Goal: Task Accomplishment & Management: Manage account settings

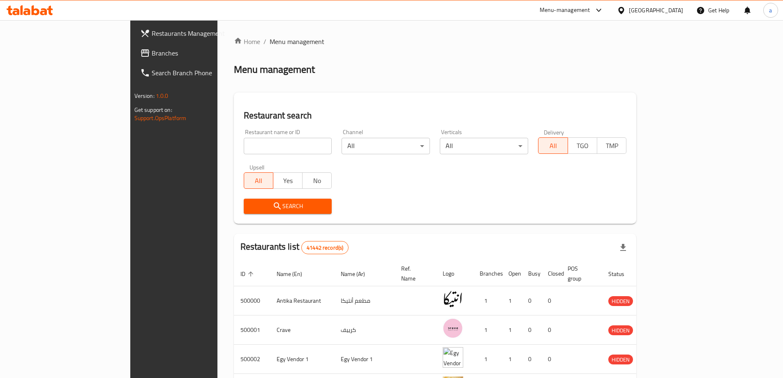
click at [669, 11] on div "Egypt" at bounding box center [656, 10] width 54 height 9
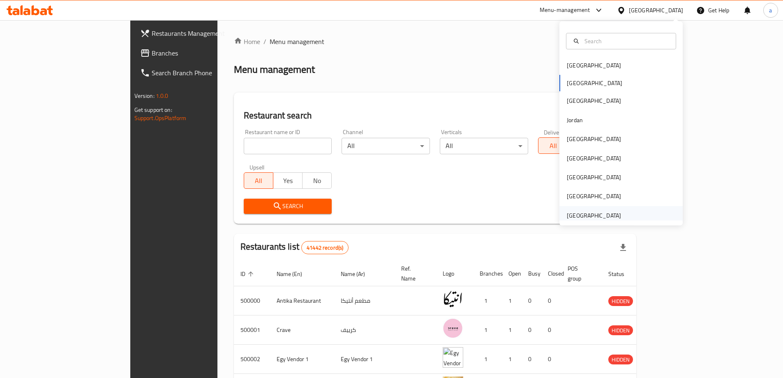
click at [599, 213] on div "[GEOGRAPHIC_DATA]" at bounding box center [594, 215] width 54 height 9
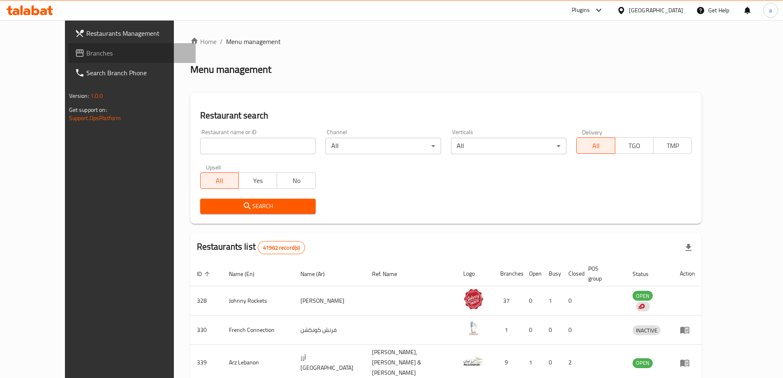
click at [86, 55] on span "Branches" at bounding box center [137, 53] width 103 height 10
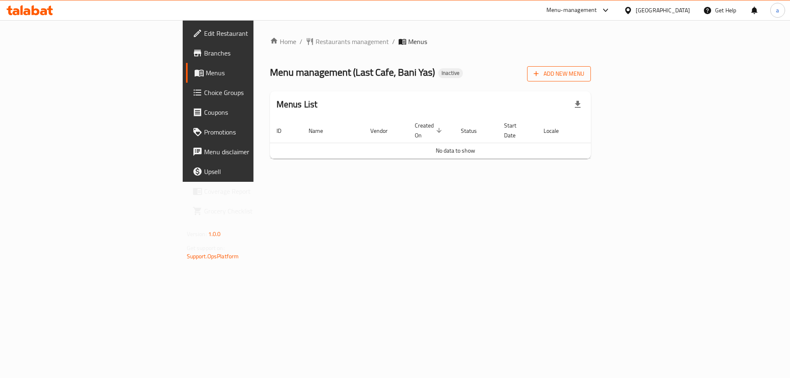
click at [584, 73] on span "Add New Menu" at bounding box center [558, 74] width 51 height 10
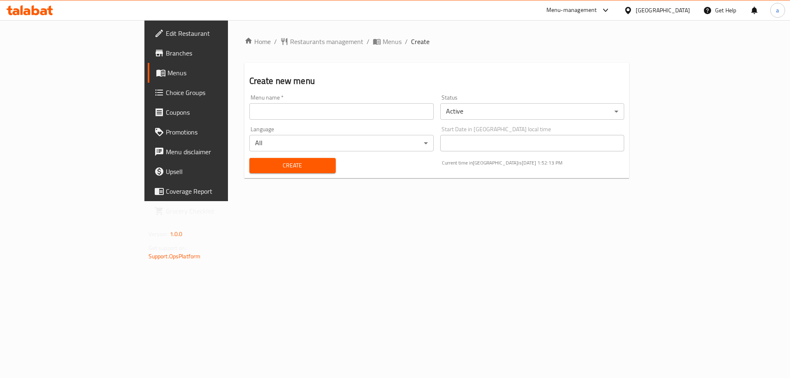
click at [316, 121] on div "Menu name   * Menu name *" at bounding box center [341, 107] width 191 height 32
click at [311, 117] on input "text" at bounding box center [341, 111] width 184 height 16
type input "12/10"
click at [256, 170] on span "Create" at bounding box center [292, 165] width 73 height 10
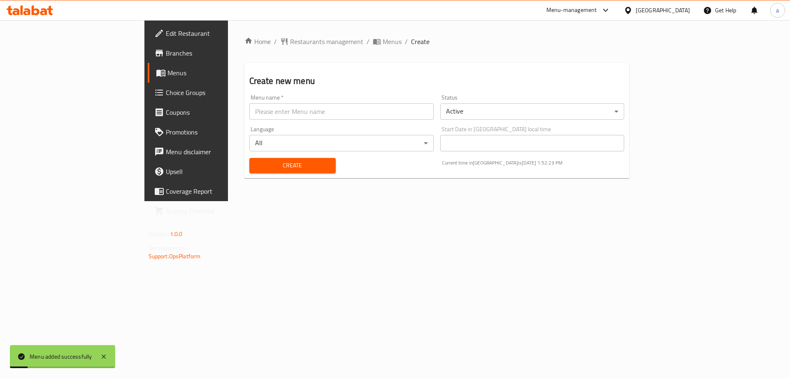
click at [167, 74] on span "Menus" at bounding box center [218, 73] width 102 height 10
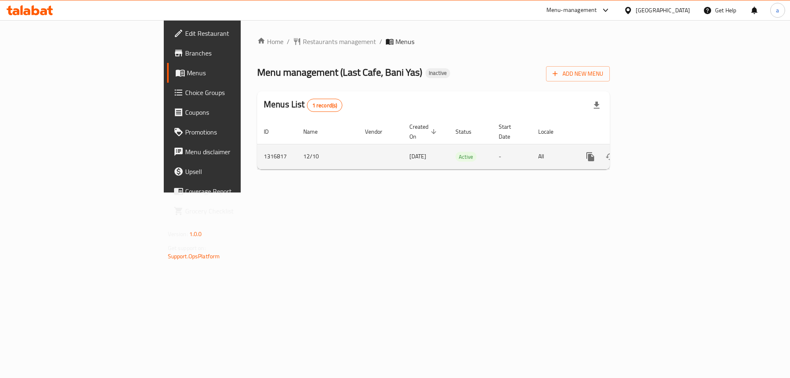
click at [659, 153] on link "enhanced table" at bounding box center [649, 157] width 20 height 20
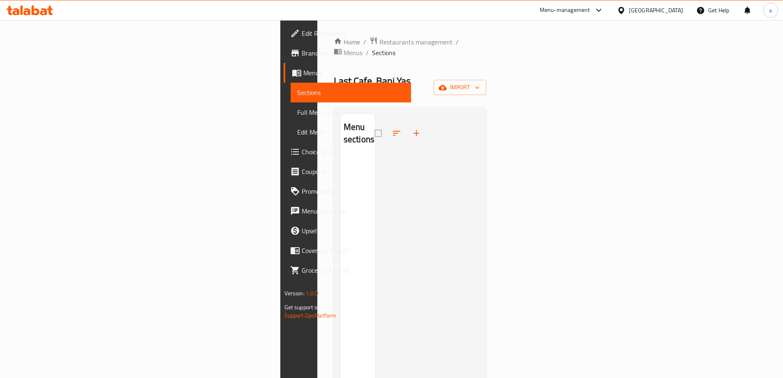
click at [480, 182] on div at bounding box center [427, 303] width 105 height 378
click at [480, 82] on span "import" at bounding box center [459, 87] width 39 height 10
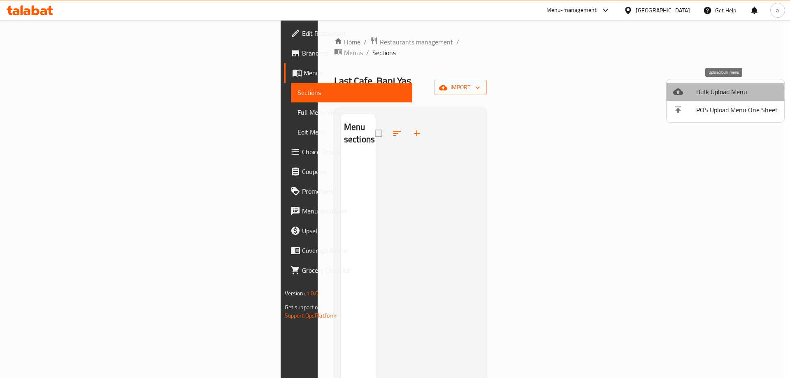
click at [676, 99] on li "Bulk Upload Menu" at bounding box center [725, 92] width 118 height 18
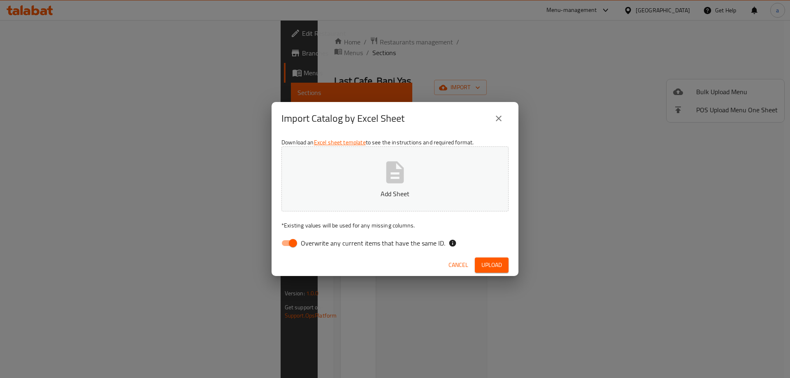
click at [419, 243] on span "Overwrite any current items that have the same ID." at bounding box center [373, 243] width 144 height 10
click at [316, 243] on input "Overwrite any current items that have the same ID." at bounding box center [292, 243] width 47 height 16
checkbox input "false"
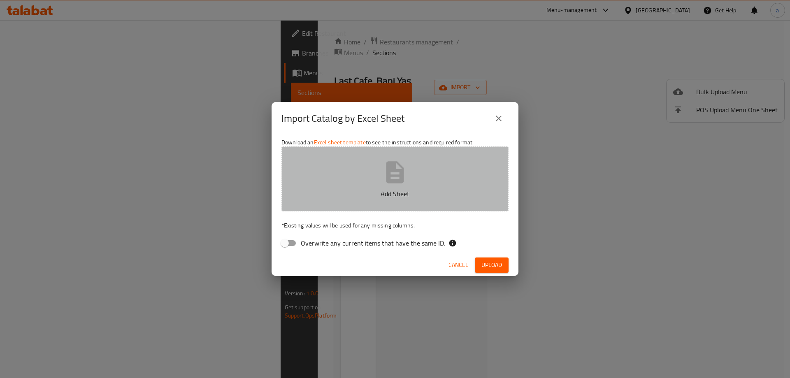
click at [421, 199] on button "Add Sheet" at bounding box center [394, 178] width 227 height 65
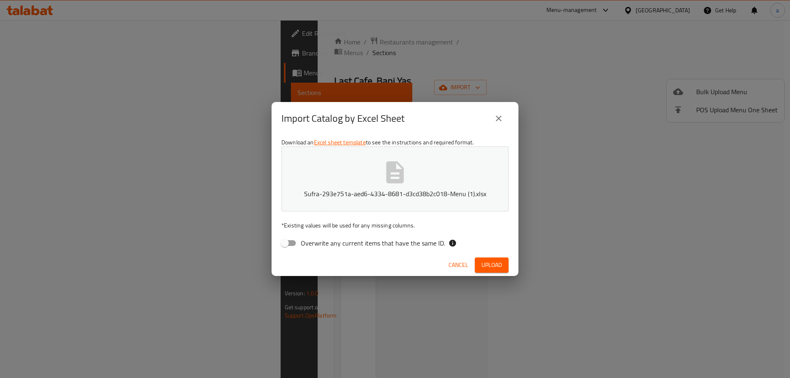
click at [495, 273] on div "Cancel Upload" at bounding box center [394, 265] width 247 height 22
click at [491, 264] on span "Upload" at bounding box center [491, 265] width 21 height 10
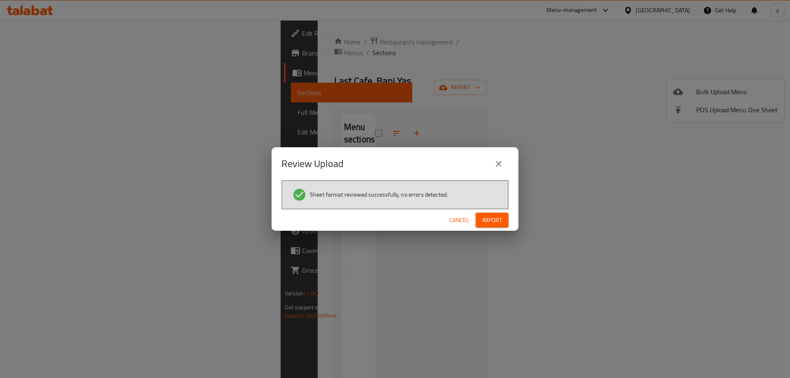
click at [496, 224] on span "Import" at bounding box center [492, 220] width 20 height 10
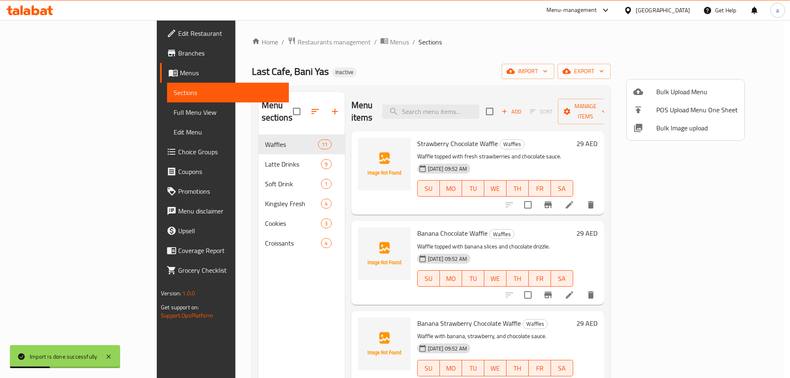
click at [427, 57] on div at bounding box center [395, 189] width 790 height 378
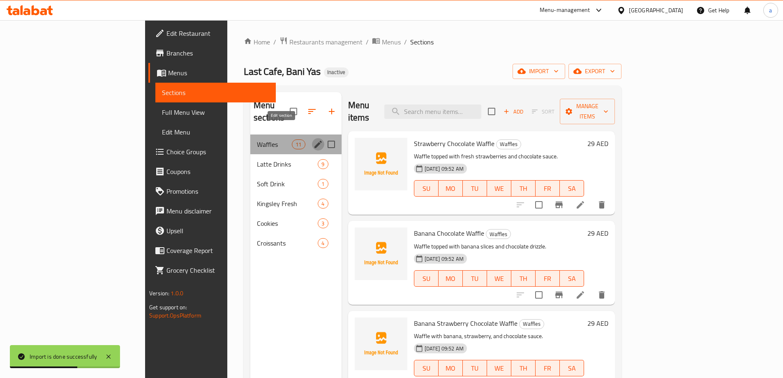
click at [315, 141] on icon "edit" at bounding box center [318, 144] width 7 height 7
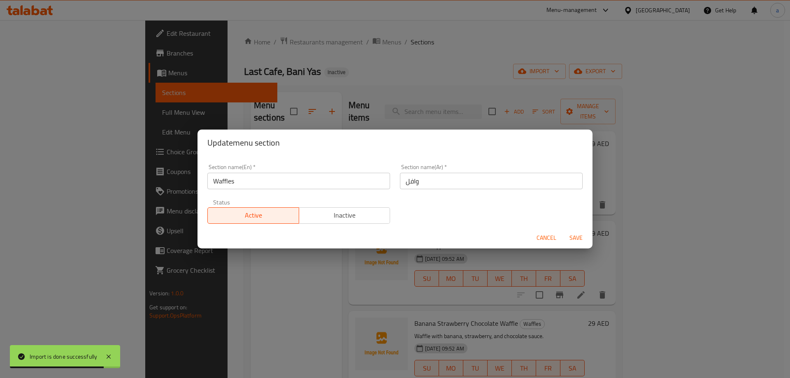
click at [396, 60] on div "Update menu section Section name(En)   * Waffles Section name(En) * Section nam…" at bounding box center [395, 189] width 790 height 378
click at [546, 243] on span "Cancel" at bounding box center [546, 238] width 20 height 10
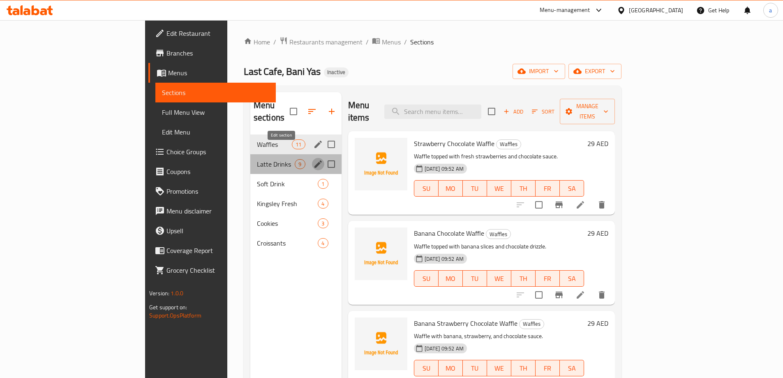
click at [313, 159] on icon "edit" at bounding box center [318, 164] width 10 height 10
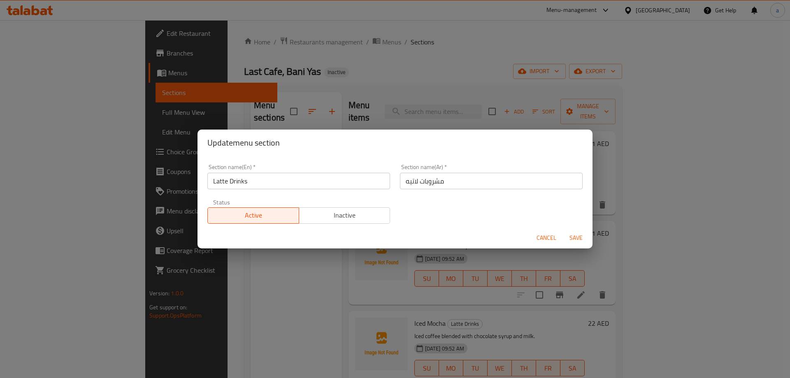
click at [541, 236] on span "Cancel" at bounding box center [546, 238] width 20 height 10
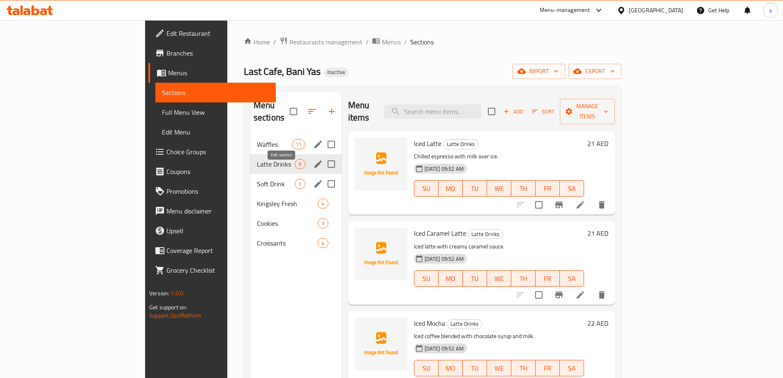
click at [315, 180] on icon "edit" at bounding box center [318, 183] width 7 height 7
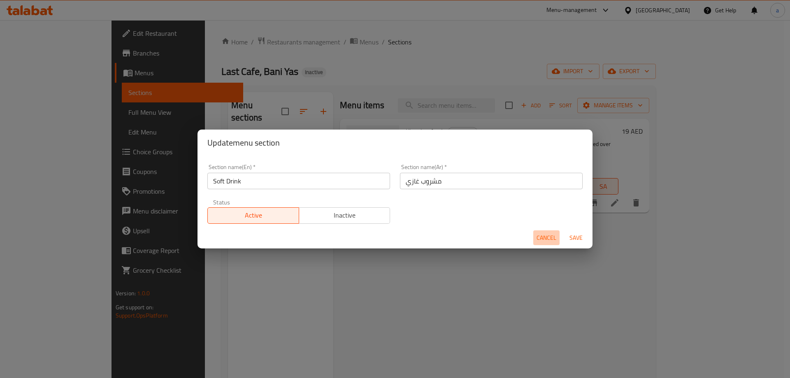
click at [538, 236] on span "Cancel" at bounding box center [546, 238] width 20 height 10
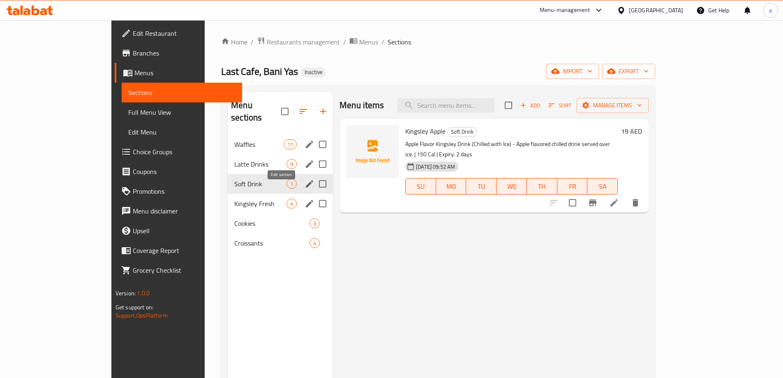
click at [305, 199] on icon "edit" at bounding box center [310, 204] width 10 height 10
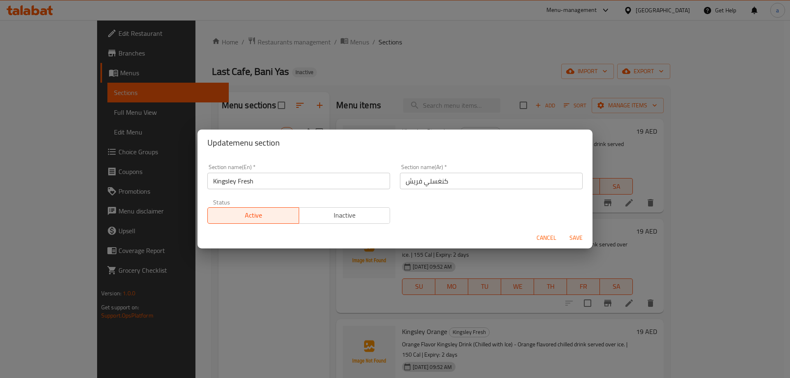
click at [229, 181] on input "Kingsley Fresh" at bounding box center [298, 181] width 183 height 16
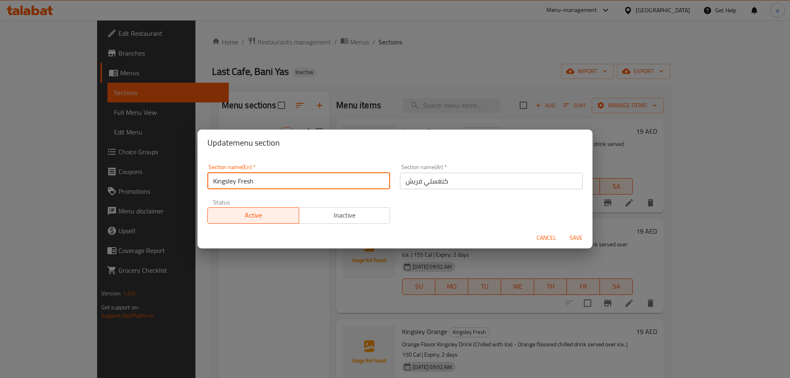
click at [229, 181] on input "Kingsley Fresh" at bounding box center [298, 181] width 183 height 16
click at [301, 62] on div "Update menu section Section name(En)   * Kingsley Fresh Section name(En) * Sect…" at bounding box center [395, 189] width 790 height 378
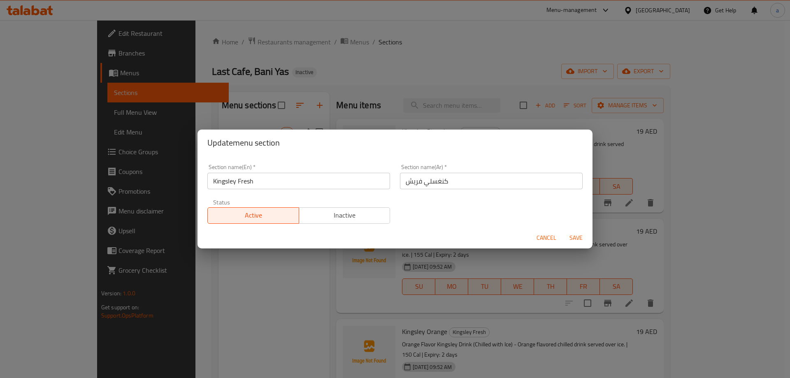
click at [550, 241] on span "Cancel" at bounding box center [546, 238] width 20 height 10
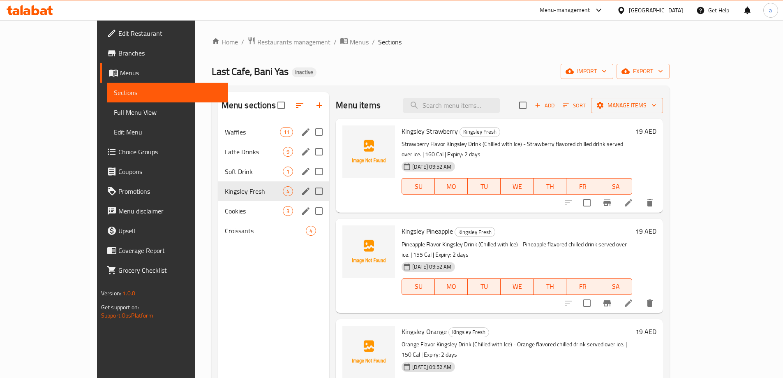
drag, startPoint x: 192, startPoint y: 218, endPoint x: 203, endPoint y: 215, distance: 11.7
click at [218, 218] on div "Cookies 3" at bounding box center [273, 211] width 111 height 20
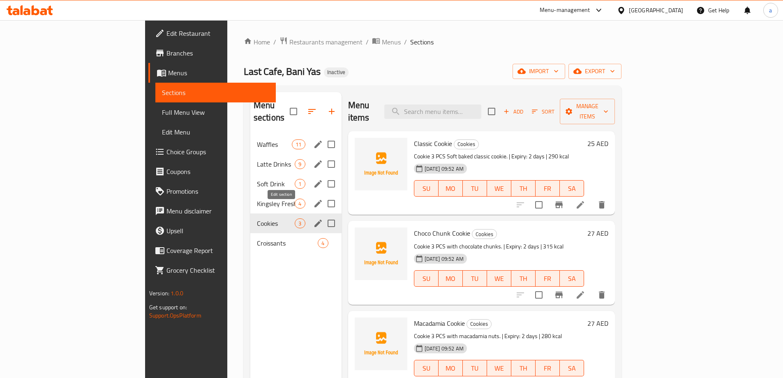
click at [313, 218] on icon "edit" at bounding box center [318, 223] width 10 height 10
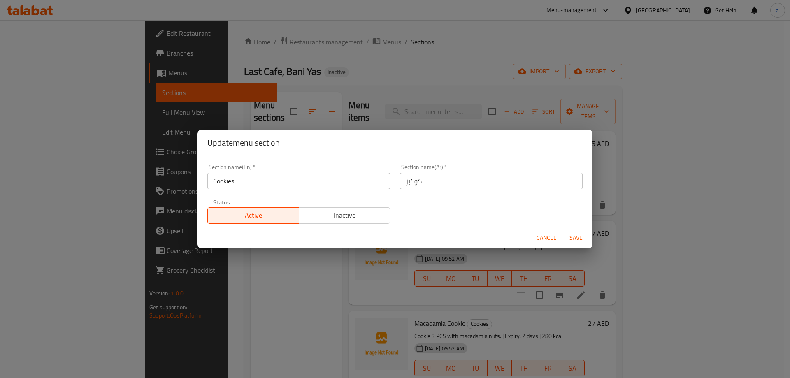
click at [293, 310] on div "Update menu section Section name(En)   * Cookies Section name(En) * Section nam…" at bounding box center [395, 189] width 790 height 378
click at [542, 242] on span "Cancel" at bounding box center [546, 238] width 20 height 10
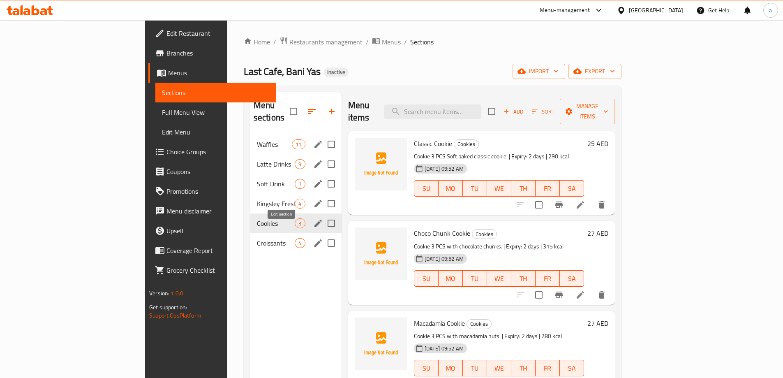
click at [313, 238] on icon "edit" at bounding box center [318, 243] width 10 height 10
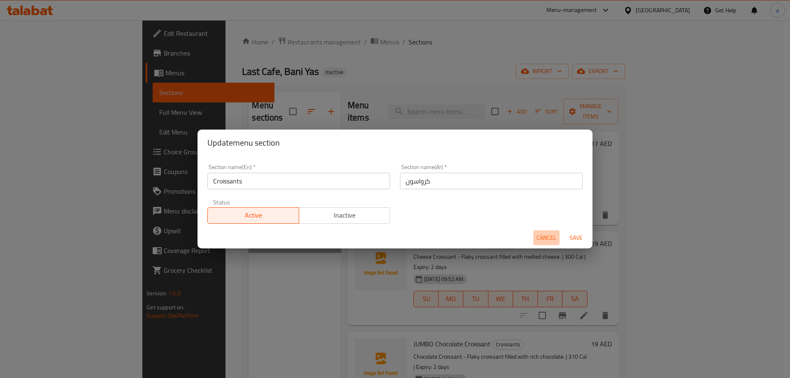
click at [540, 240] on span "Cancel" at bounding box center [546, 238] width 20 height 10
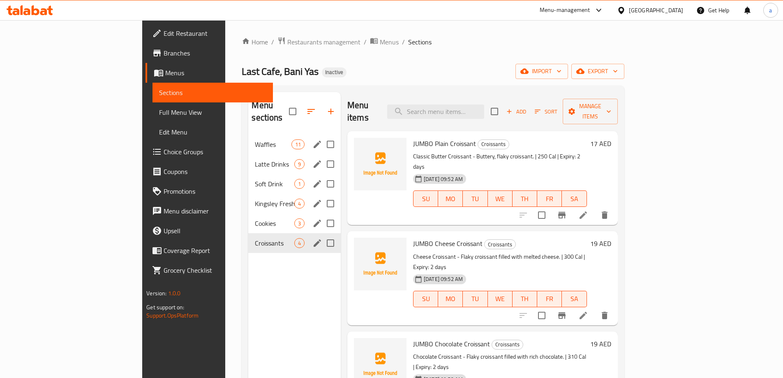
click at [432, 72] on div "Last Cafe, Bani Yas Inactive import export" at bounding box center [433, 71] width 382 height 15
click at [248, 140] on div "Waffles 11" at bounding box center [294, 144] width 93 height 20
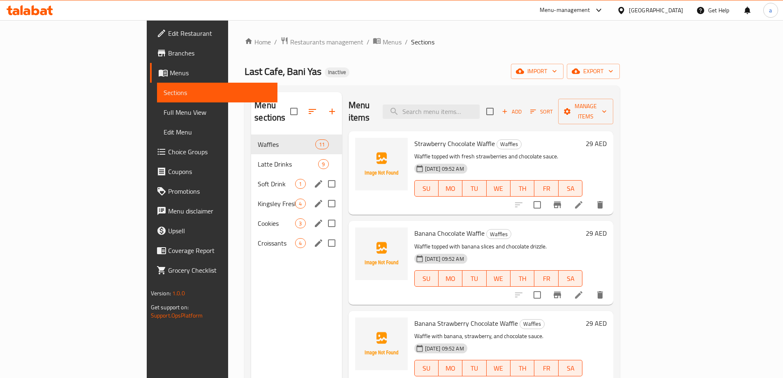
click at [590, 197] on li at bounding box center [578, 204] width 23 height 15
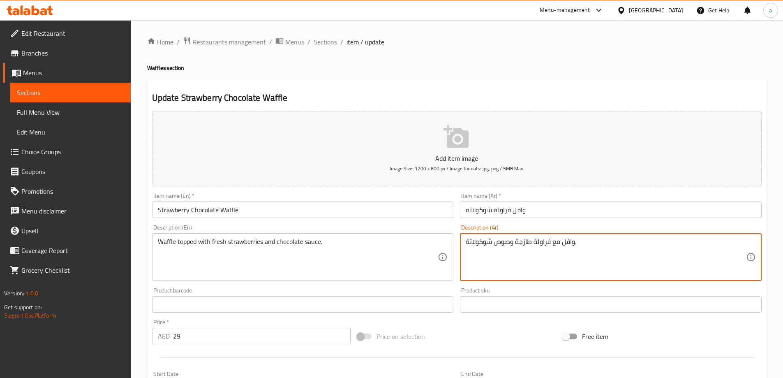
click at [558, 244] on textarea "وافل مع فراولة طازجة وصوص شوكولاتة." at bounding box center [606, 257] width 280 height 39
click at [554, 242] on textarea "وافل فراولة طازجة وصوص شوكولاتة." at bounding box center [606, 257] width 280 height 39
click at [555, 245] on textarea "وافل مغطى بفراولة طازجة وصوص شوكولاتة." at bounding box center [606, 257] width 280 height 39
type textarea "وافل مغطى بفراولة طازجة وصوص شوكولاتة."
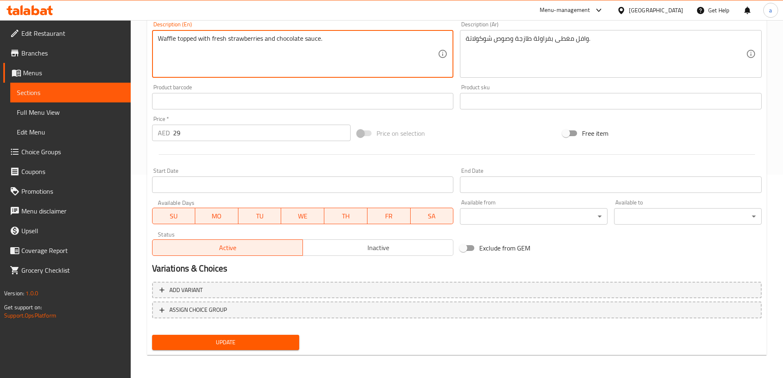
click at [248, 345] on span "Update" at bounding box center [226, 342] width 134 height 10
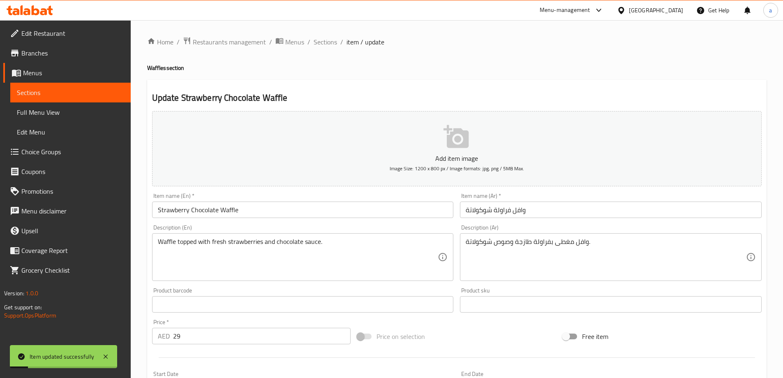
click at [87, 92] on span "Sections" at bounding box center [70, 93] width 107 height 10
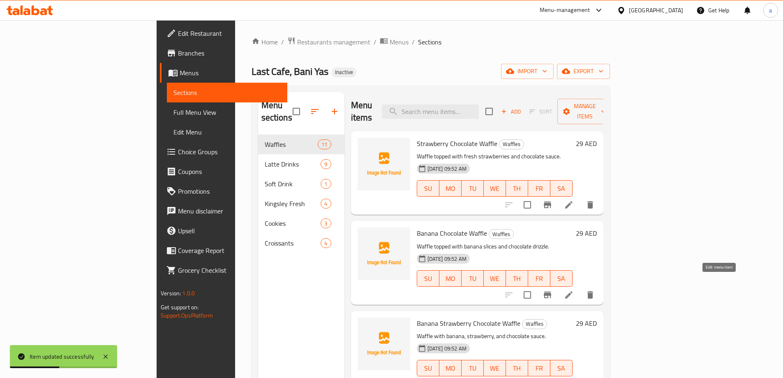
click at [574, 290] on icon at bounding box center [569, 295] width 10 height 10
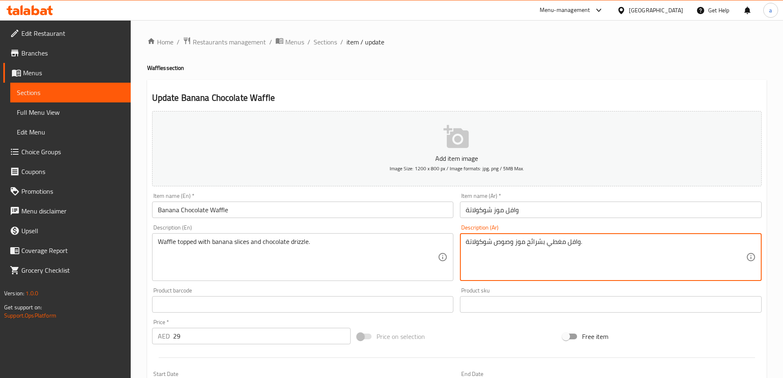
click at [503, 242] on textarea "وافل مغطي بشرائح موز وصوص شوكولاتة." at bounding box center [606, 257] width 280 height 39
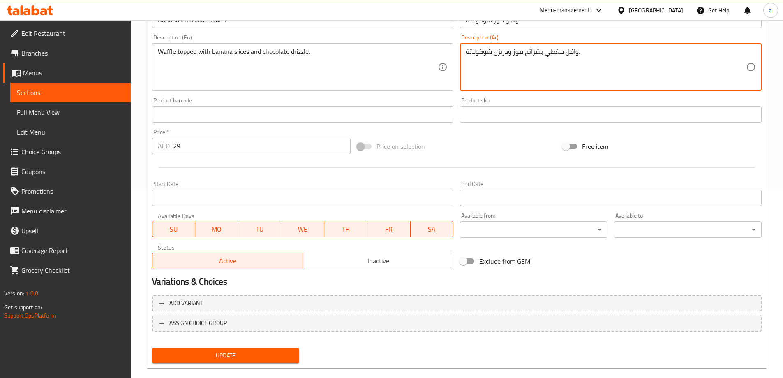
scroll to position [203, 0]
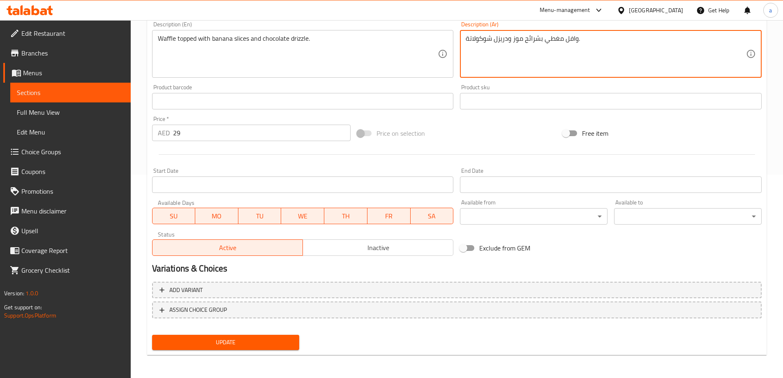
type textarea "وافل مغطي بشرائح موز ودريزل شوكولاتة."
click at [288, 338] on span "Update" at bounding box center [226, 342] width 134 height 10
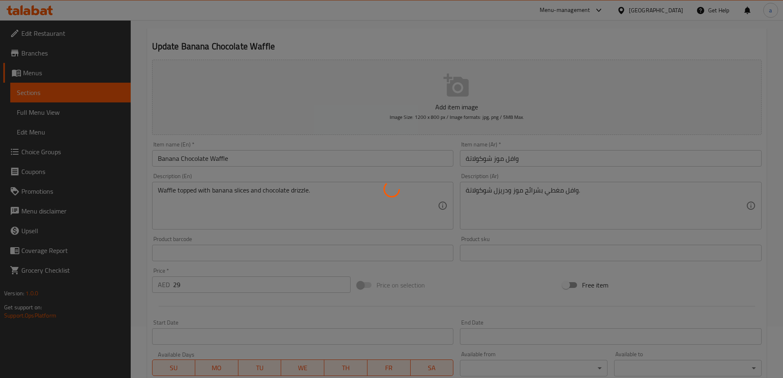
scroll to position [39, 0]
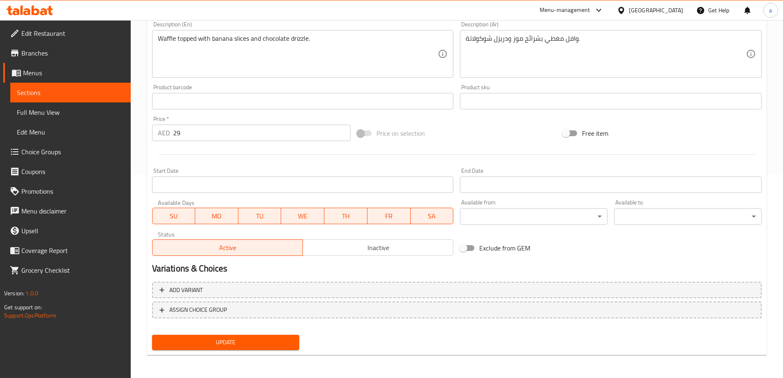
click at [219, 341] on span "Update" at bounding box center [226, 342] width 134 height 10
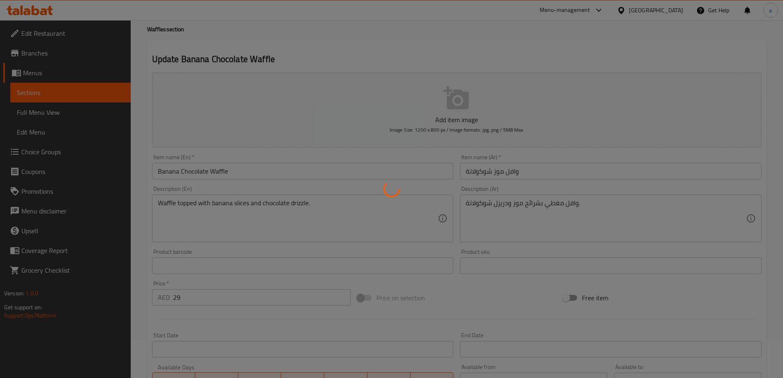
scroll to position [0, 0]
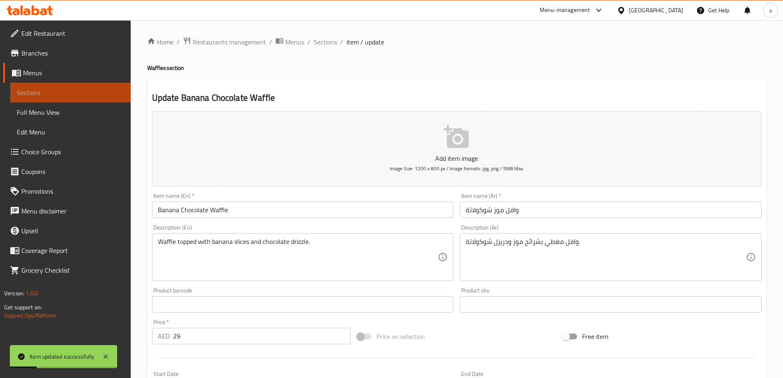
click at [72, 94] on span "Sections" at bounding box center [70, 93] width 107 height 10
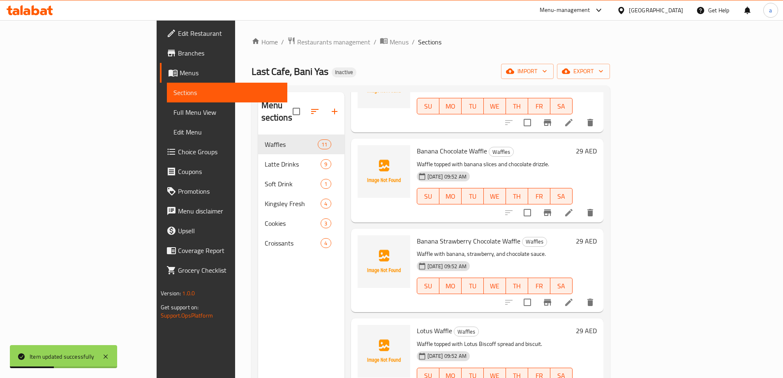
scroll to position [123, 0]
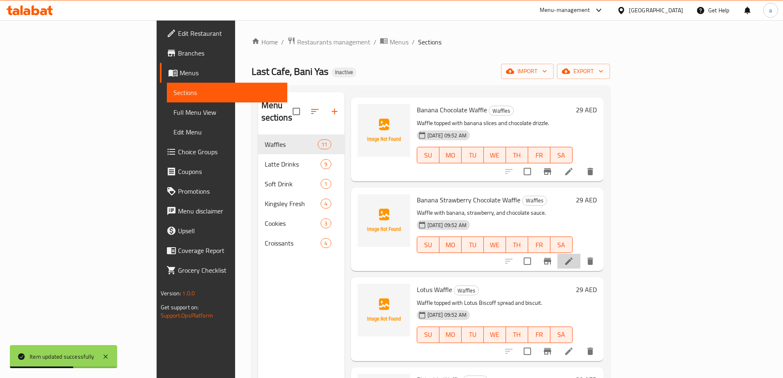
click at [581, 254] on li at bounding box center [569, 261] width 23 height 15
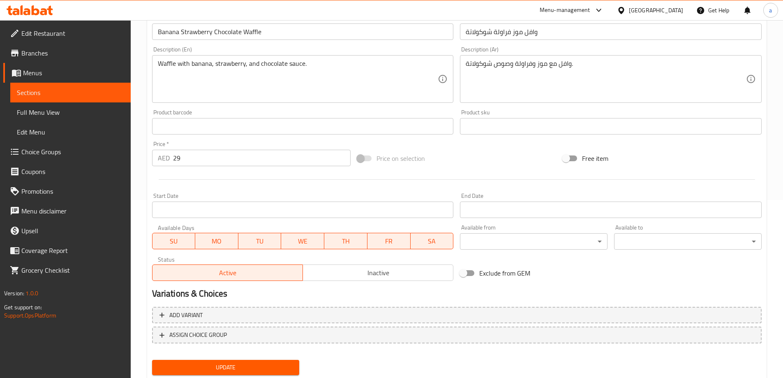
scroll to position [203, 0]
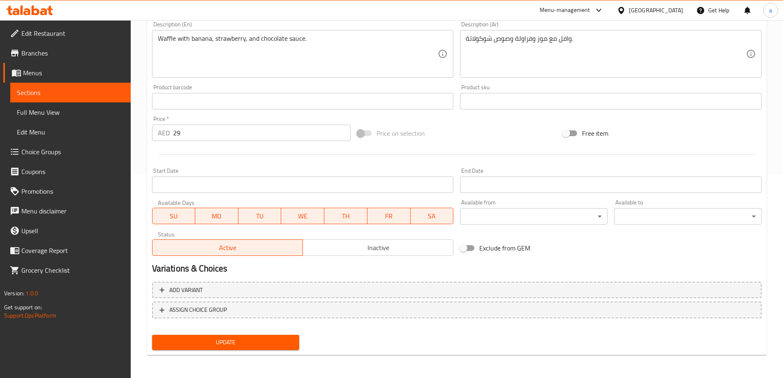
click at [276, 343] on span "Update" at bounding box center [226, 342] width 134 height 10
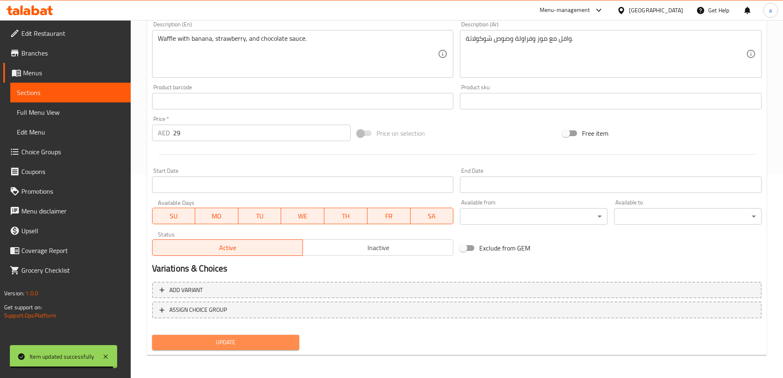
click at [206, 345] on span "Update" at bounding box center [226, 342] width 134 height 10
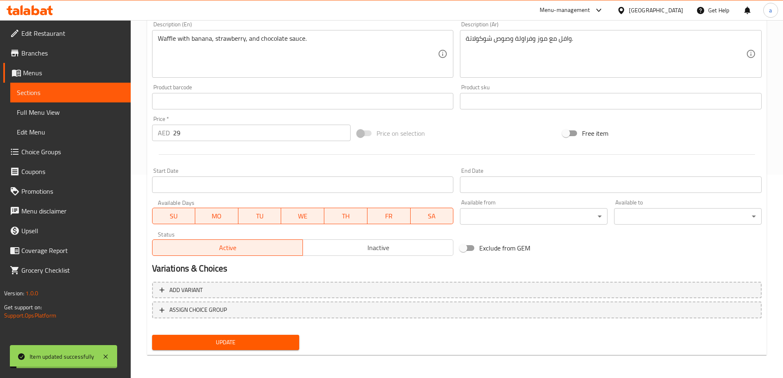
scroll to position [0, 0]
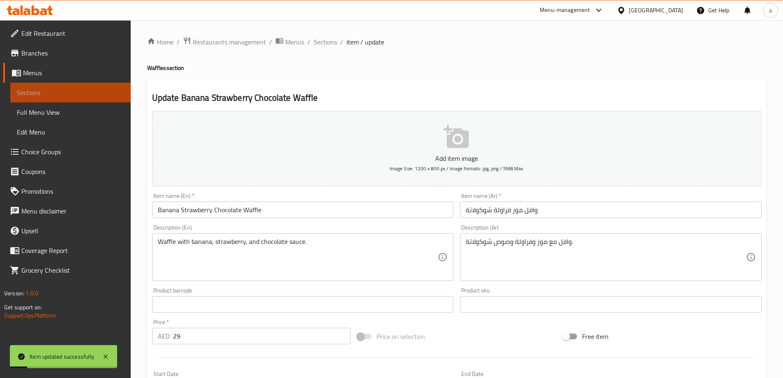
click at [67, 95] on span "Sections" at bounding box center [70, 93] width 107 height 10
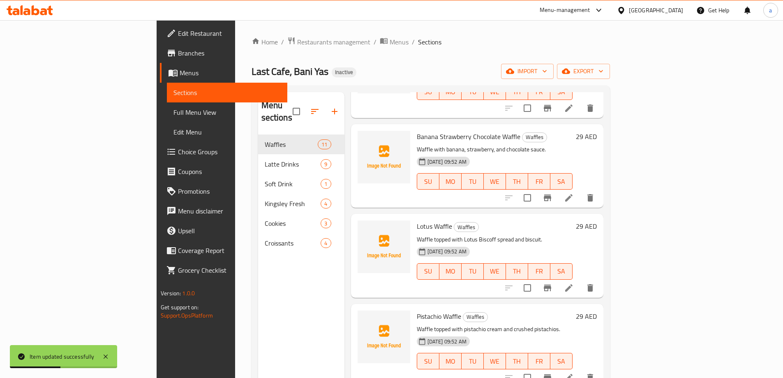
scroll to position [206, 0]
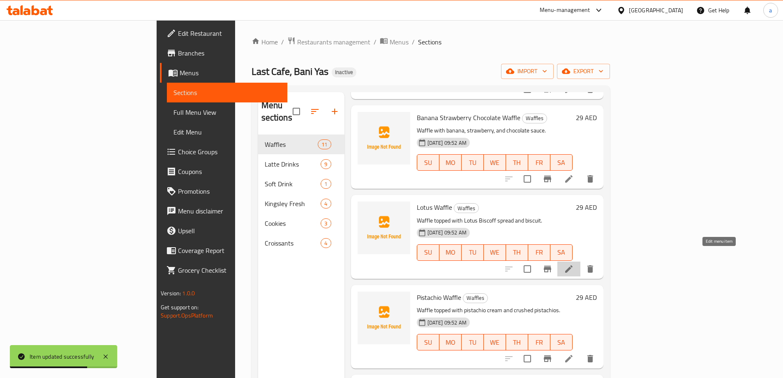
click at [574, 264] on icon at bounding box center [569, 269] width 10 height 10
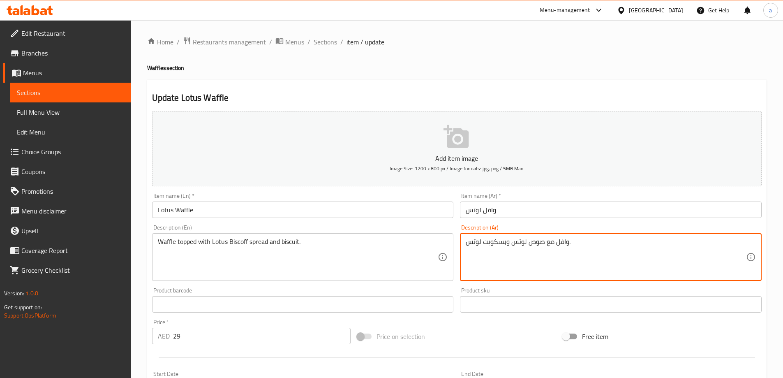
drag, startPoint x: 544, startPoint y: 244, endPoint x: 552, endPoint y: 243, distance: 8.4
click at [620, 244] on textarea "وافل مغطى بسبريد بيسكوف لوتس وبسكويت لوتس." at bounding box center [606, 257] width 280 height 39
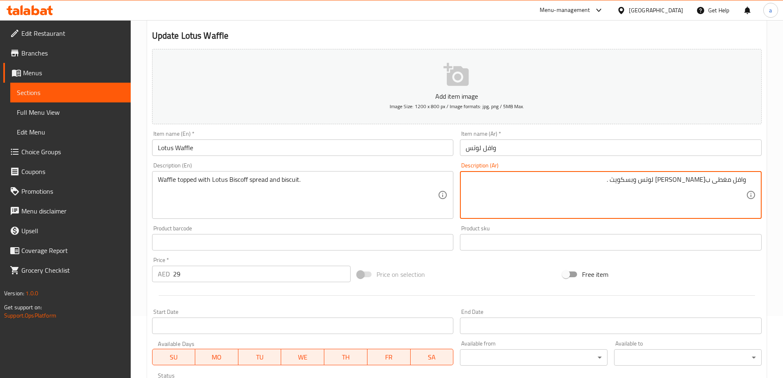
scroll to position [203, 0]
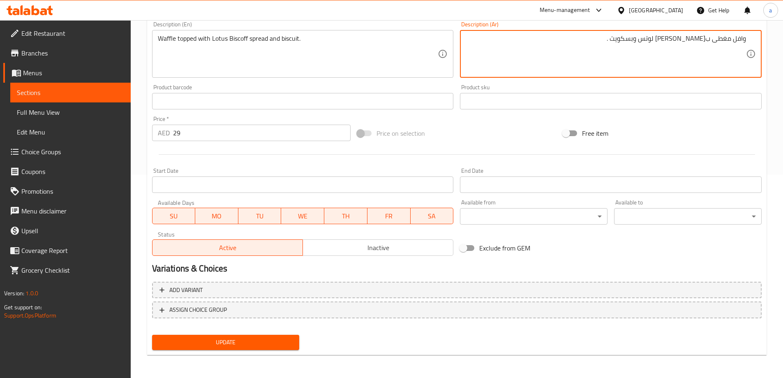
type textarea "وافل مغطى بسبريد بيسكوف لوتس وبسكويت ."
click at [242, 347] on span "Update" at bounding box center [226, 342] width 134 height 10
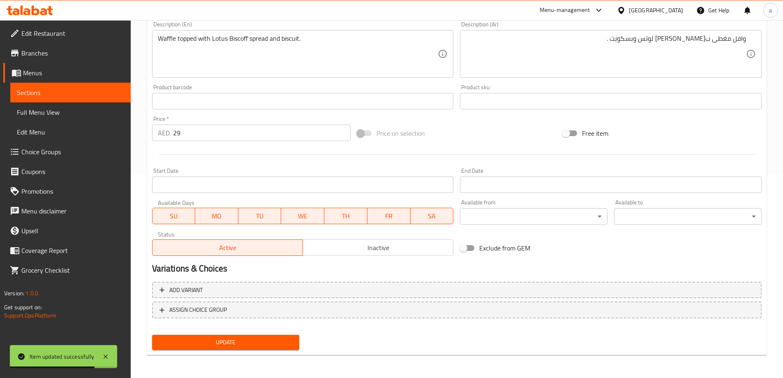
click at [276, 340] on span "Update" at bounding box center [226, 342] width 134 height 10
click at [45, 85] on link "Sections" at bounding box center [70, 93] width 120 height 20
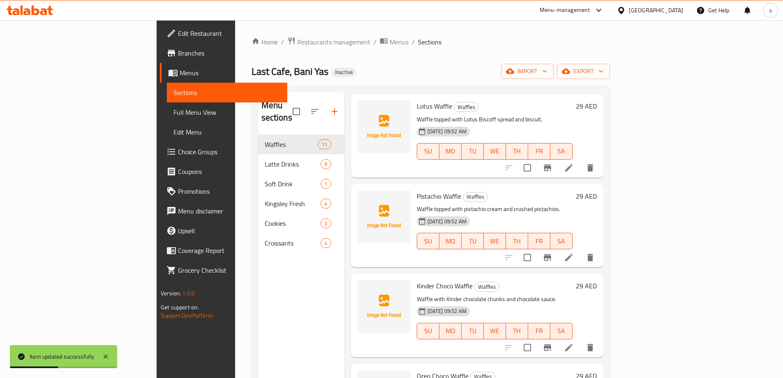
scroll to position [329, 0]
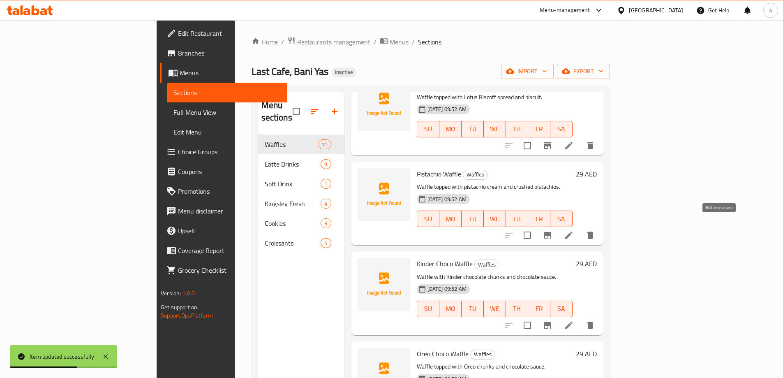
click at [573, 232] on icon at bounding box center [568, 235] width 7 height 7
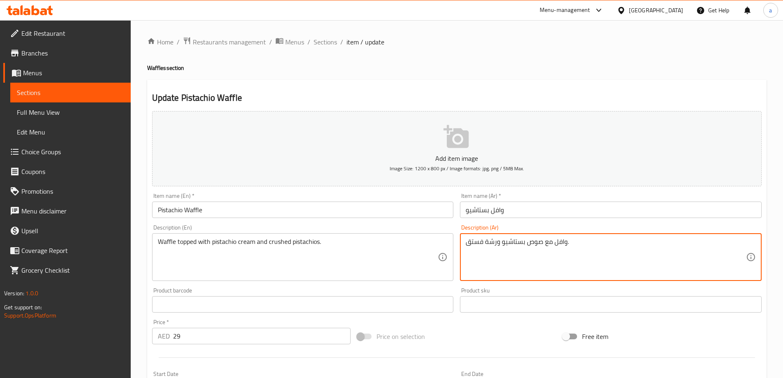
drag, startPoint x: 542, startPoint y: 244, endPoint x: 553, endPoint y: 249, distance: 12.7
click at [500, 241] on textarea "وافل مغطى بصوص بستاشيو ورشة فستق." at bounding box center [606, 257] width 280 height 39
click at [525, 242] on textarea "وافل مغطى بصوص بستاشيو ورشة فستق." at bounding box center [606, 257] width 280 height 39
click at [488, 244] on textarea "وافل مغطى بكريم بستاشيو ورشة فستق." at bounding box center [606, 257] width 280 height 39
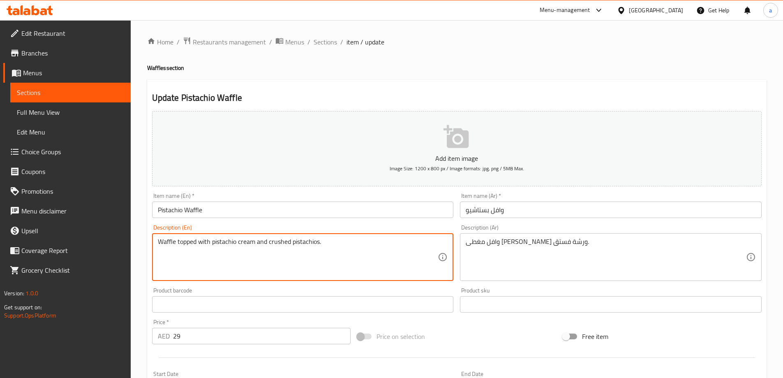
click at [287, 245] on textarea "Waffle topped with pistachio cream and crushed pistachios." at bounding box center [298, 257] width 280 height 39
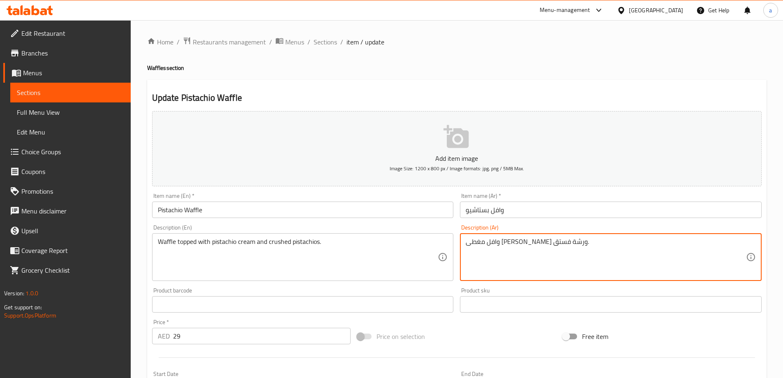
click at [493, 241] on textarea "وافل مغطى بكريم بستاشيو ورشة فستق." at bounding box center [606, 257] width 280 height 39
drag, startPoint x: 496, startPoint y: 245, endPoint x: 486, endPoint y: 248, distance: 10.1
click at [486, 248] on textarea "وافل مغطى بكريم بستاشيو ورشة فستق." at bounding box center [606, 257] width 280 height 39
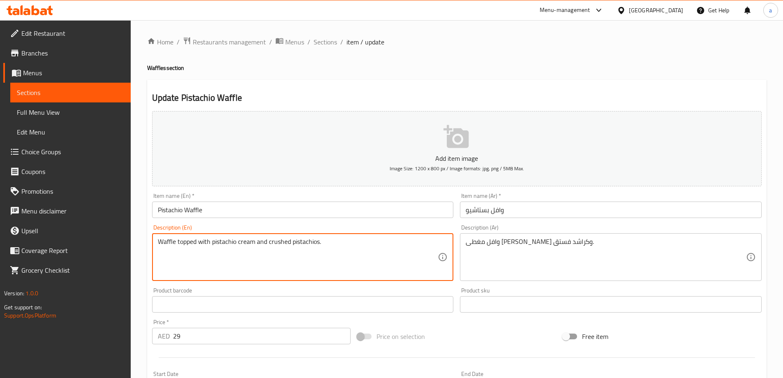
drag, startPoint x: 268, startPoint y: 243, endPoint x: 328, endPoint y: 245, distance: 60.1
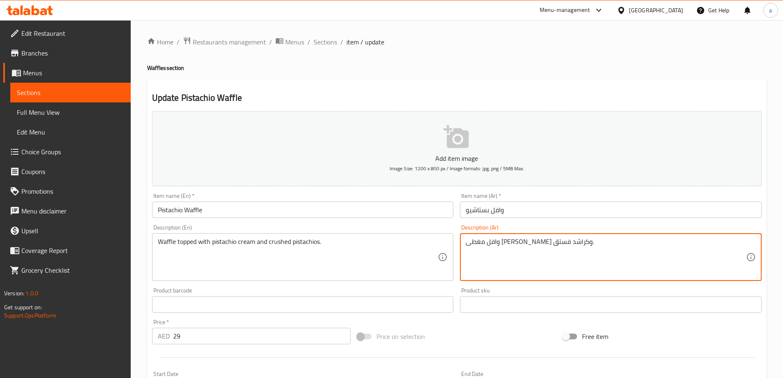
click at [496, 246] on textarea "وافل مغطى بكريم بستاشيو وكراشد فستق." at bounding box center [606, 257] width 280 height 39
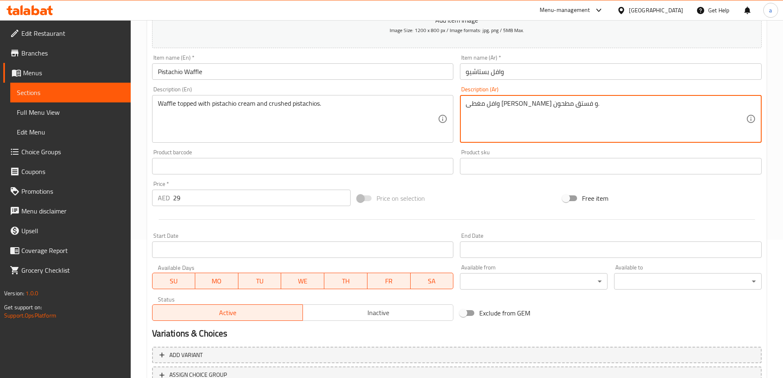
scroll to position [203, 0]
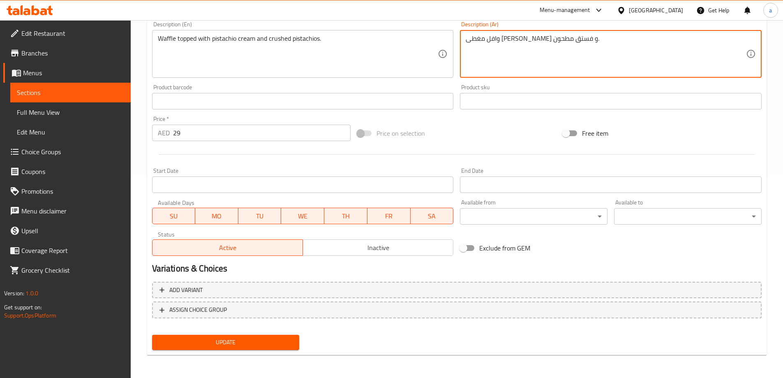
type textarea "وافل مغطى بكريم بستاشيو و فستق مطحون."
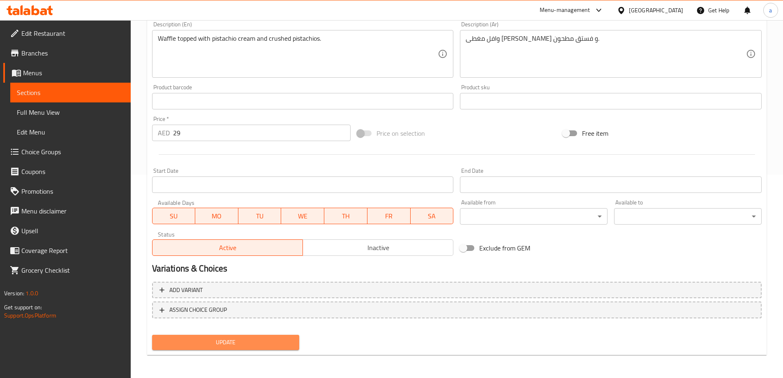
click at [273, 349] on button "Update" at bounding box center [226, 342] width 148 height 15
click at [221, 344] on span "Update" at bounding box center [226, 342] width 134 height 10
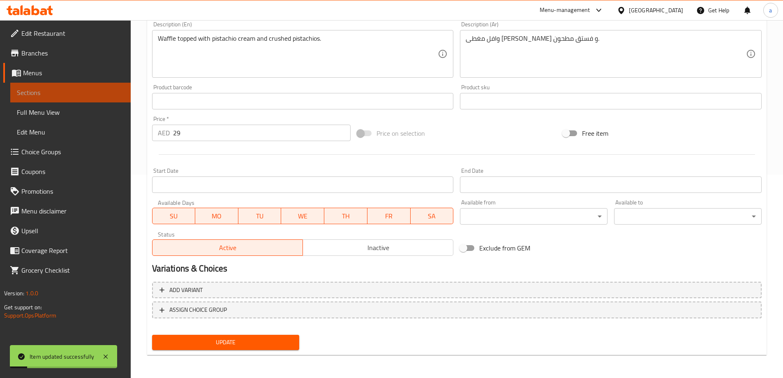
click at [29, 94] on span "Sections" at bounding box center [70, 93] width 107 height 10
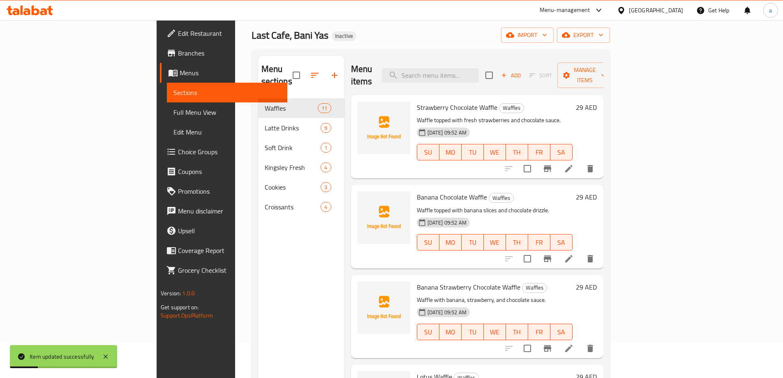
scroll to position [33, 0]
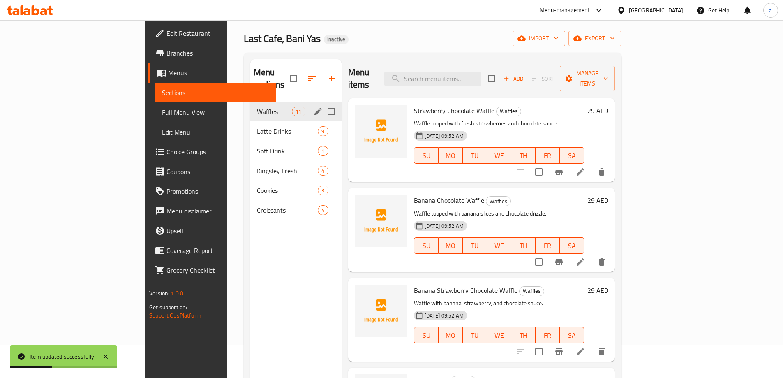
click at [250, 105] on div "Waffles 11" at bounding box center [295, 112] width 91 height 20
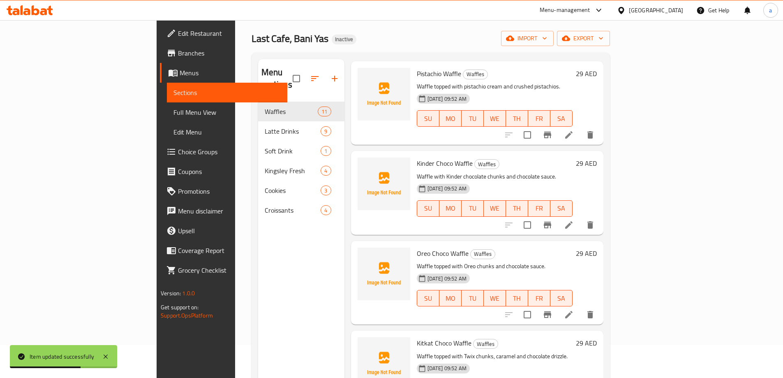
scroll to position [411, 0]
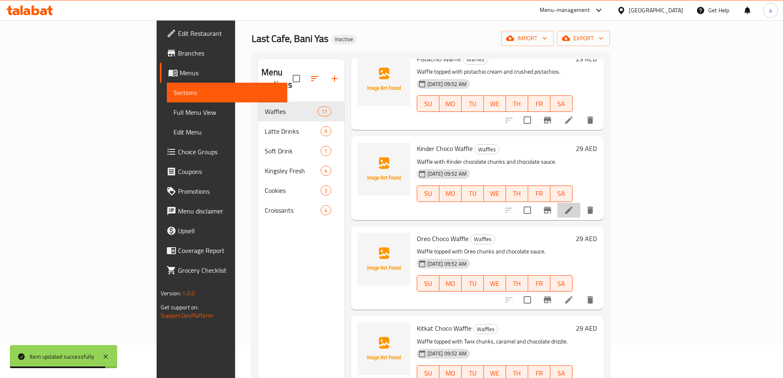
click at [581, 203] on li at bounding box center [569, 210] width 23 height 15
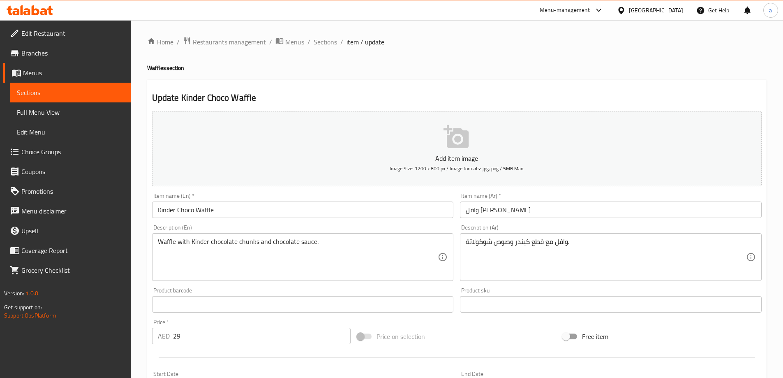
click at [464, 212] on input "وافل كيندر شوكولاتة" at bounding box center [611, 209] width 302 height 16
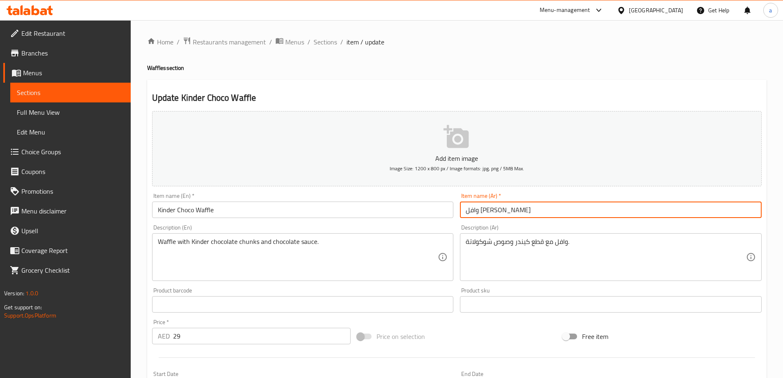
drag, startPoint x: 464, startPoint y: 212, endPoint x: 477, endPoint y: 212, distance: 12.3
click at [477, 212] on input "وافل كيندر شوكولاتة" at bounding box center [611, 209] width 302 height 16
type input "وافل كيندر شوكو"
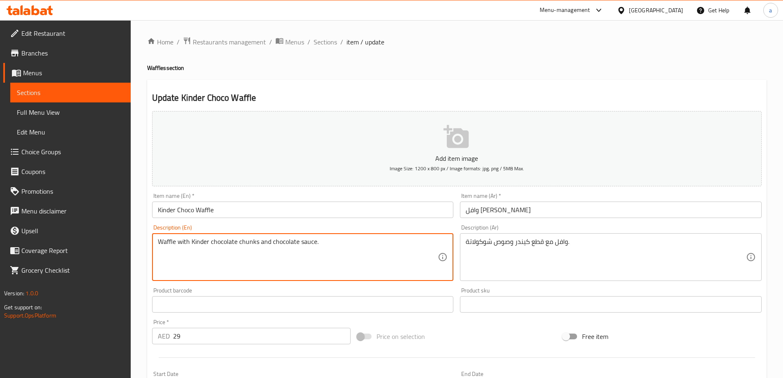
drag, startPoint x: 190, startPoint y: 239, endPoint x: 350, endPoint y: 242, distance: 160.0
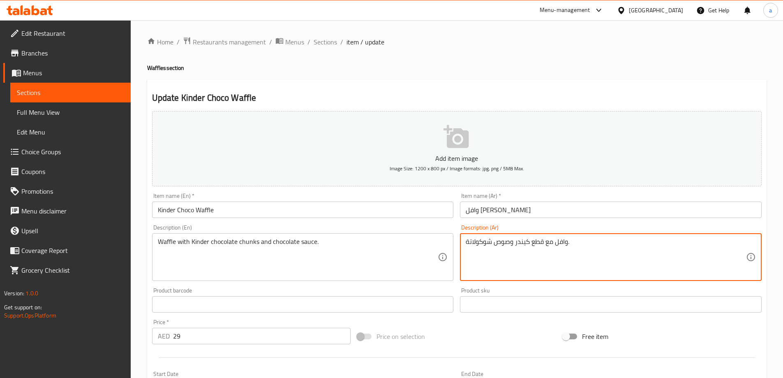
drag, startPoint x: 545, startPoint y: 244, endPoint x: 358, endPoint y: 248, distance: 187.5
paste textarea "قطع شوكولاتة كيندر وصلصة الشوكولاتة."
click at [577, 245] on textarea "وافل معقطع شوكولاتة كيندر وصلصة الشوكولاتة.." at bounding box center [606, 257] width 280 height 39
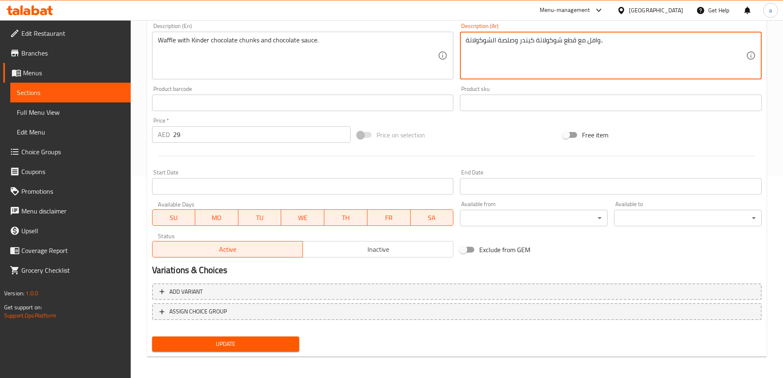
scroll to position [203, 0]
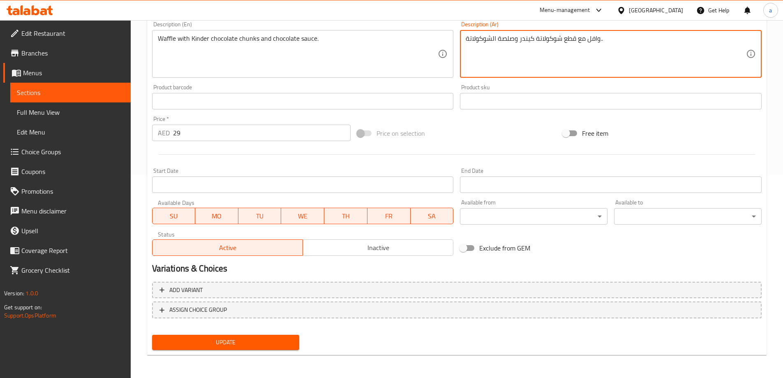
type textarea "وافل مع قطع شوكولاتة كيندر وصلصة الشوكولاتة.."
click at [239, 336] on button "Update" at bounding box center [226, 342] width 148 height 15
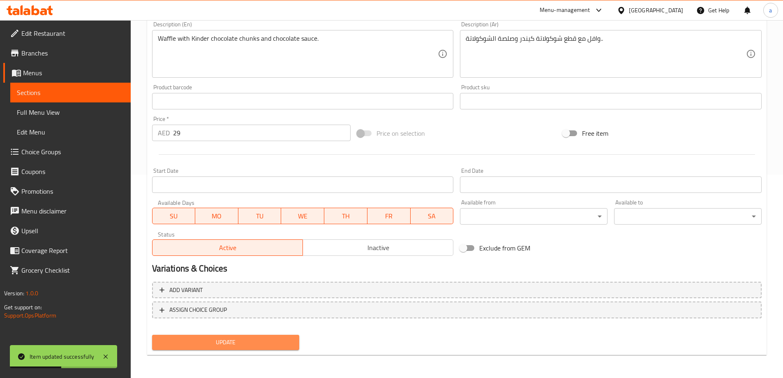
click at [246, 342] on span "Update" at bounding box center [226, 342] width 134 height 10
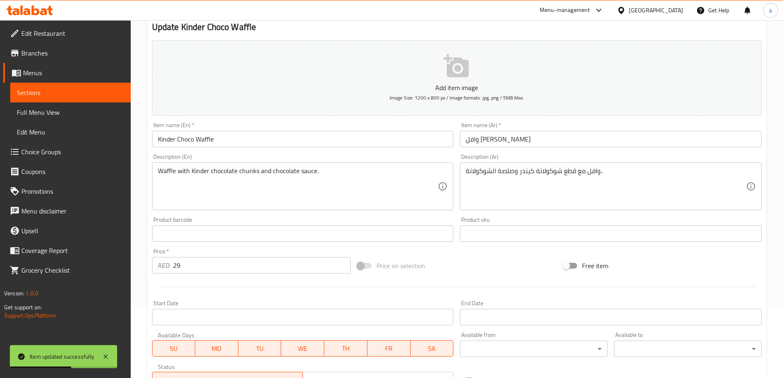
scroll to position [39, 0]
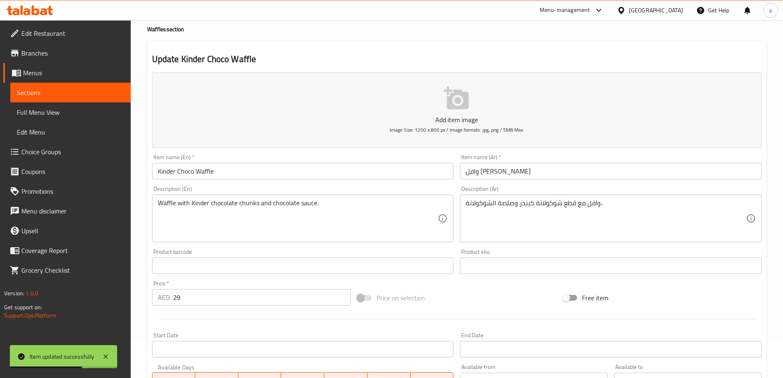
click at [111, 91] on span "Sections" at bounding box center [70, 93] width 107 height 10
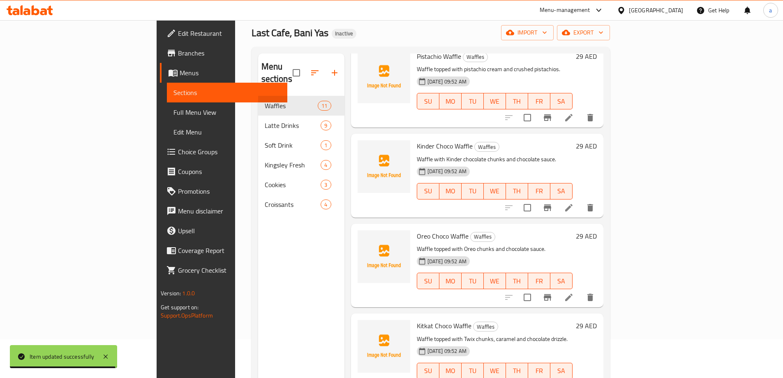
scroll to position [452, 0]
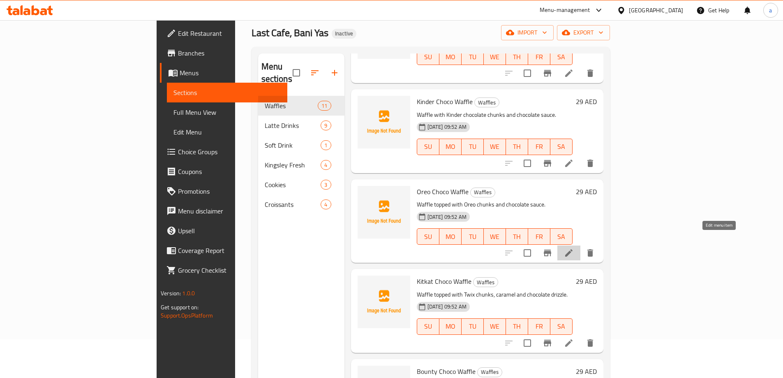
click at [573, 249] on icon at bounding box center [568, 252] width 7 height 7
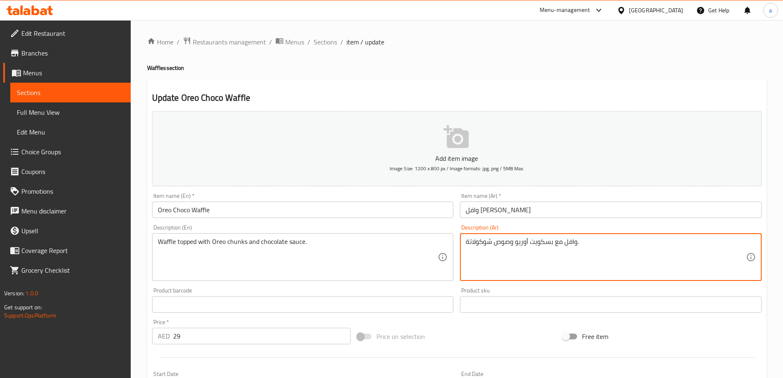
drag, startPoint x: 553, startPoint y: 244, endPoint x: 563, endPoint y: 245, distance: 9.1
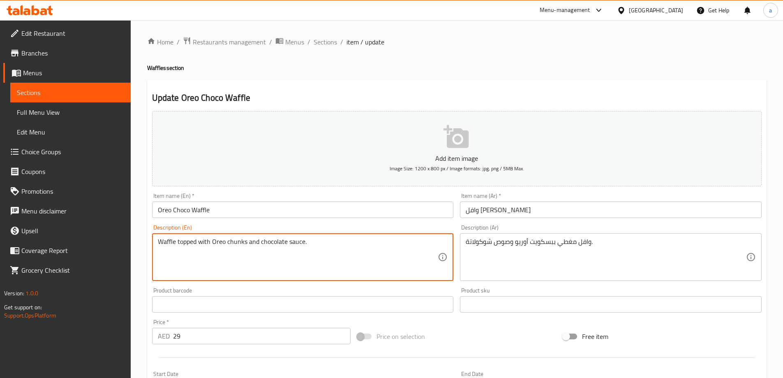
drag, startPoint x: 213, startPoint y: 241, endPoint x: 343, endPoint y: 265, distance: 132.2
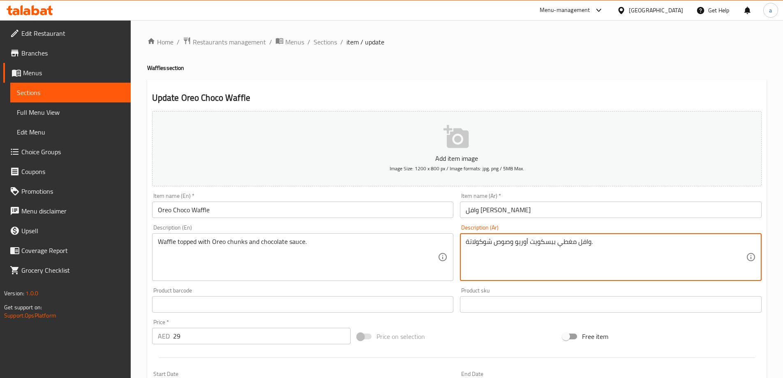
drag, startPoint x: 553, startPoint y: 242, endPoint x: 456, endPoint y: 227, distance: 98.2
paste textarea "قطع أوريو وصلصة الشوكولاتة."
type textarea "وافل مغطي بقطع أوريو وصلصة الشوكولاتة.."
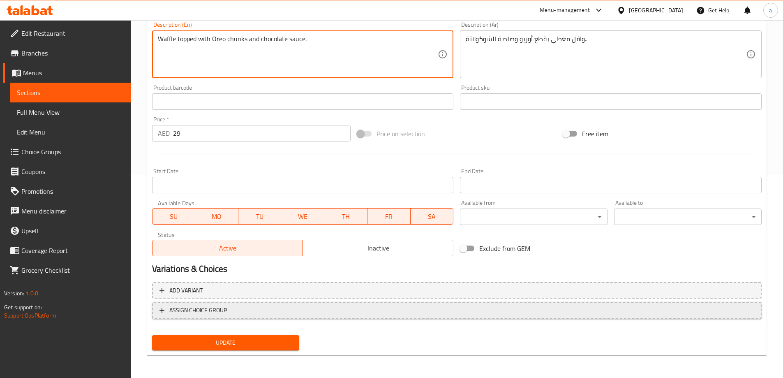
scroll to position [203, 0]
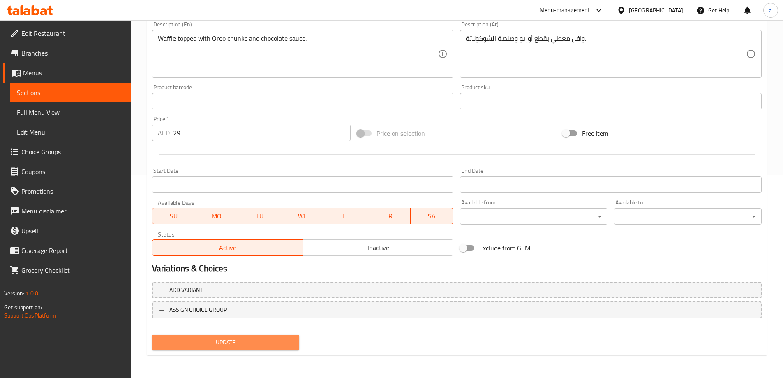
click at [270, 345] on span "Update" at bounding box center [226, 342] width 134 height 10
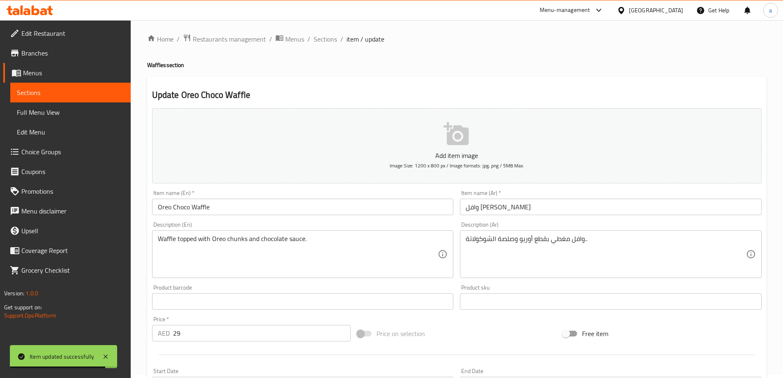
scroll to position [0, 0]
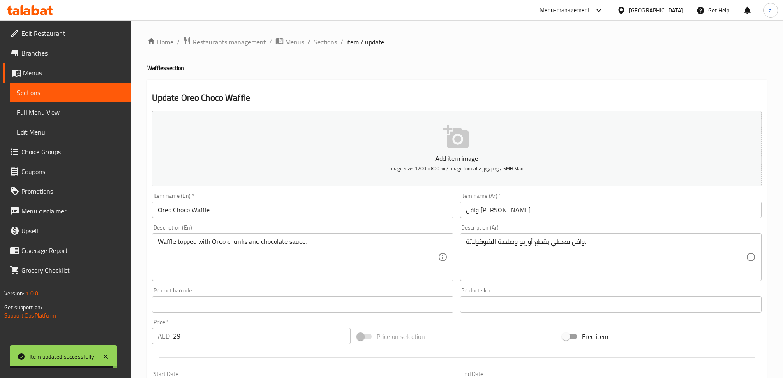
click at [51, 93] on span "Sections" at bounding box center [70, 93] width 107 height 10
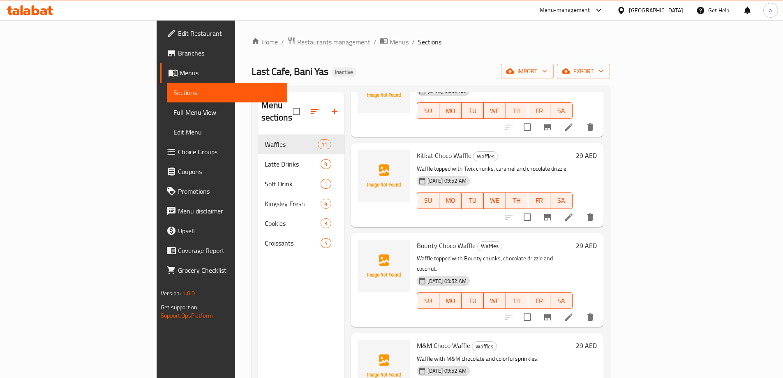
scroll to position [631, 0]
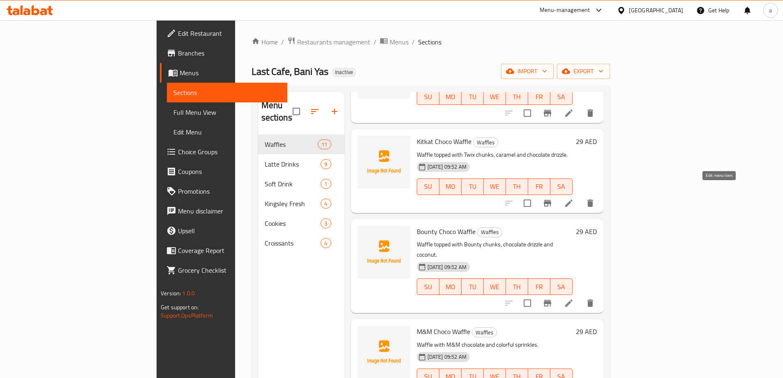
click at [574, 198] on icon at bounding box center [569, 203] width 10 height 10
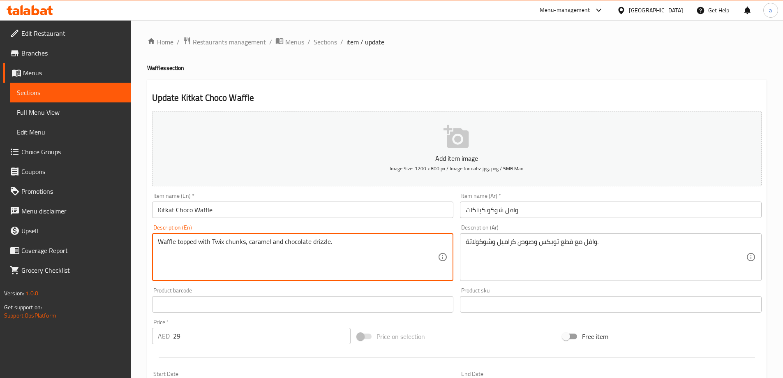
click at [330, 241] on textarea "Waffle topped with Twix chunks, caramel and chocolate drizzle." at bounding box center [298, 257] width 280 height 39
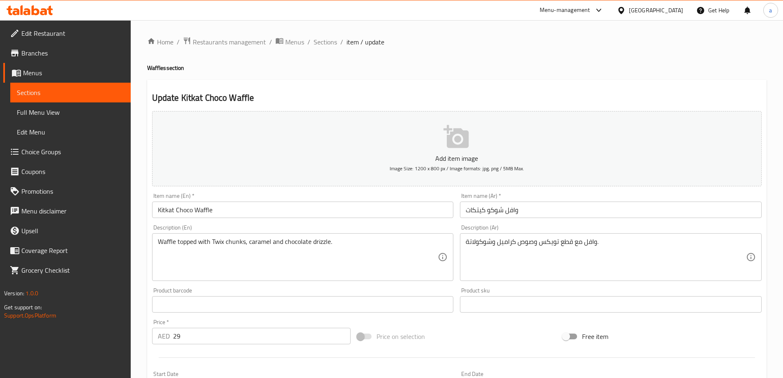
click at [527, 236] on div "وافل مع قطع تويكس وصوص كراميل وشوكولاتة. Description (Ar)" at bounding box center [611, 257] width 302 height 48
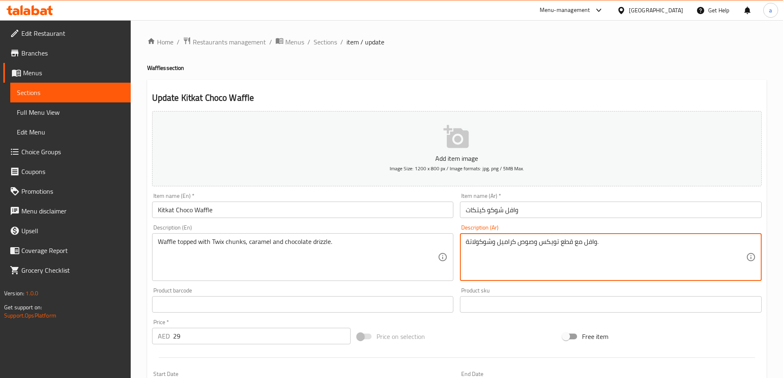
click at [525, 242] on textarea "وافل مع قطع تويكس وصوص كراميل وشوكولاتة." at bounding box center [606, 257] width 280 height 39
paste textarea "طى بقطع تويكس والكراميل ورشة من ال"
drag, startPoint x: 508, startPoint y: 243, endPoint x: 519, endPoint y: 245, distance: 11.2
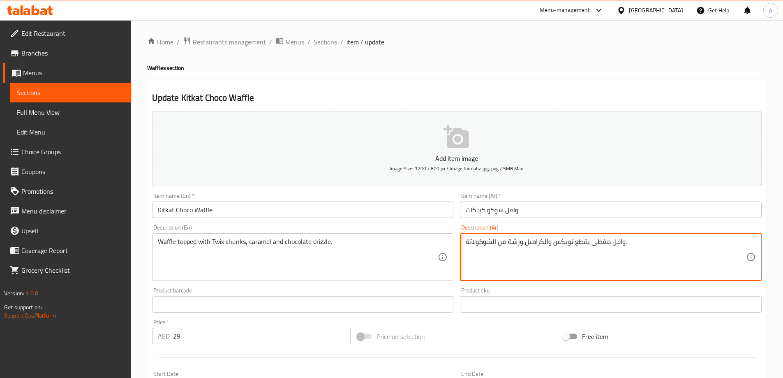
click at [519, 245] on textarea "وافل مغطى بقطع تويكس والكراميل ورشة من الشوكولاتة." at bounding box center [606, 257] width 280 height 39
drag, startPoint x: 496, startPoint y: 246, endPoint x: 505, endPoint y: 246, distance: 9.0
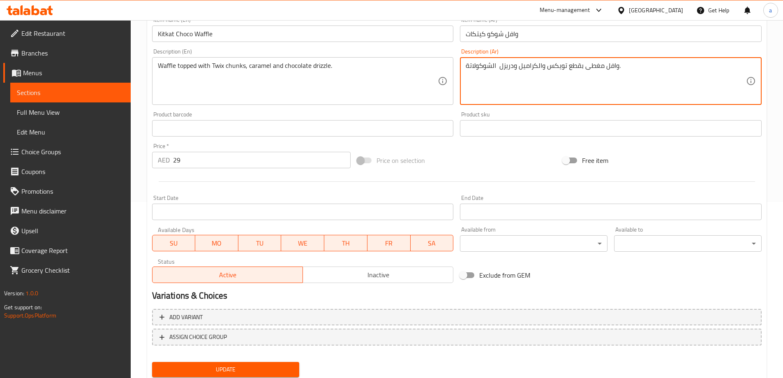
scroll to position [203, 0]
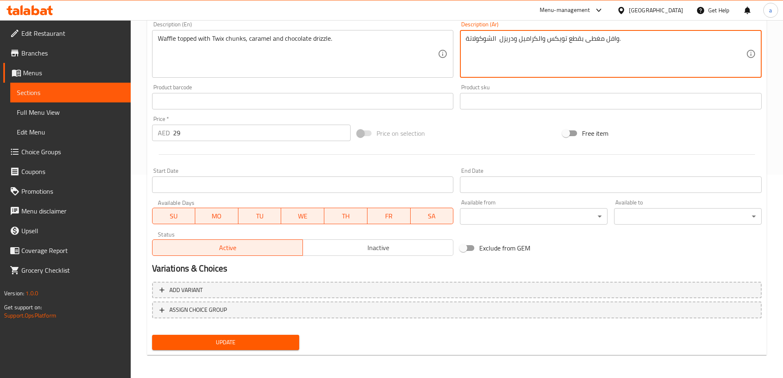
type textarea "وافل مغطى بقطع تويكس والكراميل ودريزل الشوكولاتة."
click at [259, 341] on span "Update" at bounding box center [226, 342] width 134 height 10
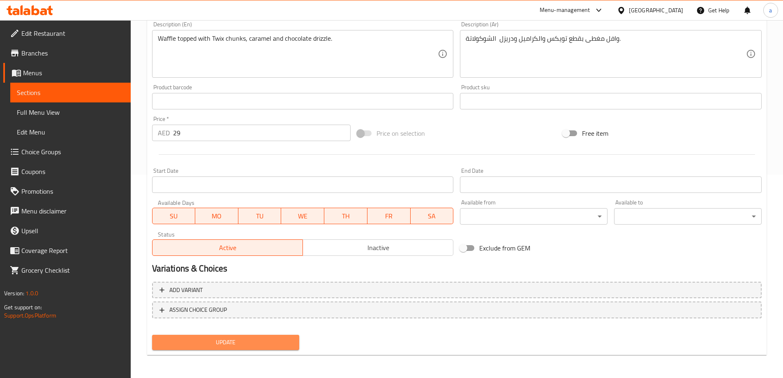
click at [221, 343] on span "Update" at bounding box center [226, 342] width 134 height 10
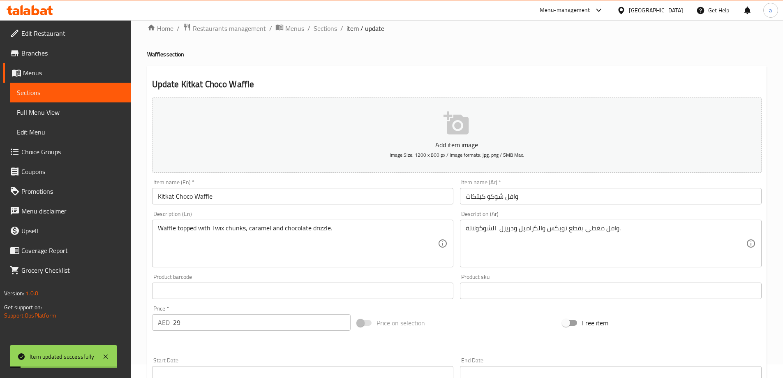
scroll to position [0, 0]
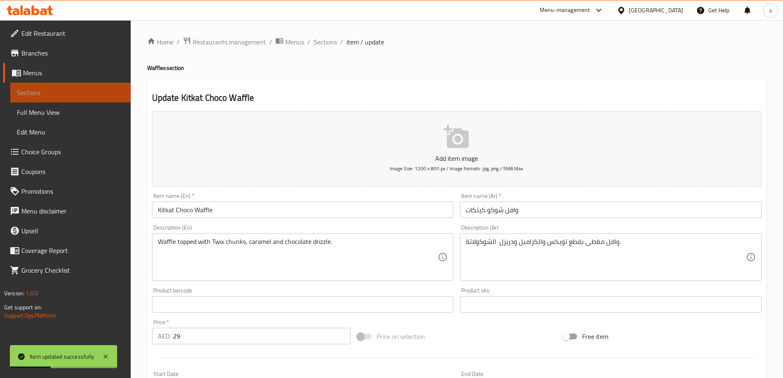
click at [102, 92] on span "Sections" at bounding box center [70, 93] width 107 height 10
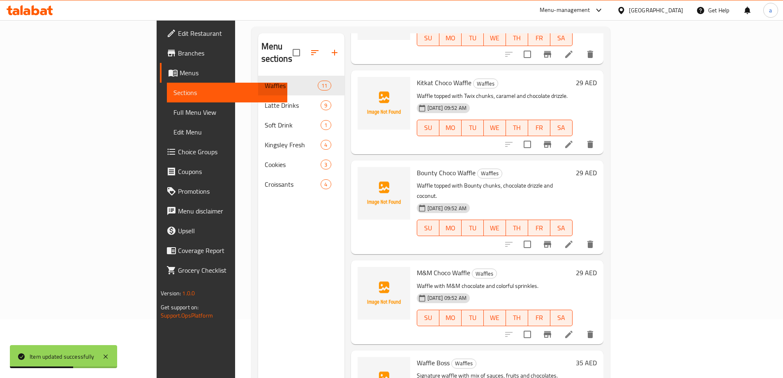
scroll to position [115, 0]
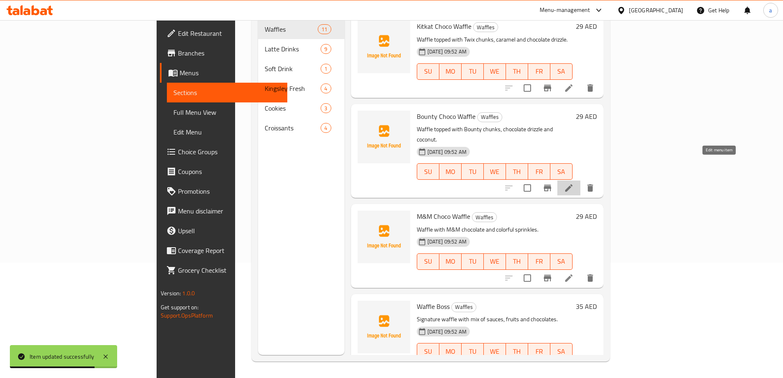
click at [573, 184] on icon at bounding box center [568, 187] width 7 height 7
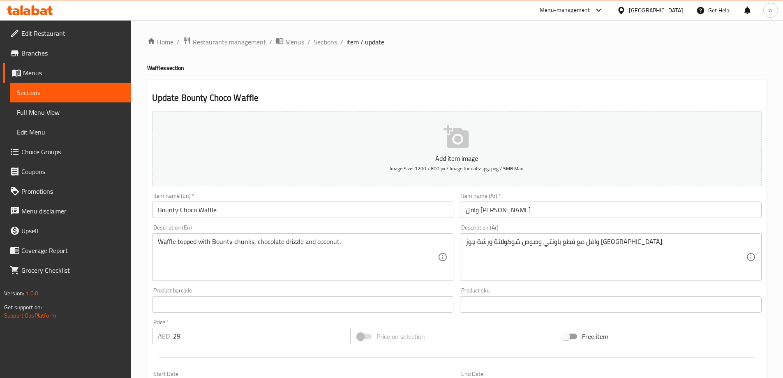
click at [296, 236] on div "Waffle topped with Bounty chunks, chocolate drizzle and coconut. Description (E…" at bounding box center [303, 257] width 302 height 48
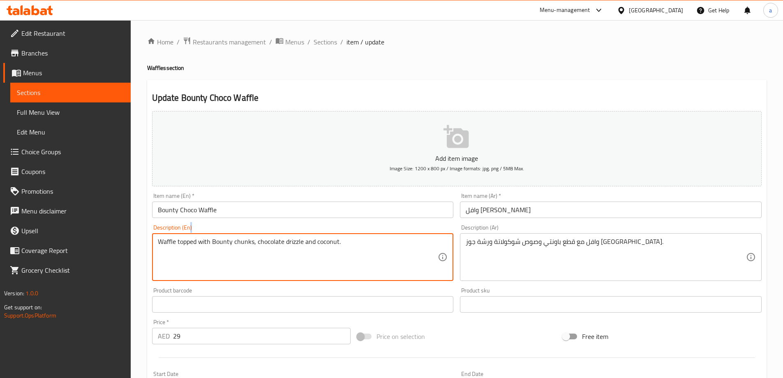
click at [296, 236] on div "Waffle topped with Bounty chunks, chocolate drizzle and coconut. Description (E…" at bounding box center [303, 257] width 302 height 48
click at [289, 243] on textarea "Waffle topped with Bounty chunks, chocolate drizzle and coconut." at bounding box center [298, 257] width 280 height 39
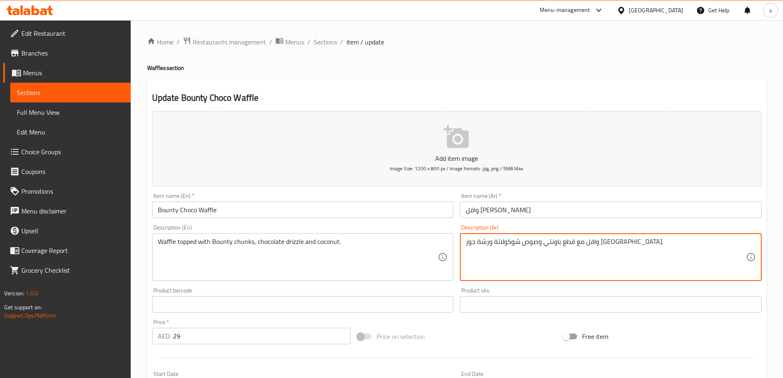
click at [523, 241] on textarea "وافل مع قطع باونتي وصوص شوكولاتة ورشة جوز هند." at bounding box center [606, 257] width 280 height 39
click at [523, 242] on textarea "وافل مع قطع باونتي وصوص شوكولاتة ورشة جوز هند." at bounding box center [606, 257] width 280 height 39
paste textarea "طى بقطع باونتي ورشة من الشوكولاتة وجوز ال"
click at [542, 242] on textarea "وافل مغطى بقطع باونتي ورشة من الشوكولاتة وجوز الهند." at bounding box center [606, 257] width 280 height 39
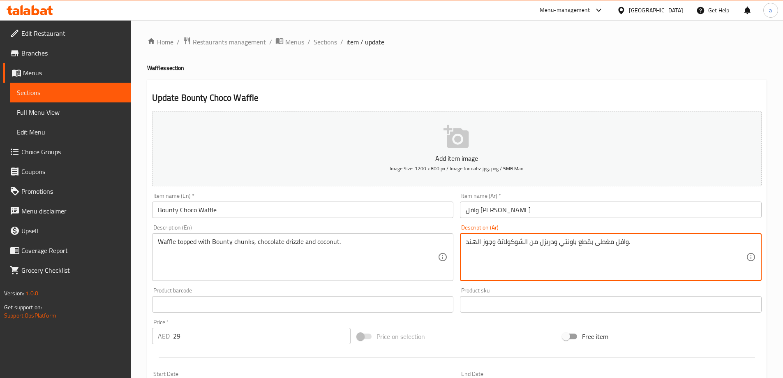
type textarea "وافل مغطى بقطع باونتي ودريزل من الشوكولاتة وجوز الهند."
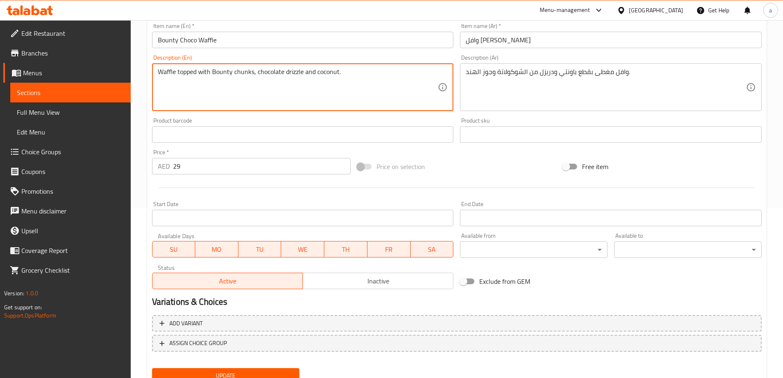
scroll to position [203, 0]
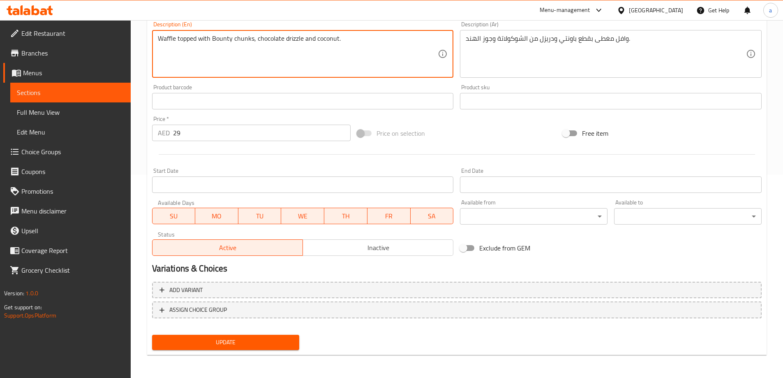
click at [229, 343] on span "Update" at bounding box center [226, 342] width 134 height 10
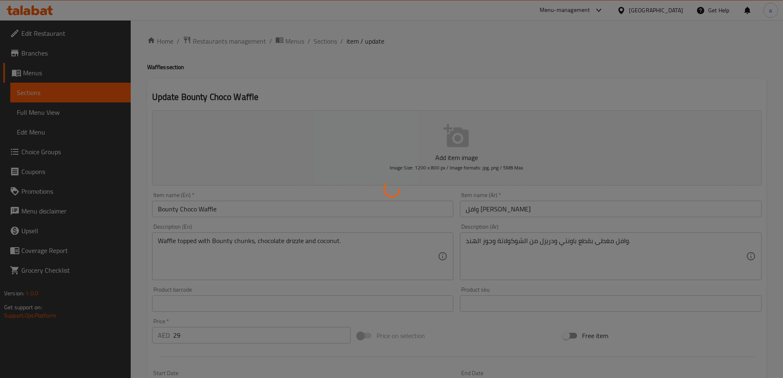
scroll to position [0, 0]
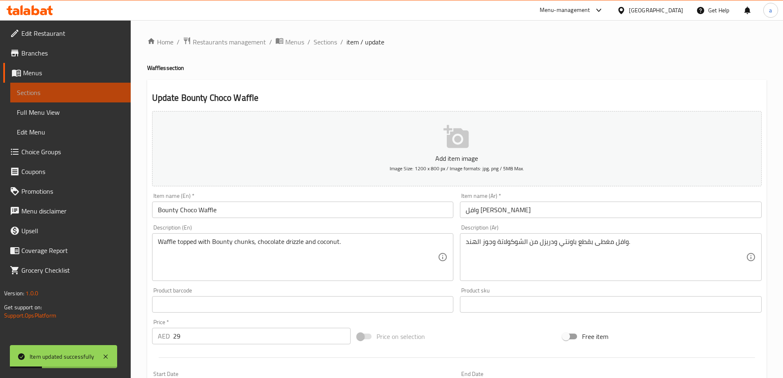
click at [94, 92] on span "Sections" at bounding box center [70, 93] width 107 height 10
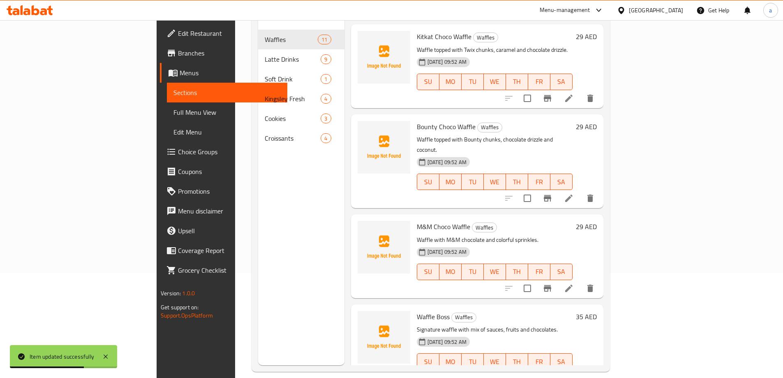
scroll to position [115, 0]
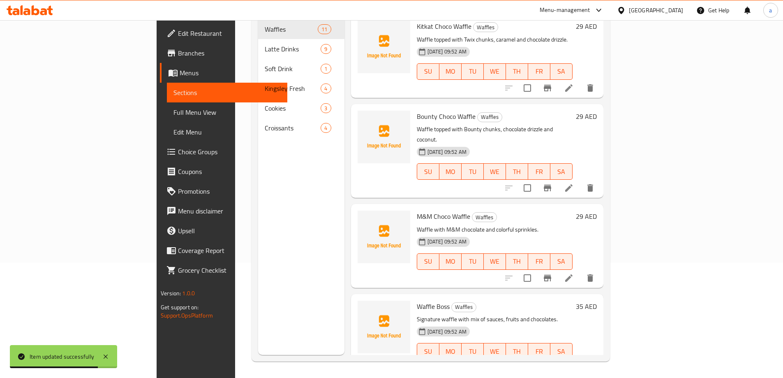
click at [581, 271] on li at bounding box center [569, 278] width 23 height 15
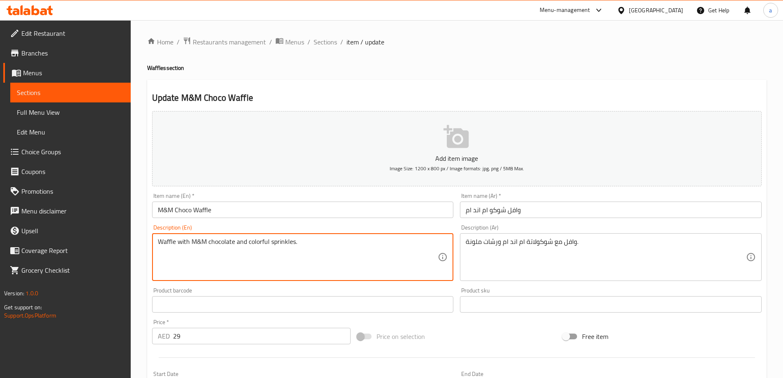
click at [281, 242] on textarea "Waffle with M&M chocolate and colorful sprinkles." at bounding box center [298, 257] width 280 height 39
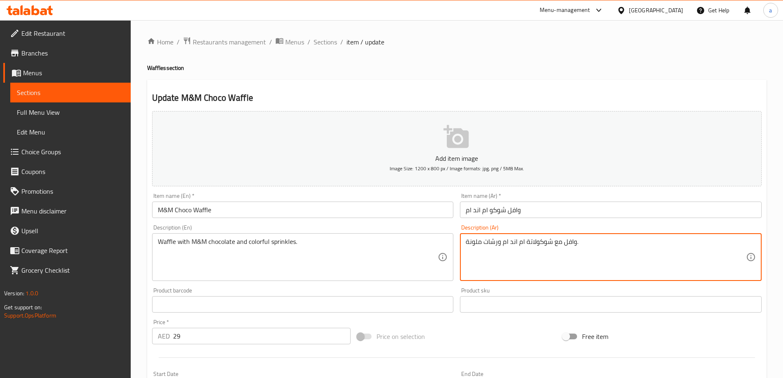
click at [481, 244] on textarea "وافل مع شوكولاتة ام اند ام ورشات ملونة." at bounding box center [606, 257] width 280 height 39
paste textarea "M&M والرشاشات ال"
drag, startPoint x: 678, startPoint y: 243, endPoint x: 694, endPoint y: 245, distance: 15.4
click at [694, 245] on textarea "وافل مع شوكولاتة M&M والرشاشات الملونة." at bounding box center [606, 257] width 280 height 39
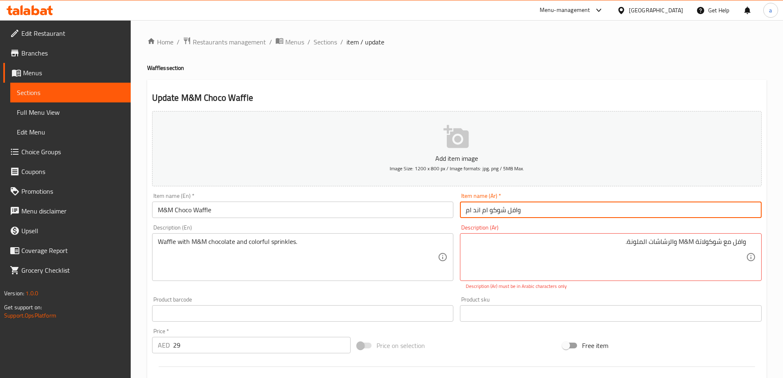
drag, startPoint x: 488, startPoint y: 211, endPoint x: 451, endPoint y: 209, distance: 36.6
click at [451, 209] on div "Add item image Image Size: 1200 x 800 px / Image formats: jpg, png / 5MB Max. I…" at bounding box center [457, 290] width 616 height 364
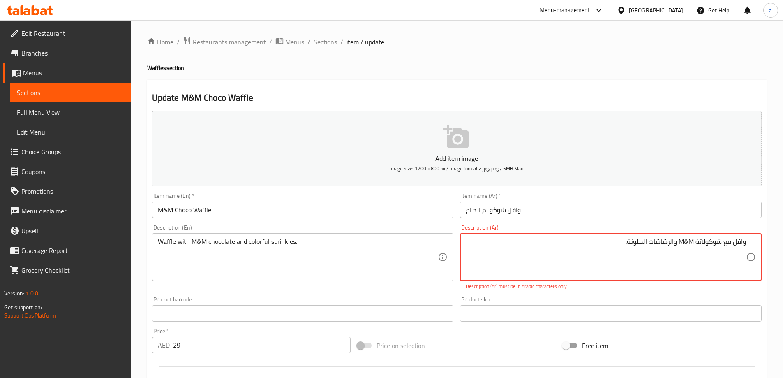
drag, startPoint x: 694, startPoint y: 243, endPoint x: 679, endPoint y: 241, distance: 14.9
paste textarea "ام اند ام"
drag, startPoint x: 642, startPoint y: 242, endPoint x: 667, endPoint y: 243, distance: 25.5
click at [667, 243] on textarea "وافل مع شوكولاتة ام اند ام والرشاشات الملونة." at bounding box center [606, 257] width 280 height 39
click at [641, 242] on textarea "وافل مع شوكولاتة ام اند ام وسبرنكيلز الملونة." at bounding box center [606, 257] width 280 height 39
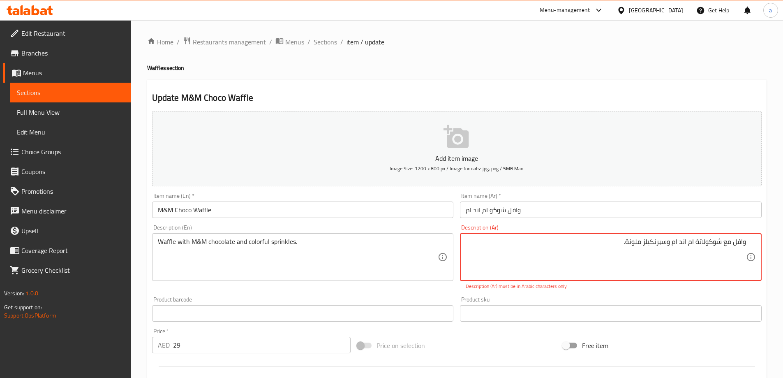
type textarea "وافل مع شوكولاتة ام اند ام وسبرنكيلز ملونة."
click at [584, 294] on div "Product sku Product sku" at bounding box center [611, 309] width 308 height 32
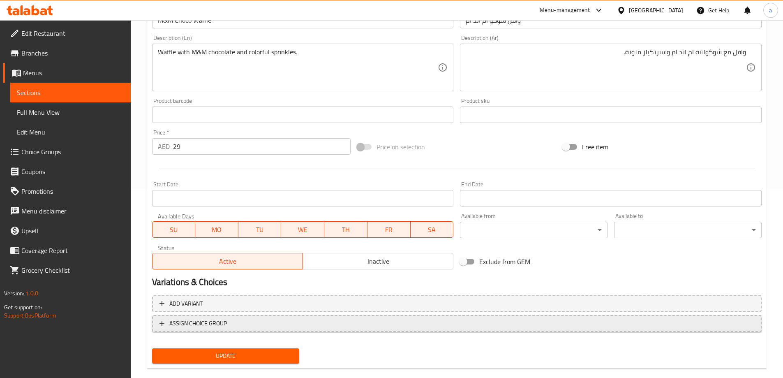
scroll to position [203, 0]
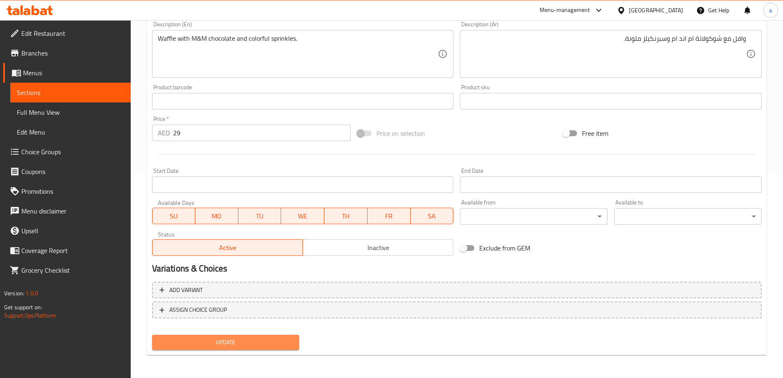
click at [282, 337] on button "Update" at bounding box center [226, 342] width 148 height 15
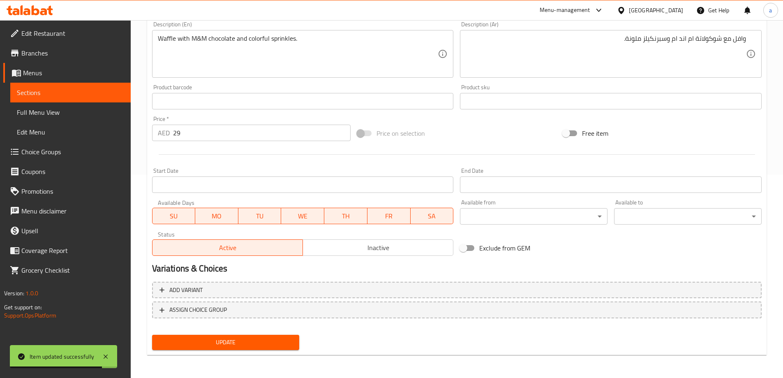
click at [272, 337] on button "Update" at bounding box center [226, 342] width 148 height 15
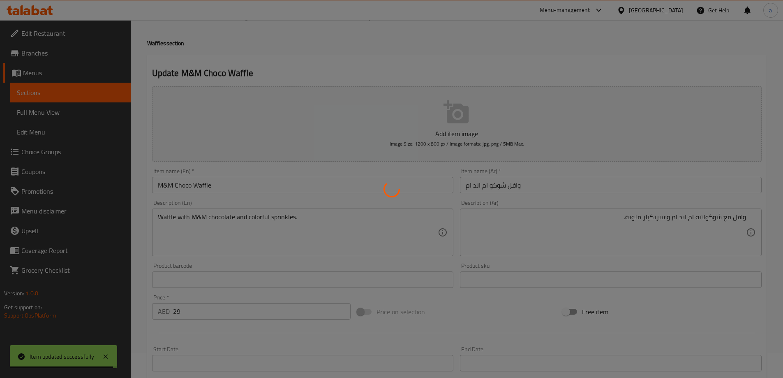
scroll to position [0, 0]
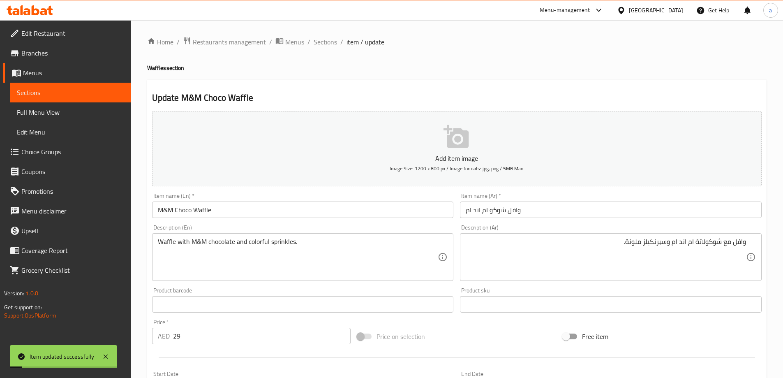
click at [82, 89] on span "Sections" at bounding box center [70, 93] width 107 height 10
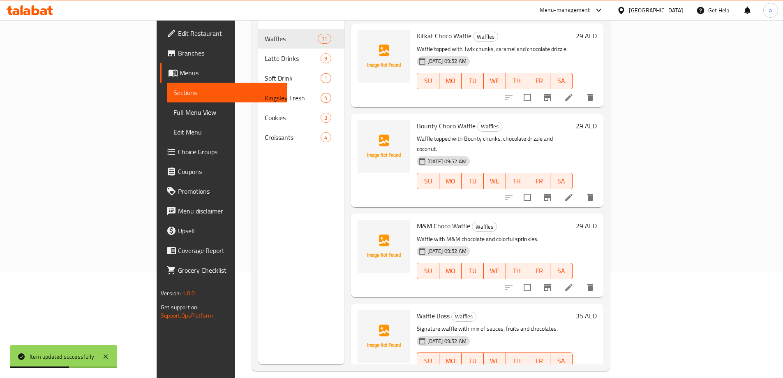
scroll to position [115, 0]
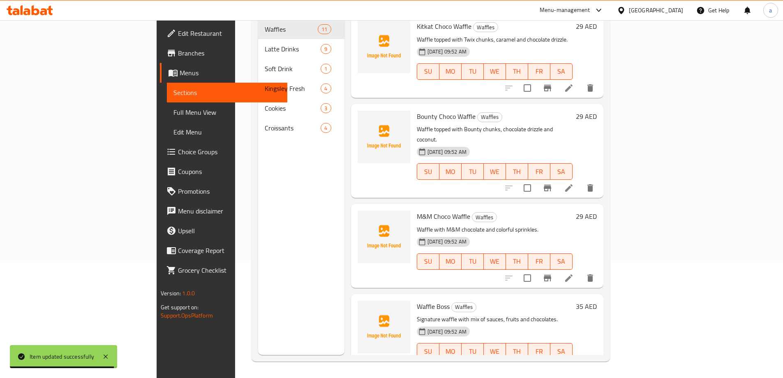
click at [581, 360] on li at bounding box center [569, 367] width 23 height 15
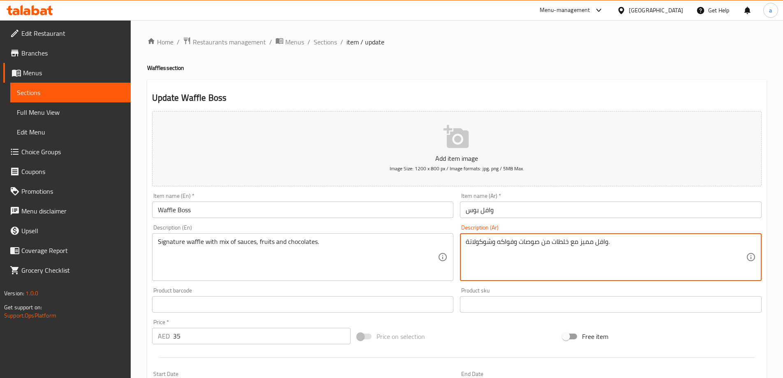
click at [552, 243] on textarea "وافل مميز مع خلطات من صوصات وفواكه وشوكولاتة." at bounding box center [606, 257] width 280 height 39
drag, startPoint x: 552, startPoint y: 243, endPoint x: 556, endPoint y: 244, distance: 4.3
click at [556, 244] on textarea "وافل مميز مع خلطات من صوصات وفواكه وشوكولاتة." at bounding box center [606, 257] width 280 height 39
click at [538, 243] on textarea "وافل مميز مع ميكس من صوصات وفواكه وشوكولاتة." at bounding box center [606, 257] width 280 height 39
drag, startPoint x: 557, startPoint y: 244, endPoint x: 573, endPoint y: 245, distance: 16.1
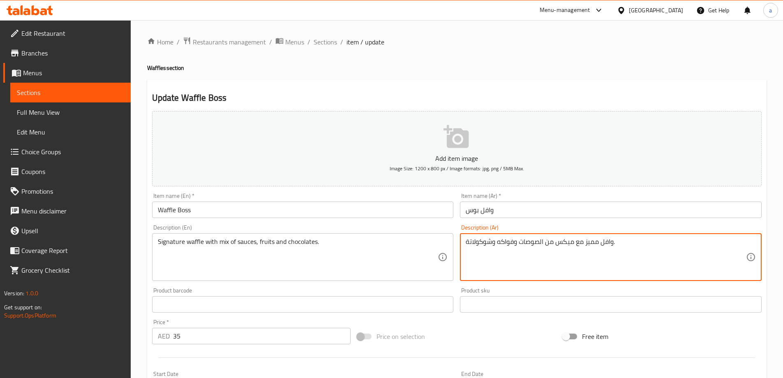
click at [573, 245] on textarea "وافل مميز مع ميكس من الصوصات وفواكه وشوكولاتة." at bounding box center [606, 257] width 280 height 39
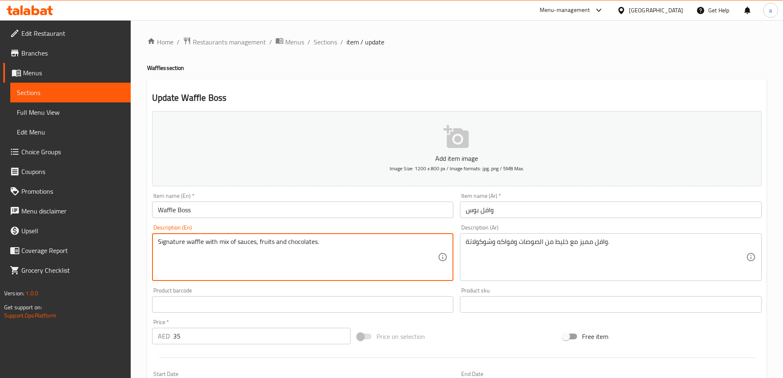
click at [296, 245] on textarea "Signature waffle with mix of sauces, fruits and chocolates." at bounding box center [298, 257] width 280 height 39
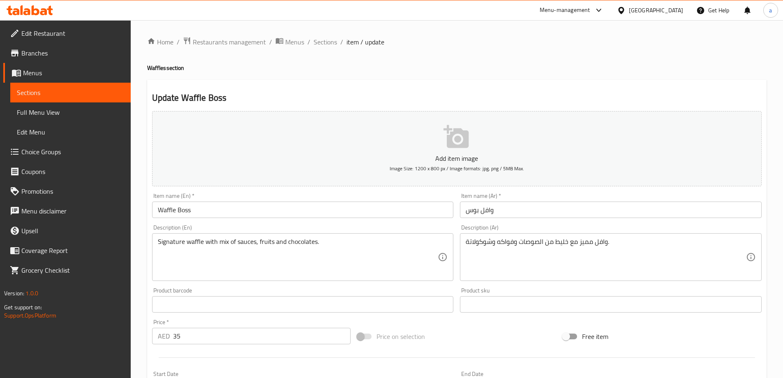
click at [450, 240] on div "Signature waffle with mix of sauces, fruits and chocolates. Description (En)" at bounding box center [303, 257] width 302 height 48
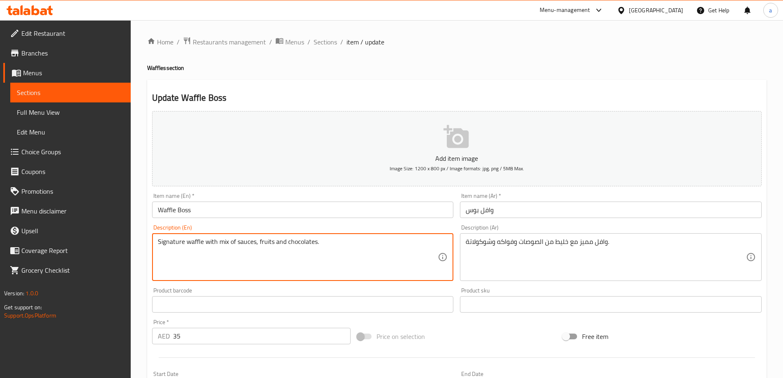
click at [405, 257] on textarea "Signature waffle with mix of sauces, fruits and chocolates." at bounding box center [298, 257] width 280 height 39
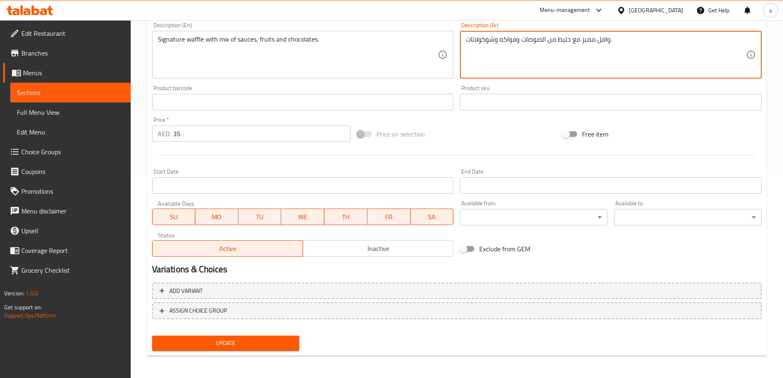
scroll to position [203, 0]
type textarea "وافل مميز مع خليط من الصوصات وفواكه وشوكولاتات."
click at [212, 340] on span "Update" at bounding box center [226, 342] width 134 height 10
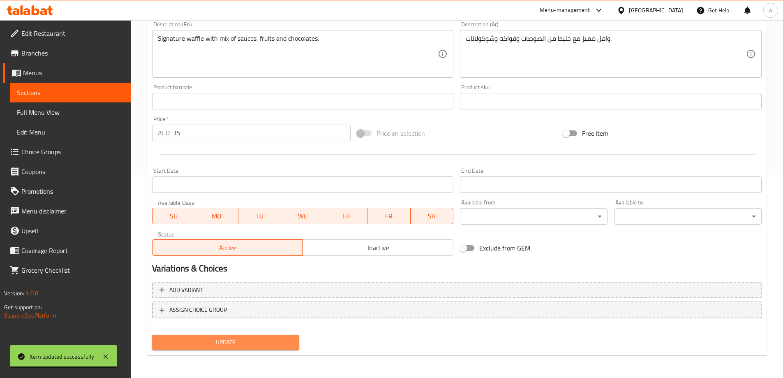
click at [296, 343] on button "Update" at bounding box center [226, 342] width 148 height 15
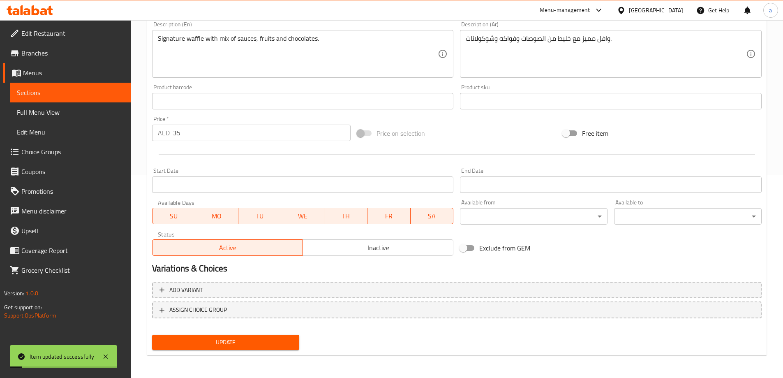
click at [97, 91] on span "Sections" at bounding box center [70, 93] width 107 height 10
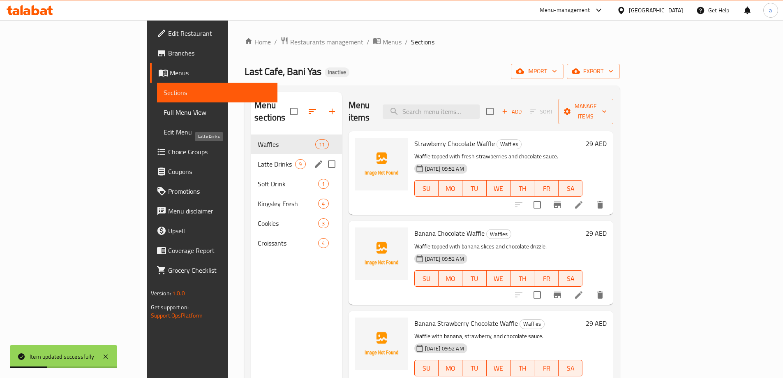
click at [258, 159] on span "Latte Drinks" at bounding box center [276, 164] width 37 height 10
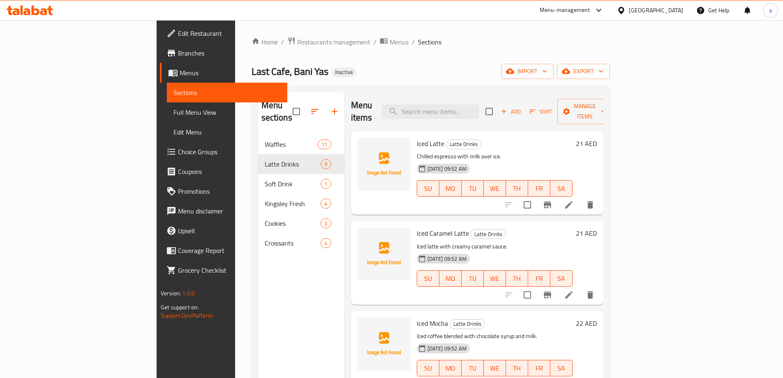
click at [581, 197] on li at bounding box center [569, 204] width 23 height 15
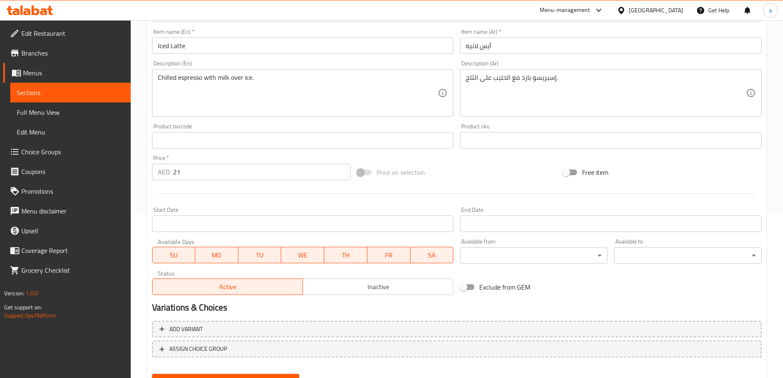
scroll to position [203, 0]
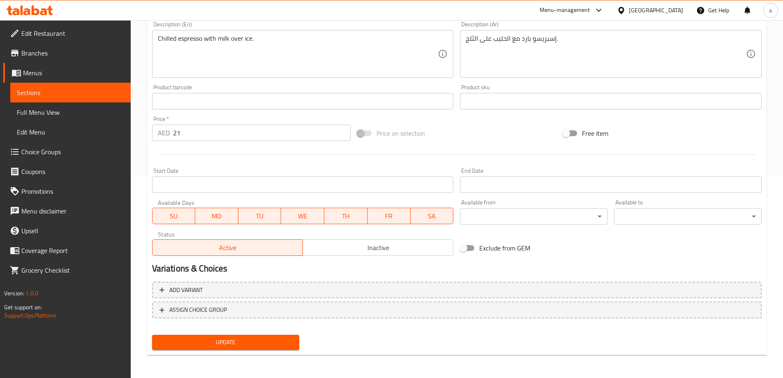
click at [227, 342] on span "Update" at bounding box center [226, 342] width 134 height 10
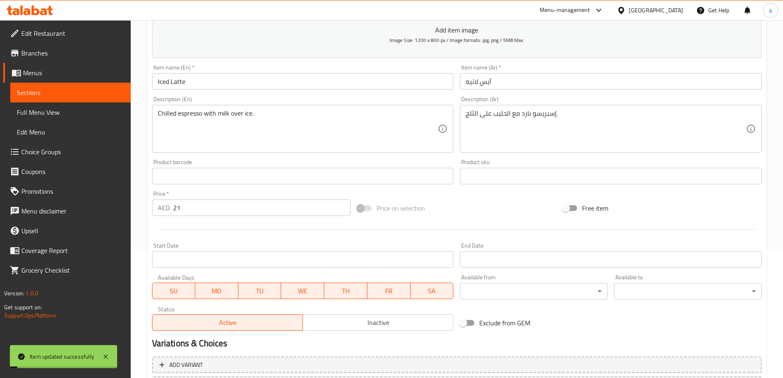
scroll to position [0, 0]
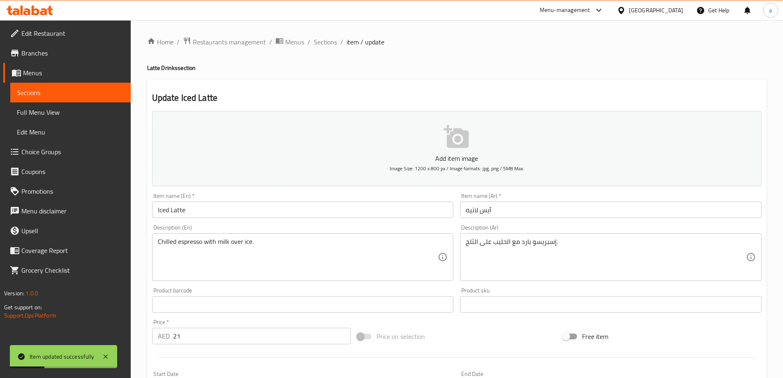
click at [66, 93] on span "Sections" at bounding box center [70, 93] width 107 height 10
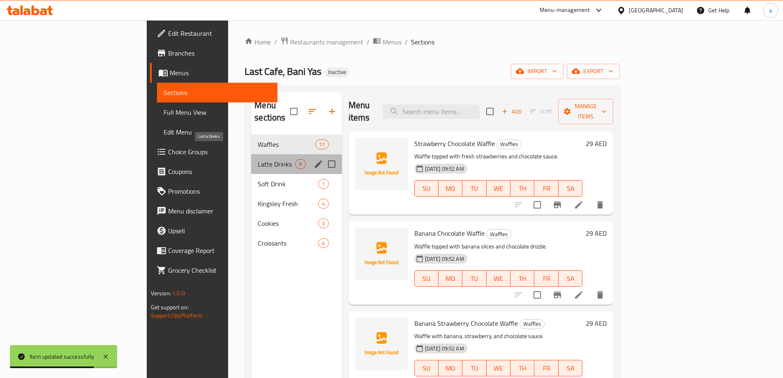
click at [258, 159] on span "Latte Drinks" at bounding box center [276, 164] width 37 height 10
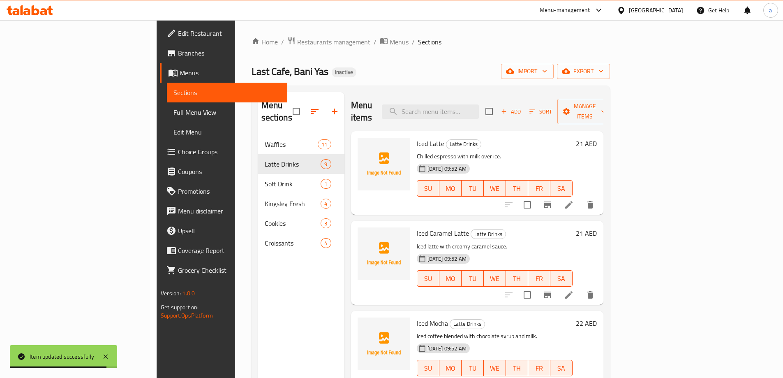
click at [581, 198] on li at bounding box center [569, 204] width 23 height 15
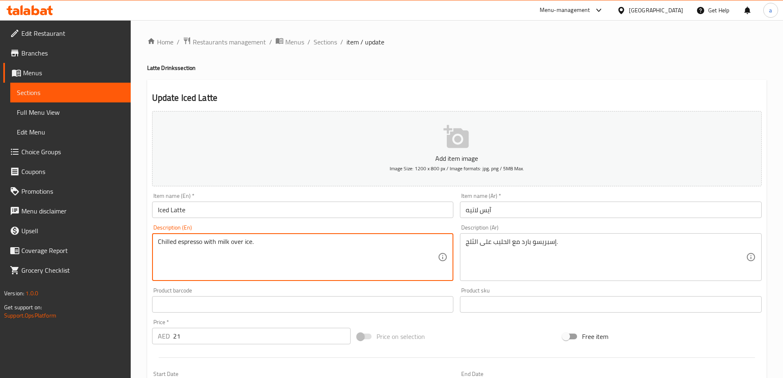
click at [245, 245] on textarea "Chilled espresso with milk over ice." at bounding box center [298, 257] width 280 height 39
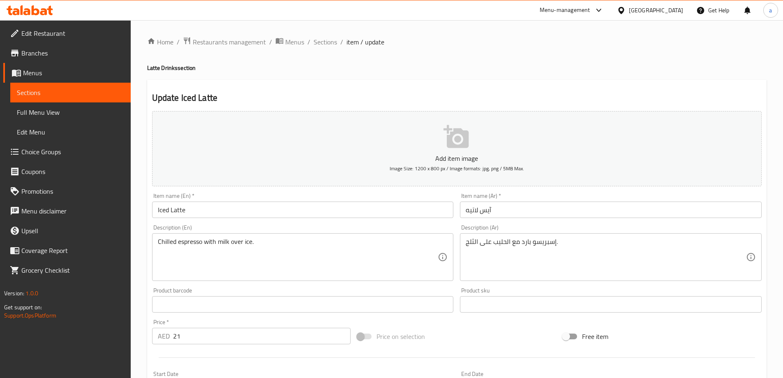
click at [422, 252] on textarea "Chilled espresso with milk over ice." at bounding box center [298, 257] width 280 height 39
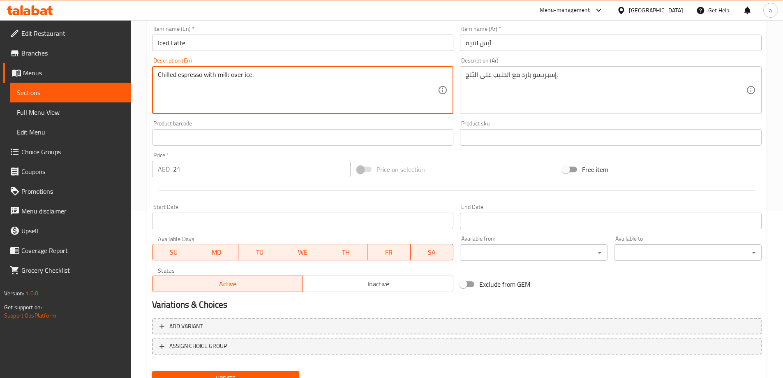
scroll to position [203, 0]
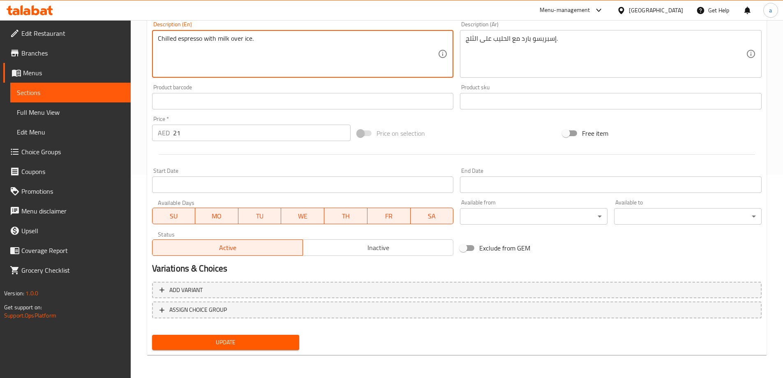
click at [258, 335] on button "Update" at bounding box center [226, 342] width 148 height 15
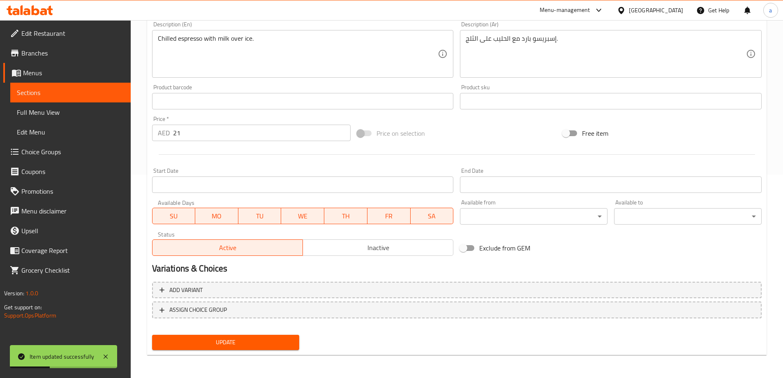
click at [58, 91] on span "Sections" at bounding box center [70, 93] width 107 height 10
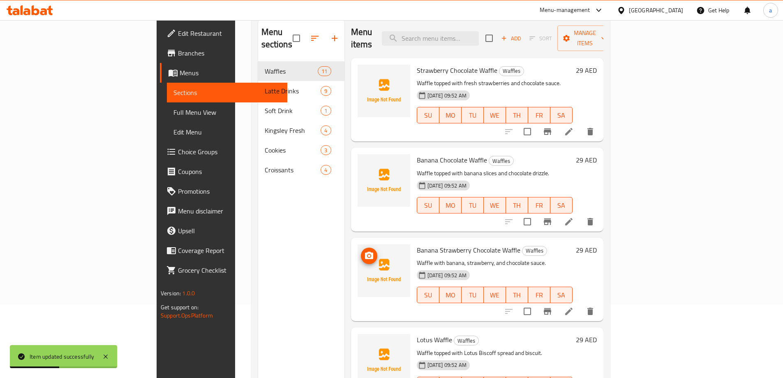
scroll to position [33, 0]
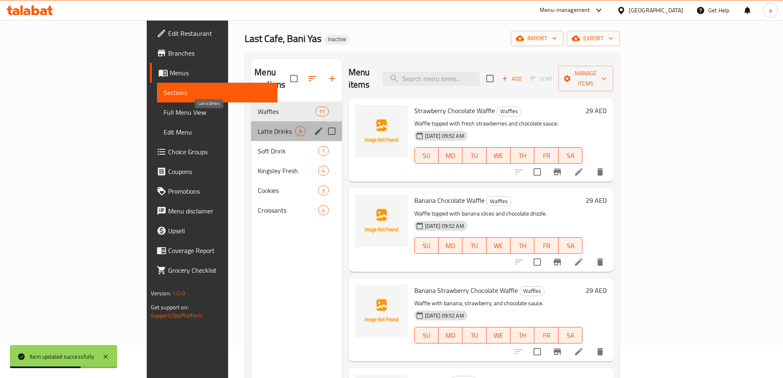
click at [258, 126] on span "Latte Drinks" at bounding box center [276, 131] width 37 height 10
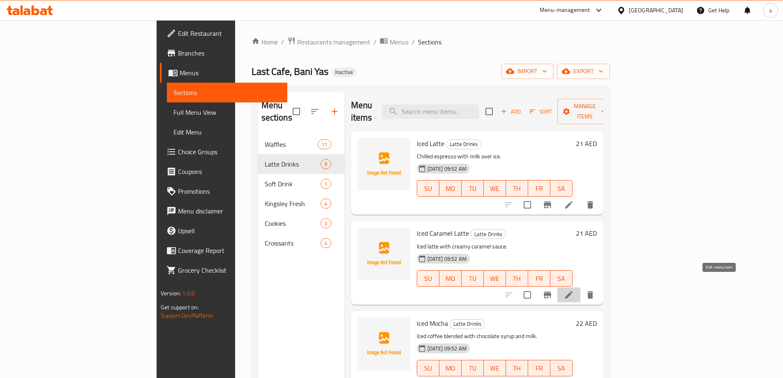
click at [574, 290] on icon at bounding box center [569, 295] width 10 height 10
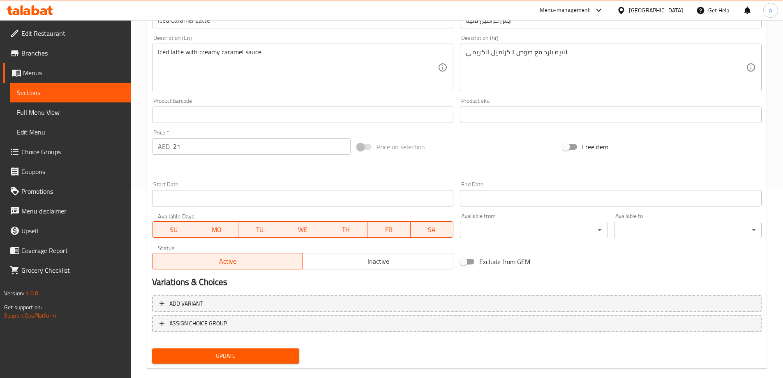
scroll to position [203, 0]
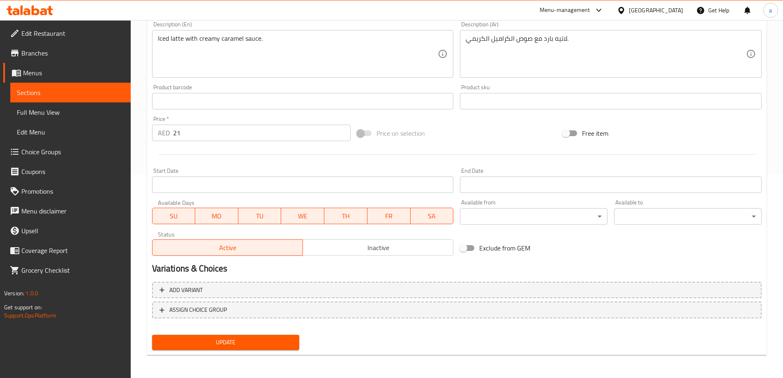
click at [242, 338] on span "Update" at bounding box center [226, 342] width 134 height 10
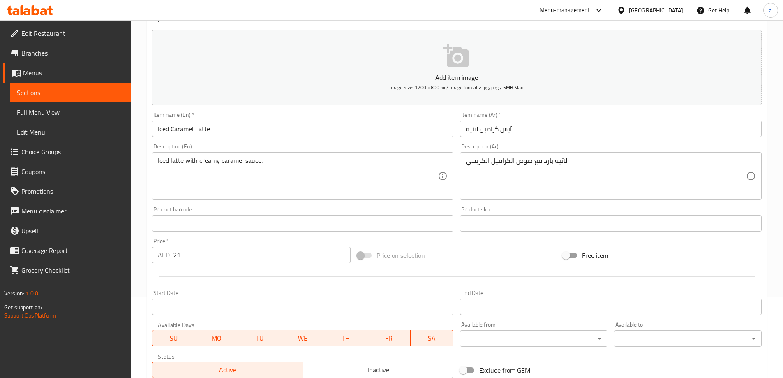
scroll to position [41, 0]
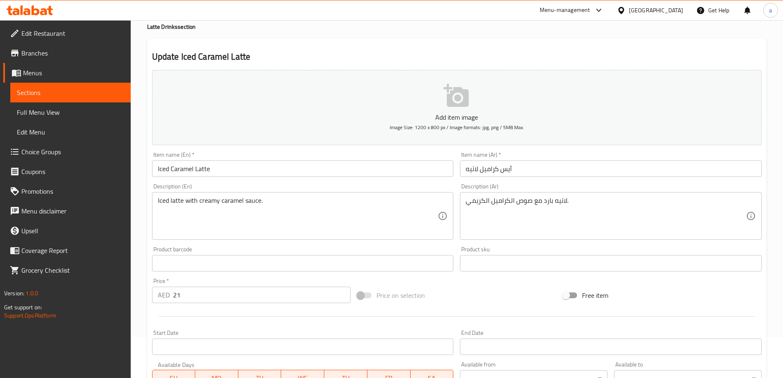
click at [92, 88] on span "Sections" at bounding box center [70, 93] width 107 height 10
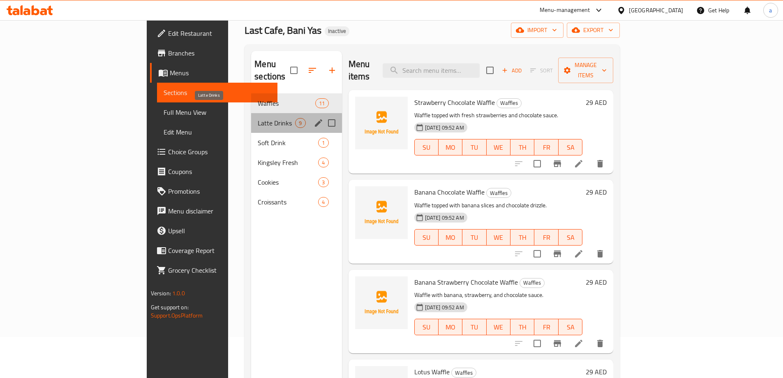
click at [258, 118] on span "Latte Drinks" at bounding box center [276, 123] width 37 height 10
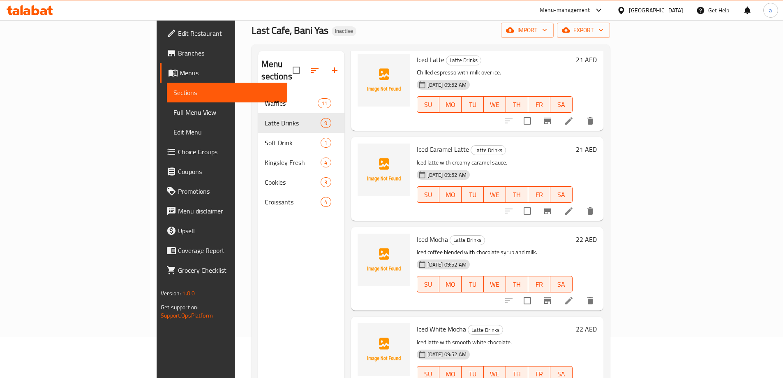
scroll to position [41, 0]
click at [573, 299] on icon at bounding box center [568, 302] width 7 height 7
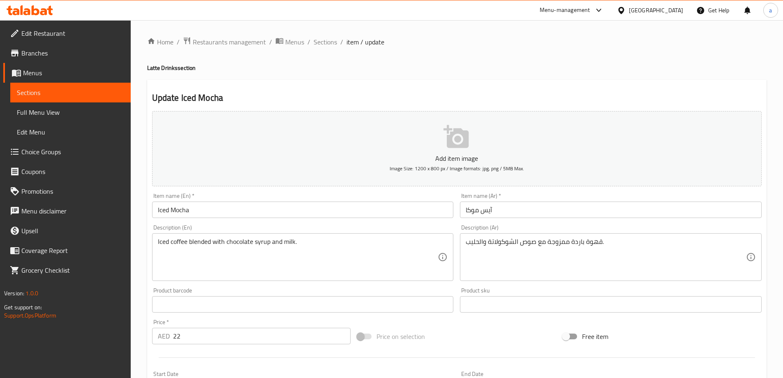
click at [416, 212] on input "Iced Mocha" at bounding box center [303, 209] width 302 height 16
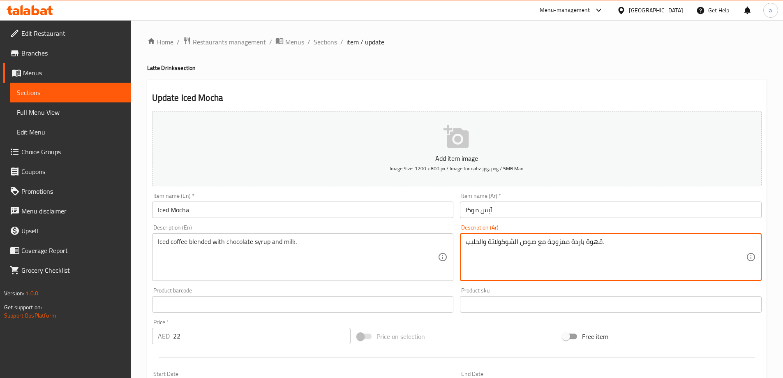
click at [524, 247] on textarea "قهوة باردة ممزوجة مع صوص الشوكولاتة والحليب." at bounding box center [606, 257] width 280 height 39
type textarea "قهوة باردة ممزوجة مع سيرب الشوكولاتة والحليب."
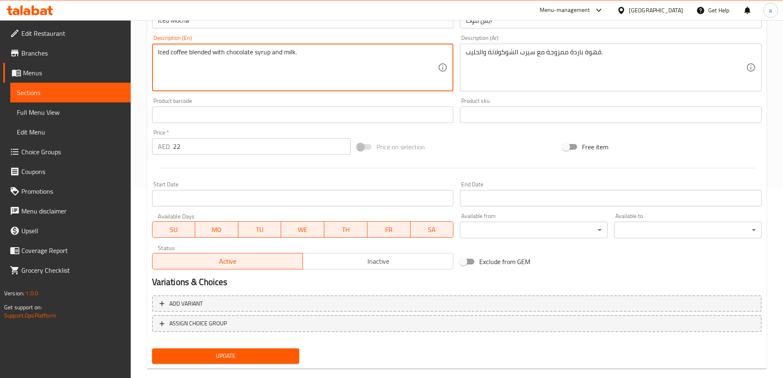
scroll to position [203, 0]
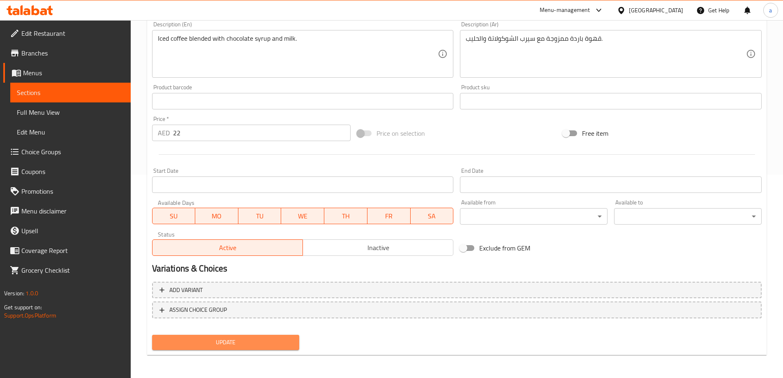
click at [249, 339] on span "Update" at bounding box center [226, 342] width 134 height 10
click at [224, 343] on span "Update" at bounding box center [226, 342] width 134 height 10
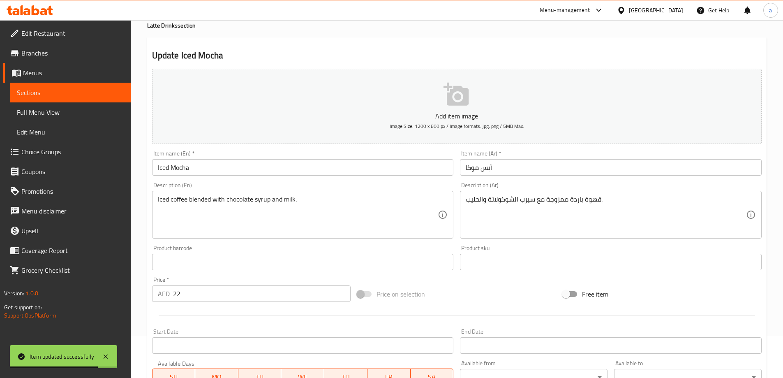
scroll to position [0, 0]
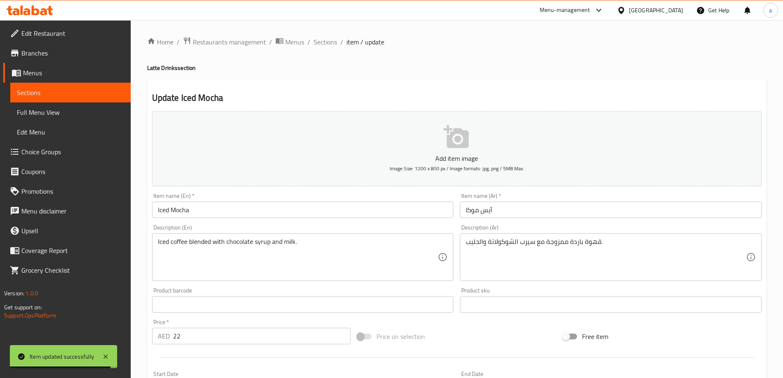
click at [70, 99] on link "Sections" at bounding box center [70, 93] width 120 height 20
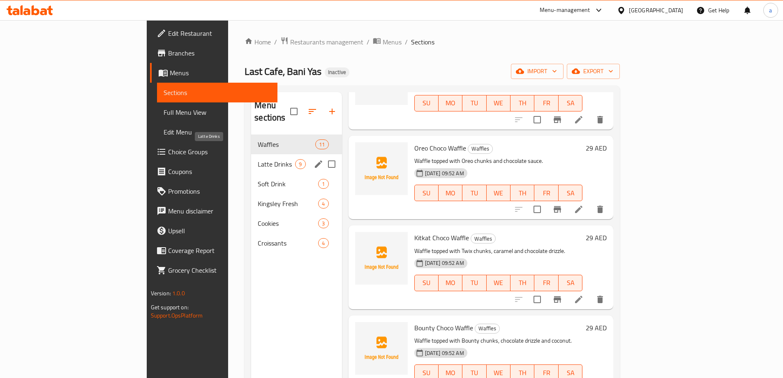
click at [258, 159] on span "Latte Drinks" at bounding box center [276, 164] width 37 height 10
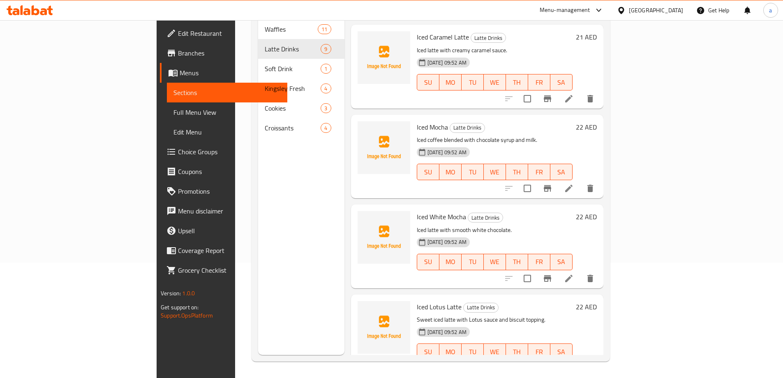
scroll to position [122, 0]
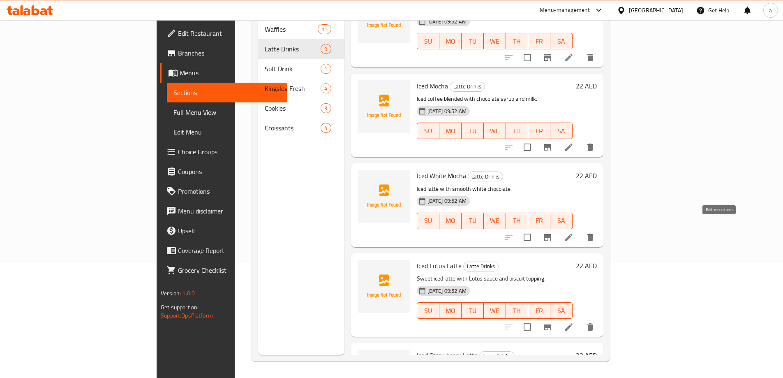
click at [574, 232] on icon at bounding box center [569, 237] width 10 height 10
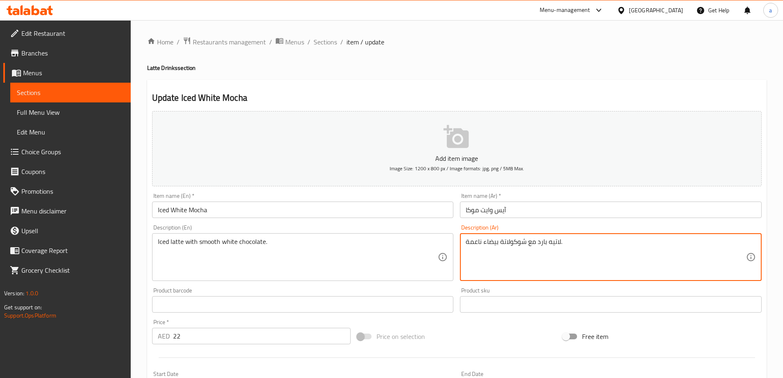
click at [545, 243] on textarea "لاتيه بارد مع شوكولاتة بيضاء ناعمة." at bounding box center [606, 257] width 280 height 39
type textarea "لاتيه بارد مع شوكولاتة بيضاء ناعمة."
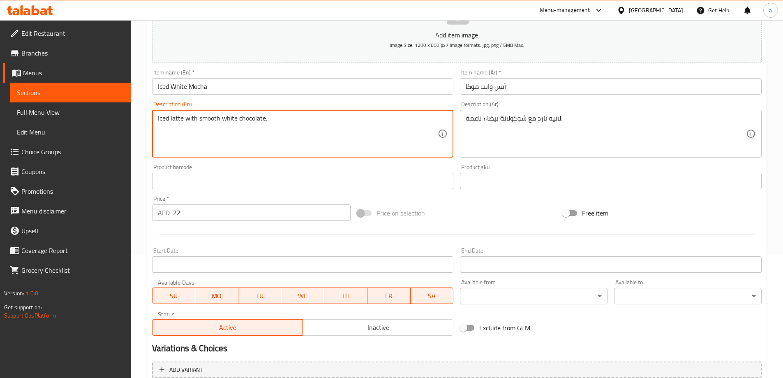
scroll to position [203, 0]
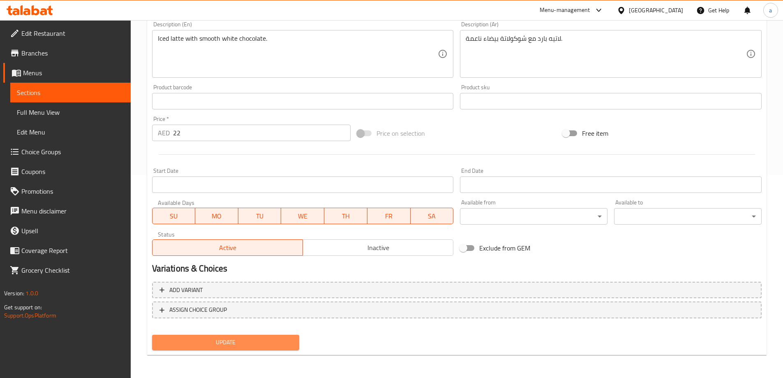
click at [215, 345] on span "Update" at bounding box center [226, 342] width 134 height 10
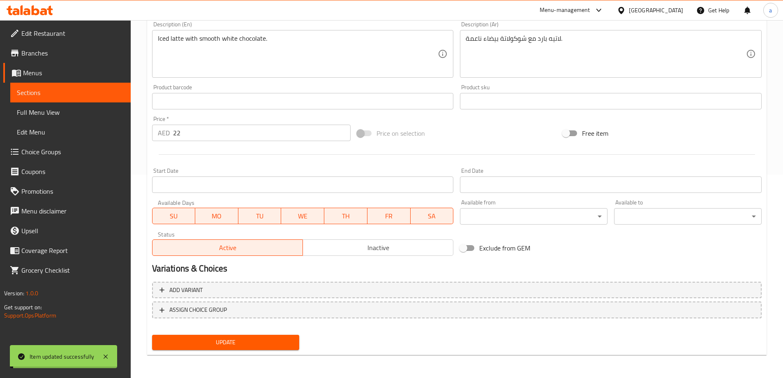
click at [31, 91] on span "Sections" at bounding box center [70, 93] width 107 height 10
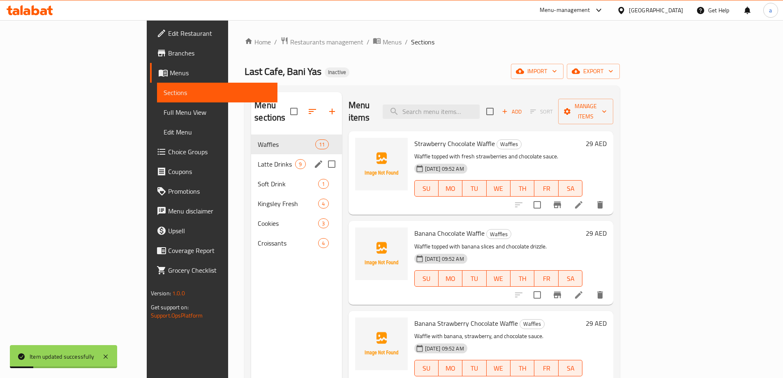
click at [251, 154] on div "Latte Drinks 9" at bounding box center [296, 164] width 90 height 20
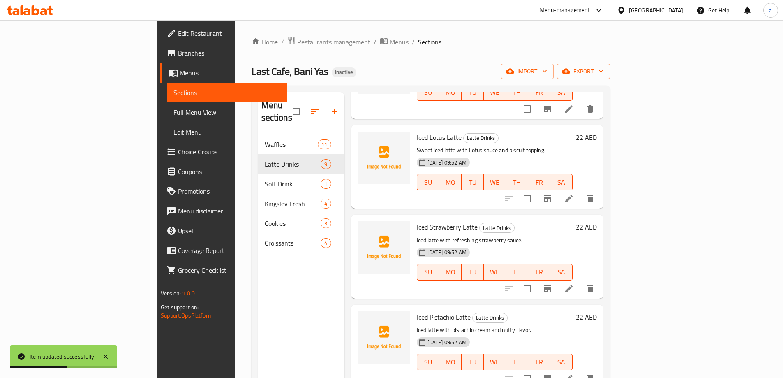
scroll to position [370, 0]
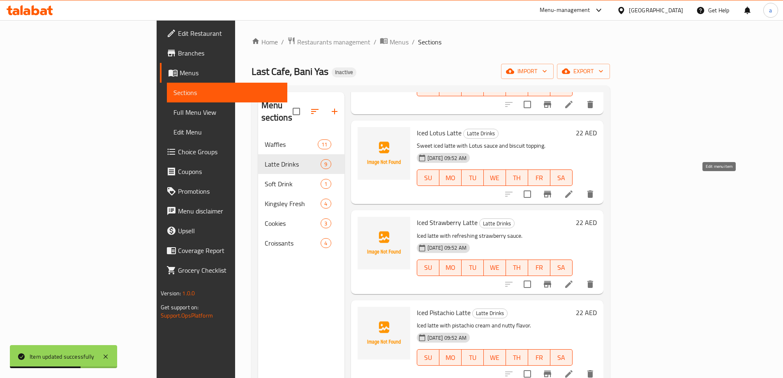
click at [573, 190] on icon at bounding box center [568, 193] width 7 height 7
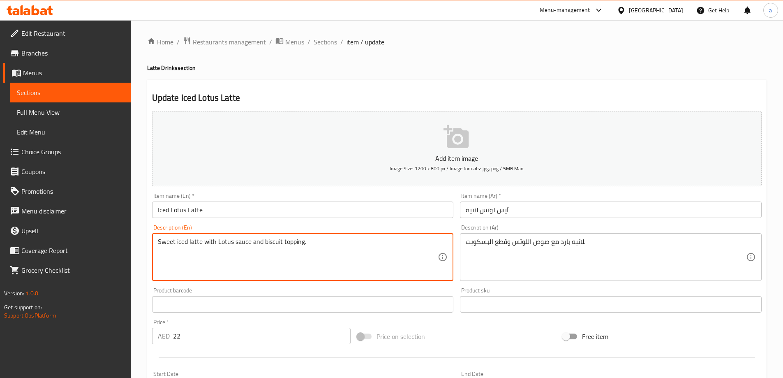
click at [240, 241] on textarea "Sweet iced latte with Lotus sauce and biscuit topping." at bounding box center [298, 257] width 280 height 39
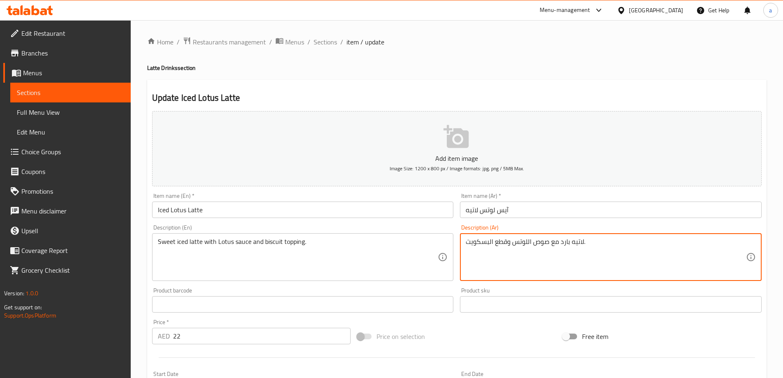
click at [556, 243] on textarea "لاتيه بارد مع صوص اللوتس وقطع البسكويت." at bounding box center [606, 257] width 280 height 39
paste textarea "إسبريسو مبرد مع حليب فوق الثلج.لاتيه مثلج حلو مع صلصة اللوتس وتغطية"
click at [504, 238] on textarea "إسبريسو مبرد مع حليب فوق الثلج.لاتيه مثلج حلو مع صلصة اللوتس وتغطية البسكويت." at bounding box center [606, 257] width 280 height 39
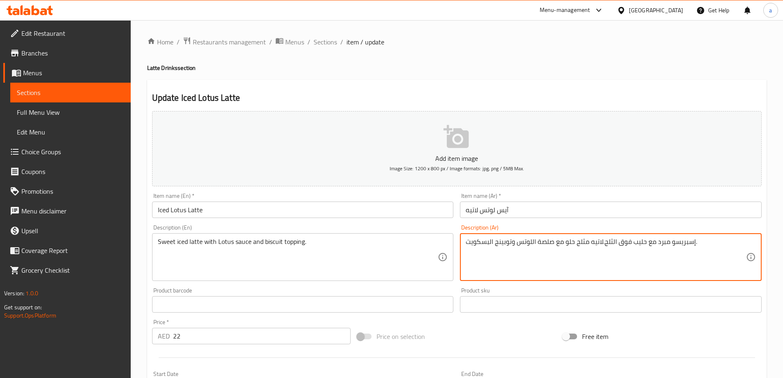
click at [676, 242] on textarea "إسبريسو مبرد مع حليب فوق الثلج.لاتيه مثلج حلو مع صلصة اللوتس وتوبينج البسكويت." at bounding box center [606, 257] width 280 height 39
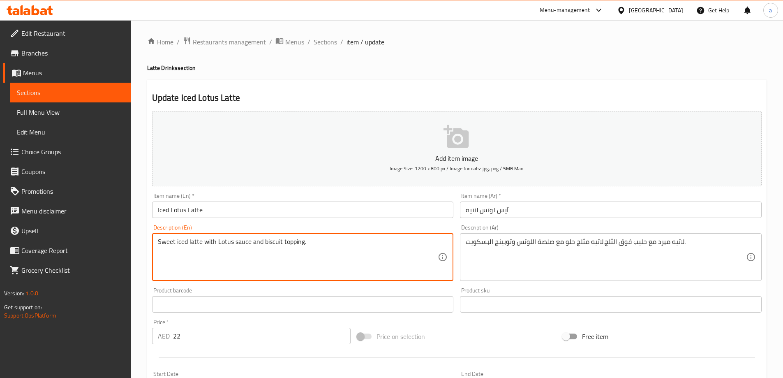
click at [257, 239] on textarea "Sweet iced latte with Lotus sauce and biscuit topping." at bounding box center [298, 257] width 280 height 39
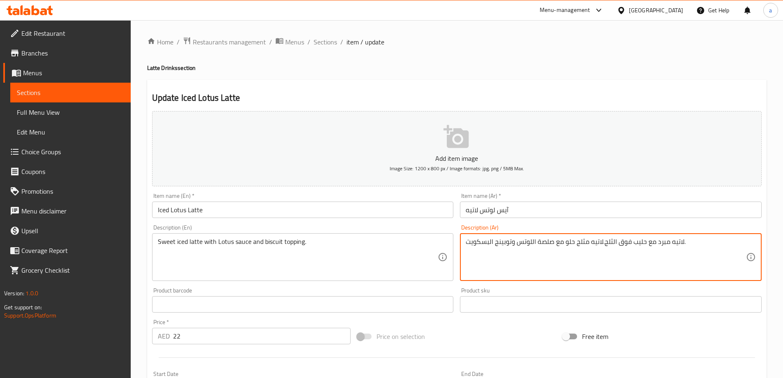
click at [606, 248] on textarea "لاتيه مبرد مع حليب فوق الثلج.لاتيه مثلج حلو مع صلصة اللوتس وتوبينج البسكويت." at bounding box center [606, 257] width 280 height 39
paste textarea "لج حلو مع صلصة اللوتس وطبقة من"
click at [505, 243] on textarea "لاتيه مثلج حلو مع صلصة اللوتس وطبقة من البسكويت." at bounding box center [606, 257] width 280 height 39
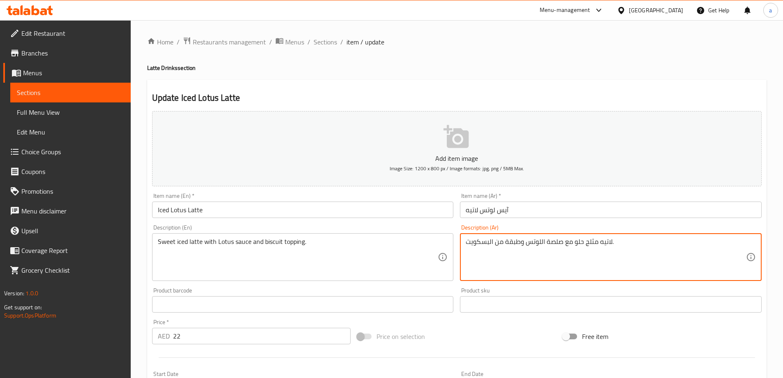
click at [510, 242] on textarea "لاتيه مثلج حلو مع صلصة اللوتس وطبقة من البسكويت." at bounding box center [606, 257] width 280 height 39
type textarea "لاتيه مثلج حلو مع صلصة اللوتس واضافة من البسكويت."
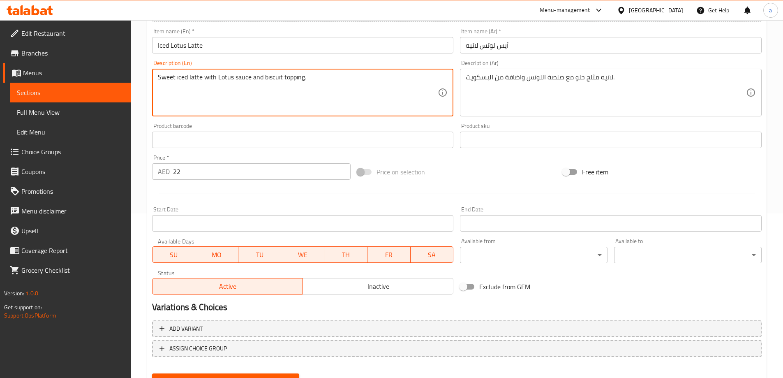
scroll to position [203, 0]
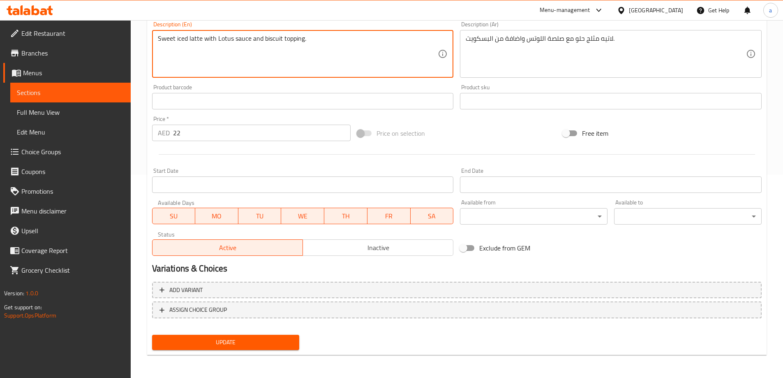
click at [281, 341] on span "Update" at bounding box center [226, 342] width 134 height 10
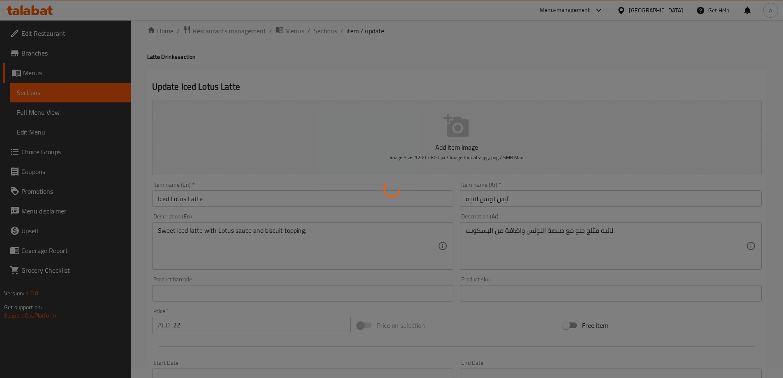
scroll to position [0, 0]
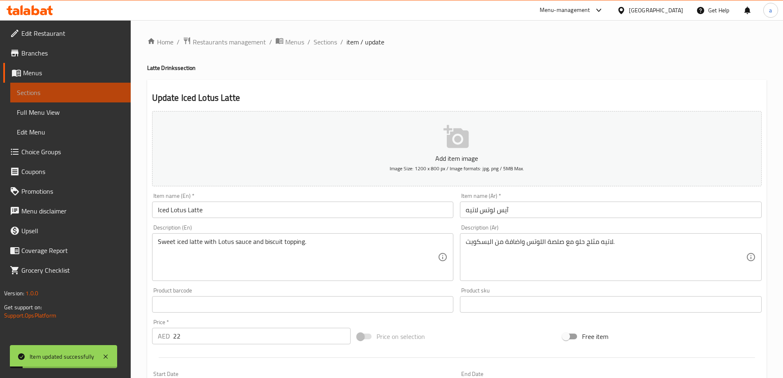
click at [123, 90] on span "Sections" at bounding box center [70, 93] width 107 height 10
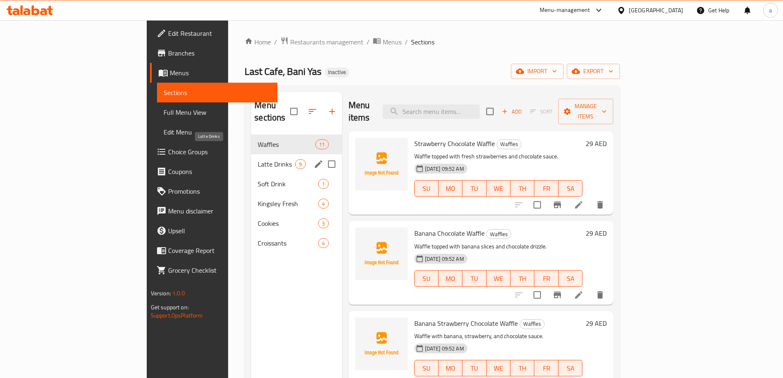
click at [258, 159] on span "Latte Drinks" at bounding box center [276, 164] width 37 height 10
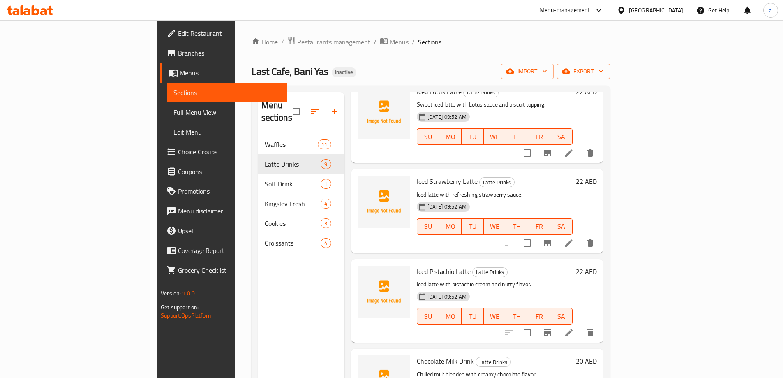
scroll to position [451, 0]
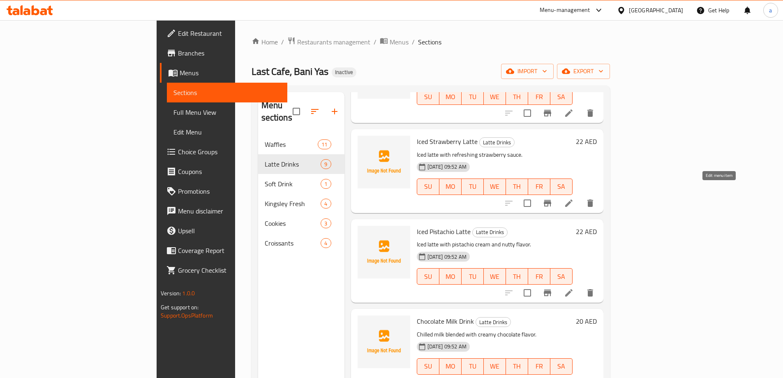
click at [574, 198] on icon at bounding box center [569, 203] width 10 height 10
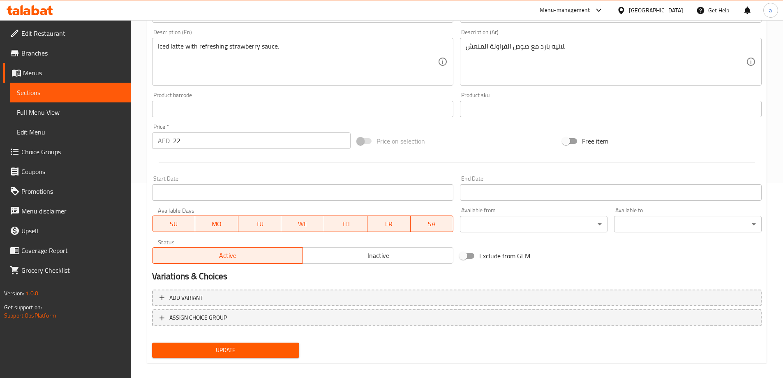
scroll to position [203, 0]
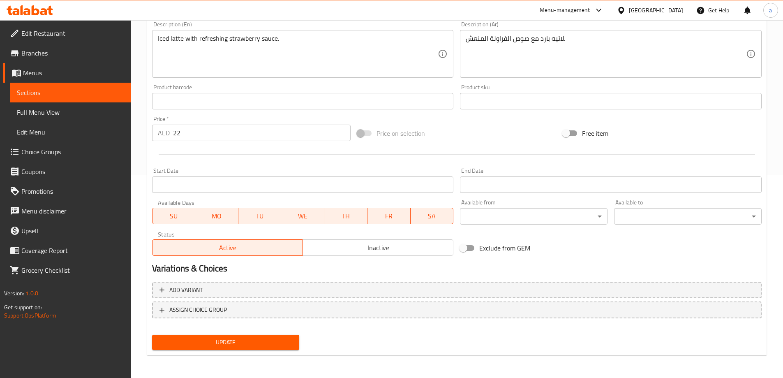
click at [241, 339] on span "Update" at bounding box center [226, 342] width 134 height 10
click at [260, 348] on button "Update" at bounding box center [226, 342] width 148 height 15
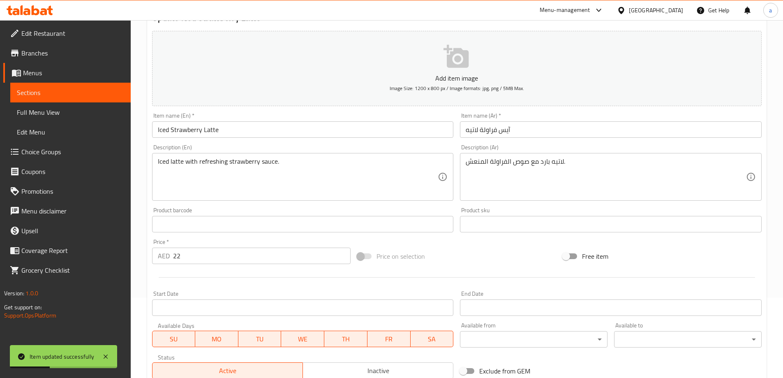
scroll to position [80, 0]
click at [57, 96] on span "Sections" at bounding box center [70, 93] width 107 height 10
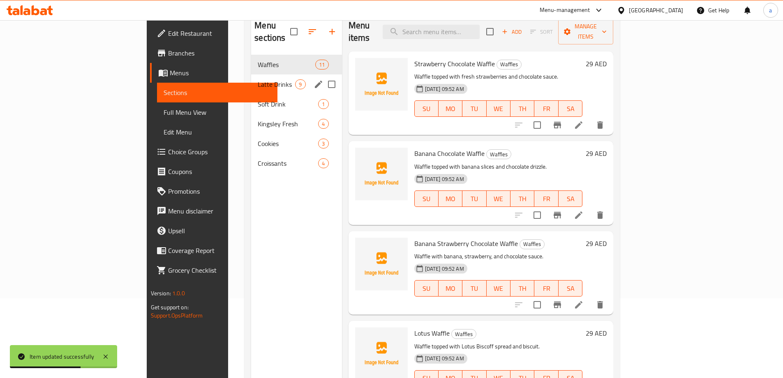
click at [251, 78] on div "Latte Drinks 9" at bounding box center [296, 84] width 90 height 20
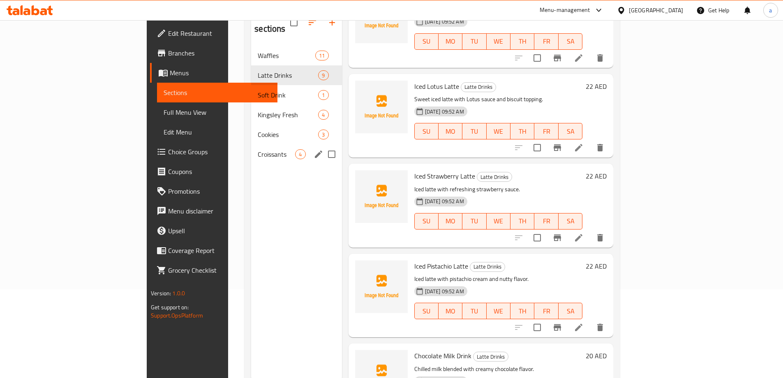
scroll to position [74, 0]
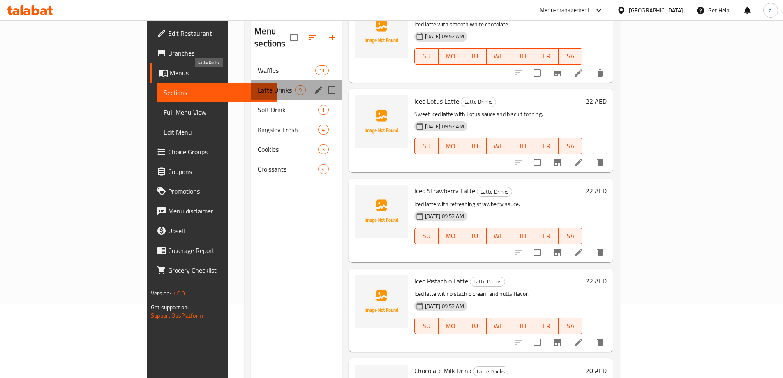
click at [258, 85] on span "Latte Drinks" at bounding box center [276, 90] width 37 height 10
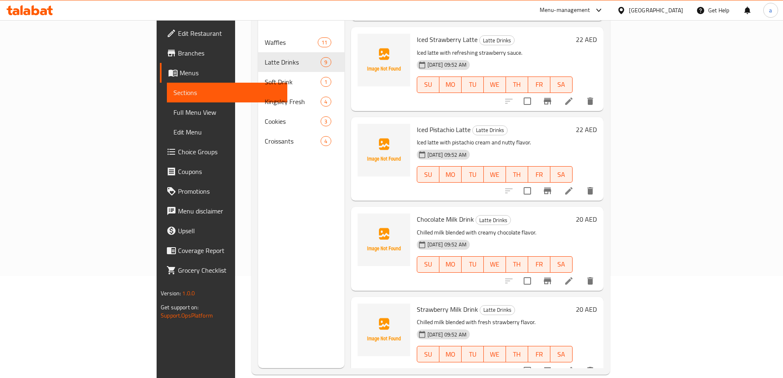
scroll to position [115, 0]
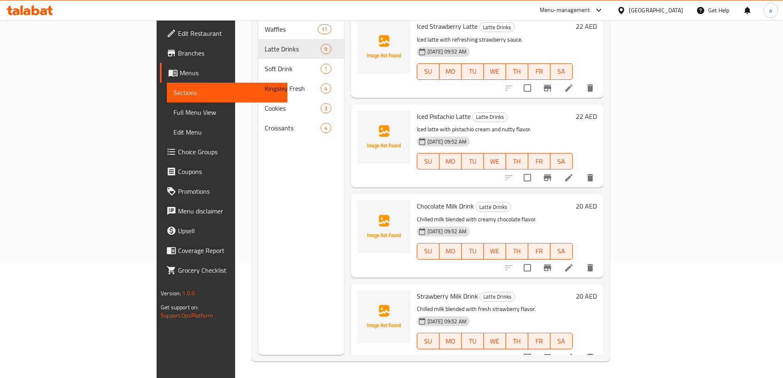
click at [581, 170] on li at bounding box center [569, 177] width 23 height 15
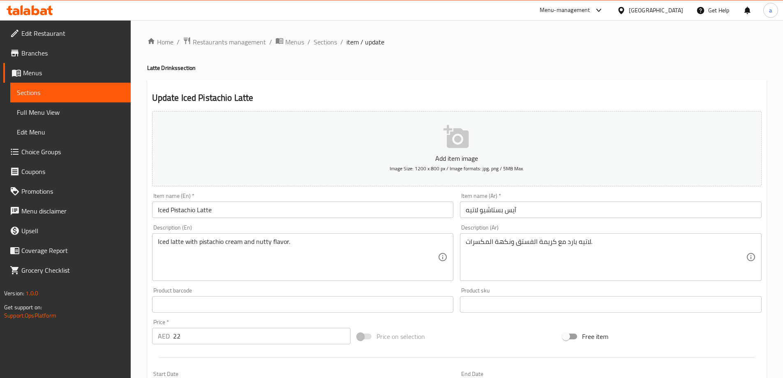
scroll to position [41, 0]
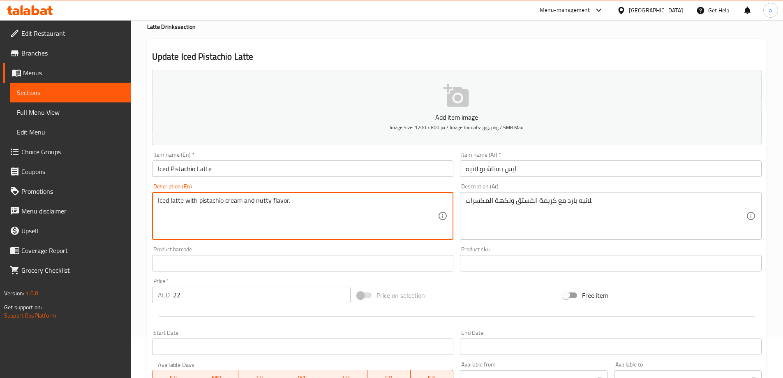
click at [262, 201] on textarea "Iced latte with pistachio cream and nutty flavor." at bounding box center [298, 216] width 280 height 39
drag, startPoint x: 255, startPoint y: 200, endPoint x: 330, endPoint y: 193, distance: 74.8
click at [330, 193] on div "Iced latte with pistachio cream and nutty flavor. Description (En)" at bounding box center [303, 216] width 302 height 48
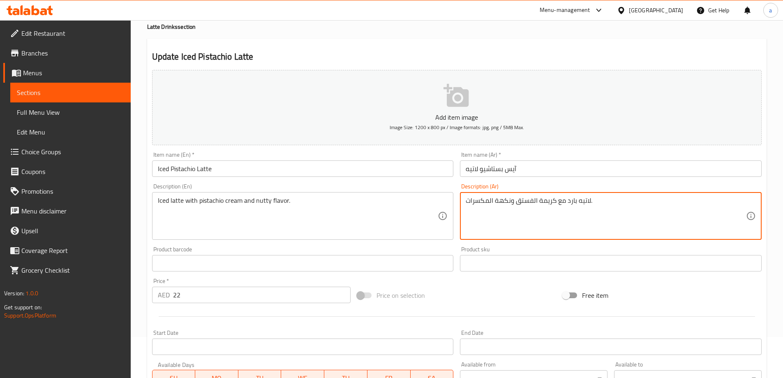
drag, startPoint x: 509, startPoint y: 200, endPoint x: 471, endPoint y: 198, distance: 38.3
click at [481, 198] on textarea "لاتيه بارد مع كريمة الفستق ونكهة المكسرات." at bounding box center [606, 216] width 280 height 39
drag, startPoint x: 467, startPoint y: 201, endPoint x: 512, endPoint y: 200, distance: 44.4
click at [512, 200] on textarea "لاتيه بارد مع كريمة الفستق ونكهة المكسرات." at bounding box center [606, 216] width 280 height 39
paste textarea "جوز."
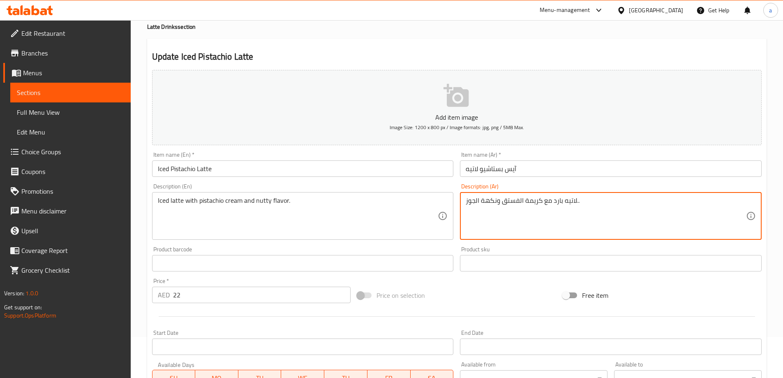
type textarea "لاتيه بارد مع كريمة الفستق ونكهة الجوز.."
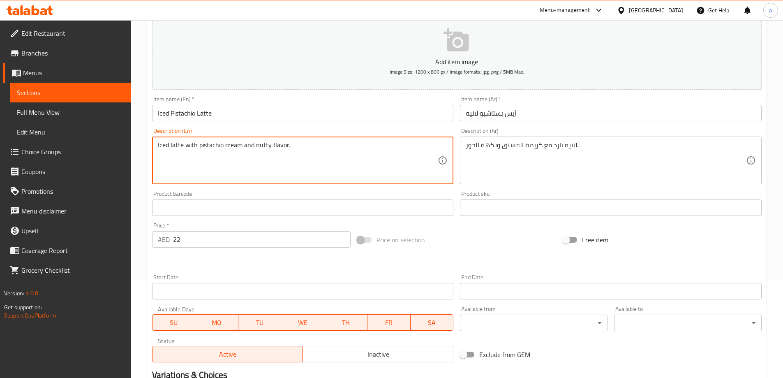
scroll to position [203, 0]
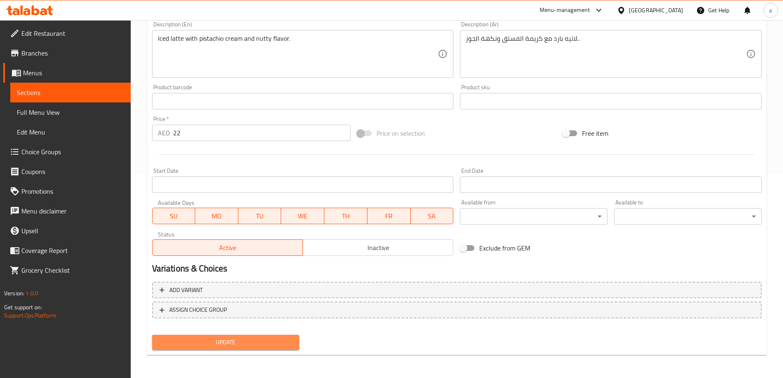
click at [270, 346] on span "Update" at bounding box center [226, 342] width 134 height 10
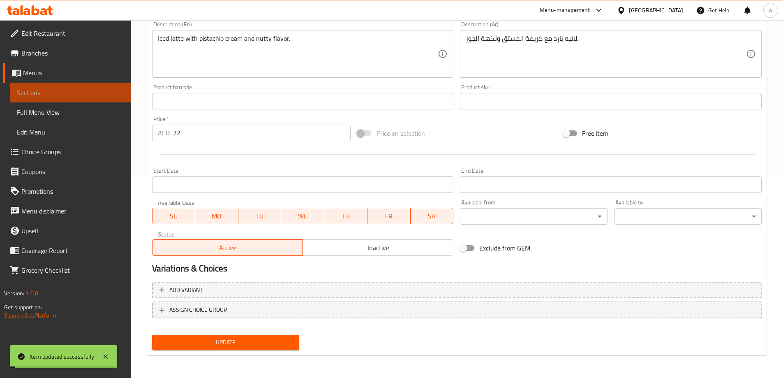
click at [105, 100] on link "Sections" at bounding box center [70, 93] width 120 height 20
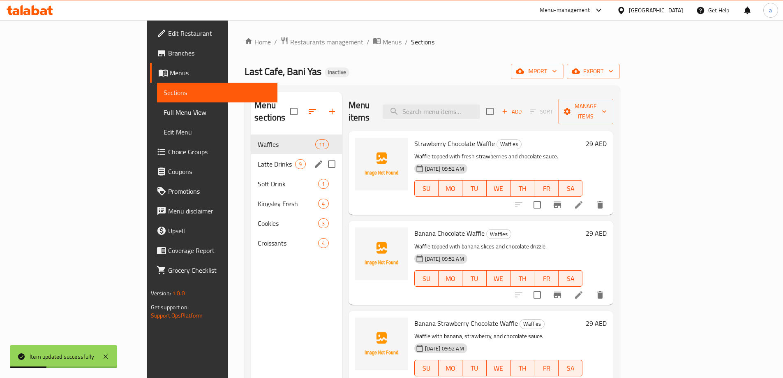
click at [251, 157] on div "Latte Drinks 9" at bounding box center [296, 164] width 90 height 20
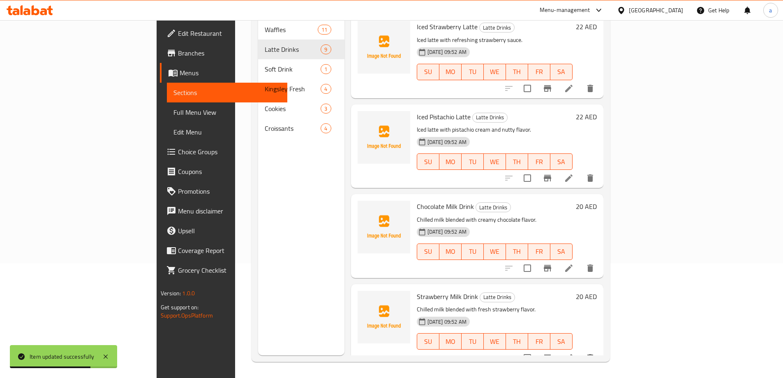
scroll to position [115, 0]
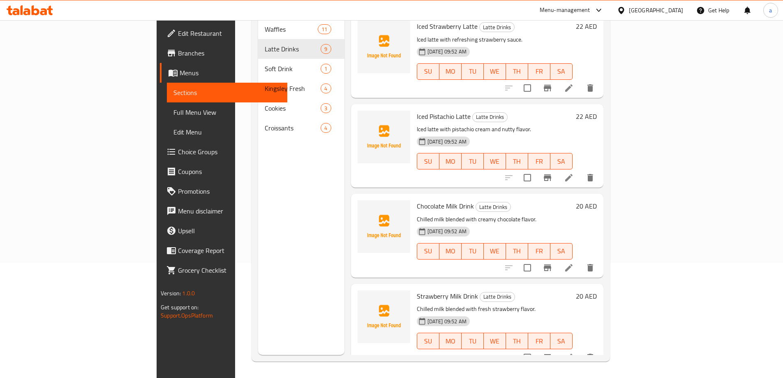
click at [581, 260] on li at bounding box center [569, 267] width 23 height 15
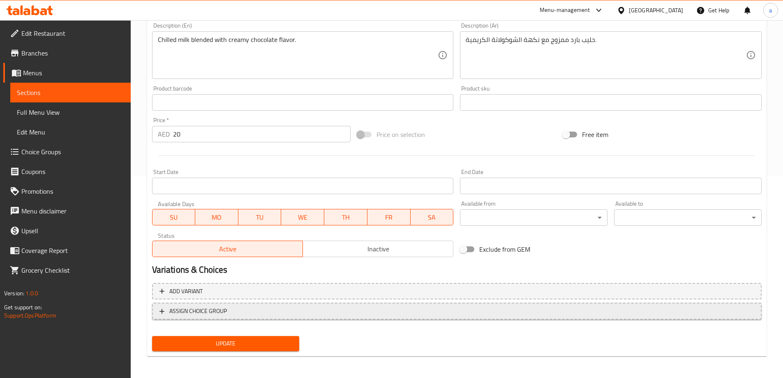
scroll to position [203, 0]
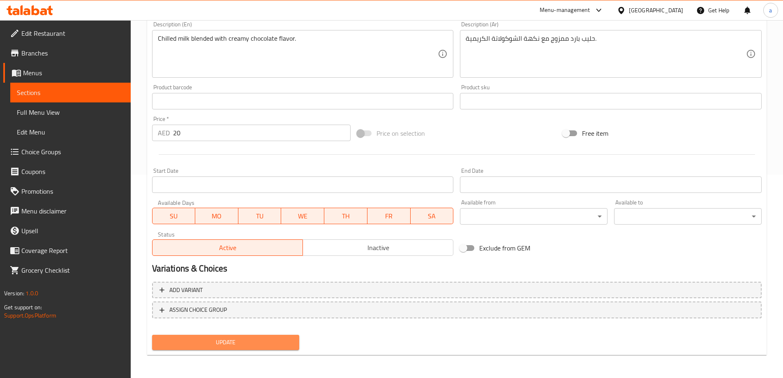
click at [227, 342] on span "Update" at bounding box center [226, 342] width 134 height 10
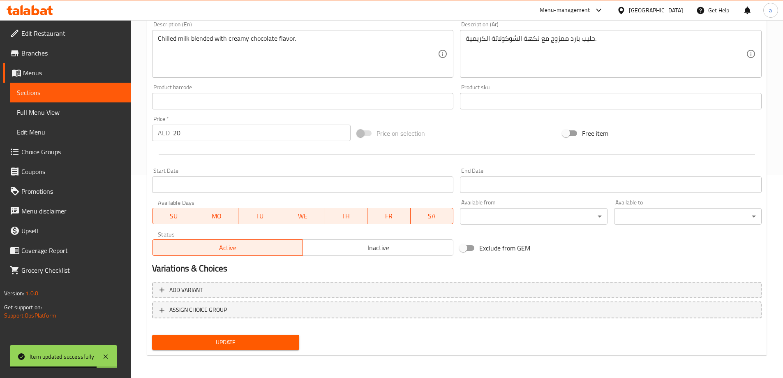
click at [258, 339] on span "Update" at bounding box center [226, 342] width 134 height 10
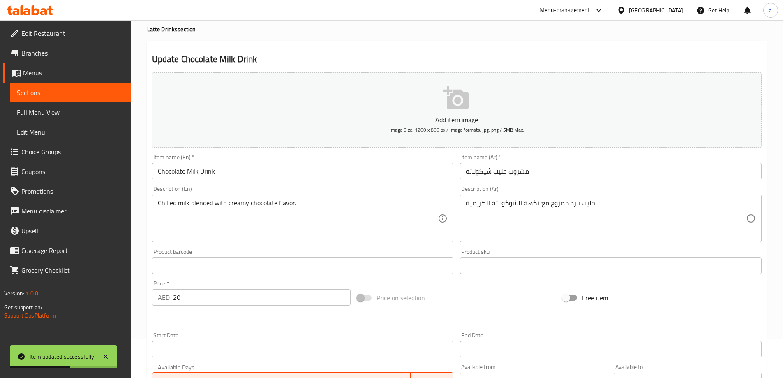
scroll to position [0, 0]
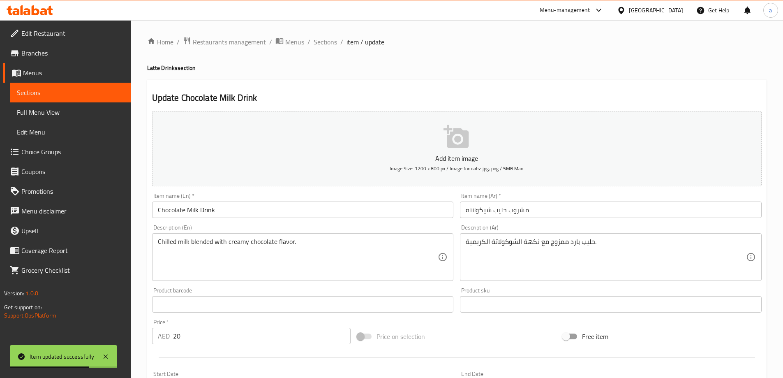
click at [98, 91] on span "Sections" at bounding box center [70, 93] width 107 height 10
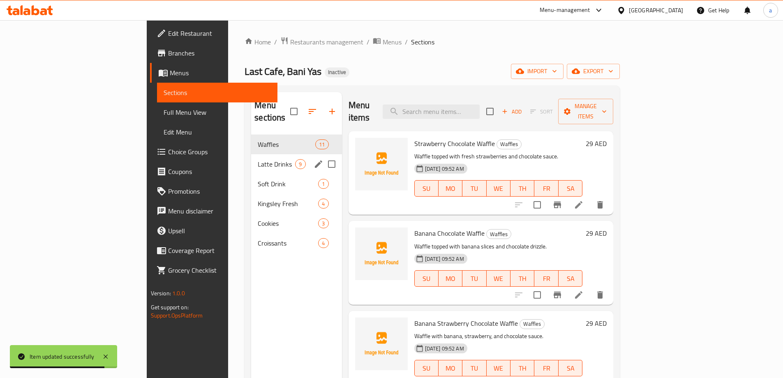
click at [251, 157] on div "Latte Drinks 9" at bounding box center [296, 164] width 90 height 20
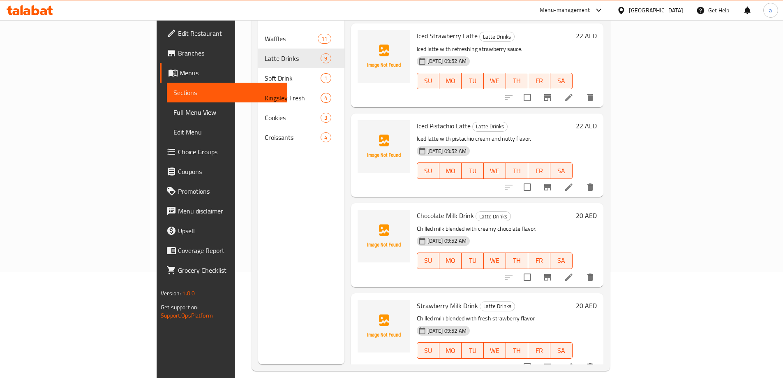
scroll to position [115, 0]
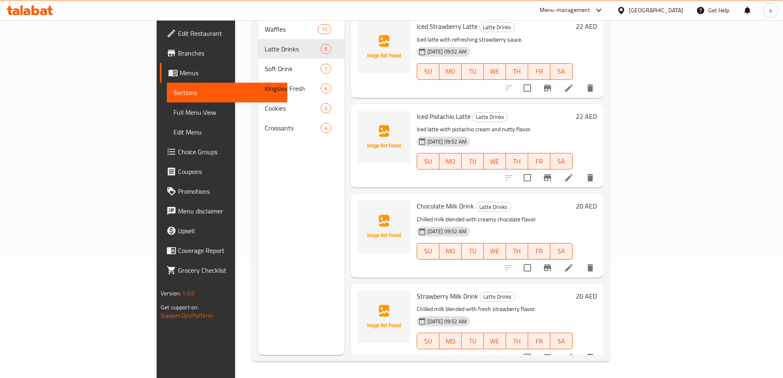
click at [574, 352] on icon at bounding box center [569, 357] width 10 height 10
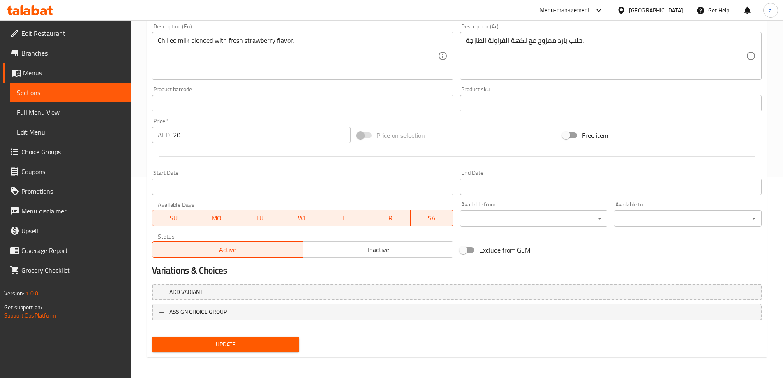
scroll to position [203, 0]
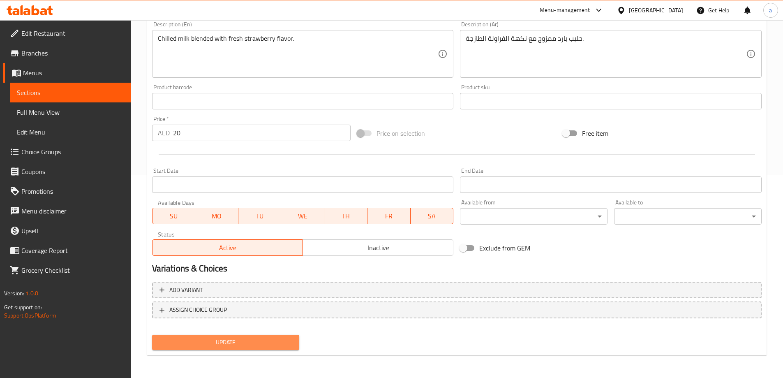
click at [226, 339] on span "Update" at bounding box center [226, 342] width 134 height 10
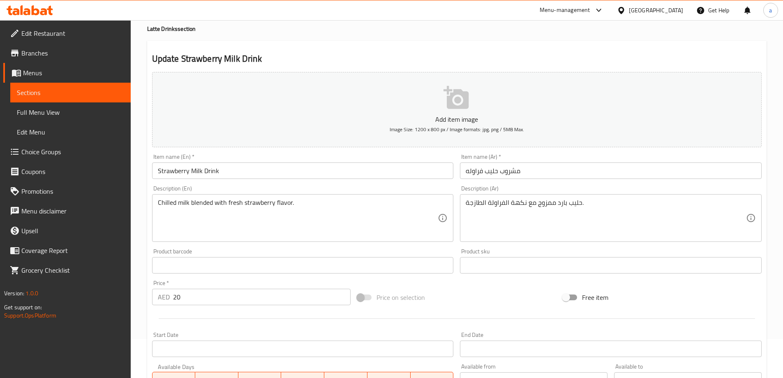
scroll to position [39, 0]
click at [50, 90] on span "Sections" at bounding box center [70, 93] width 107 height 10
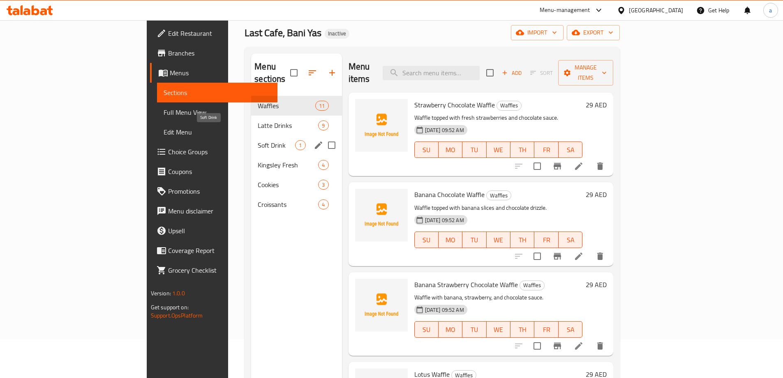
click at [258, 140] on span "Soft Drink" at bounding box center [276, 145] width 37 height 10
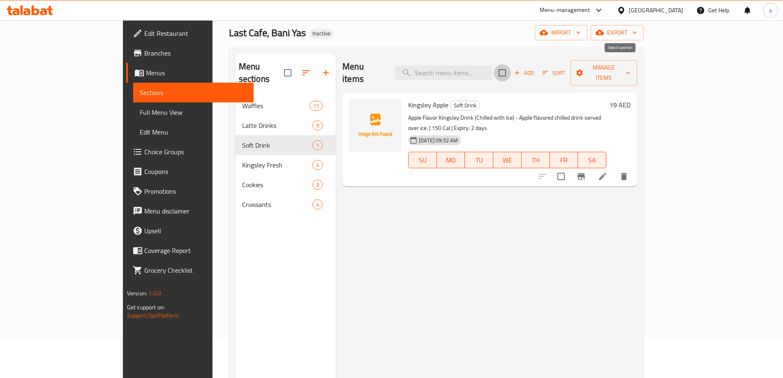
click at [511, 66] on input "checkbox" at bounding box center [502, 72] width 17 height 17
checkbox input "true"
click at [565, 68] on span "Sort" at bounding box center [554, 72] width 23 height 9
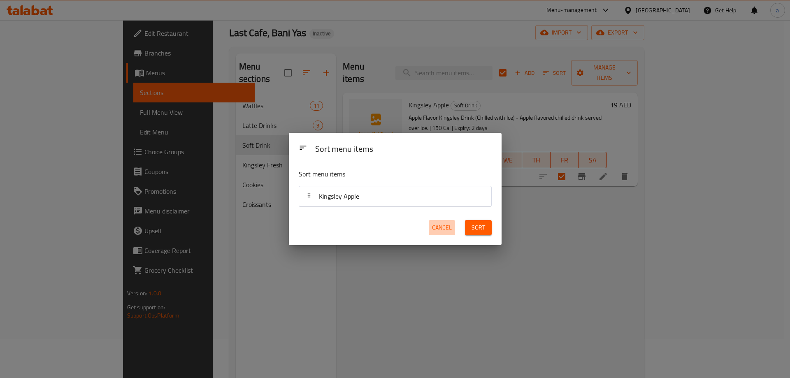
click at [445, 229] on span "Cancel" at bounding box center [442, 227] width 20 height 10
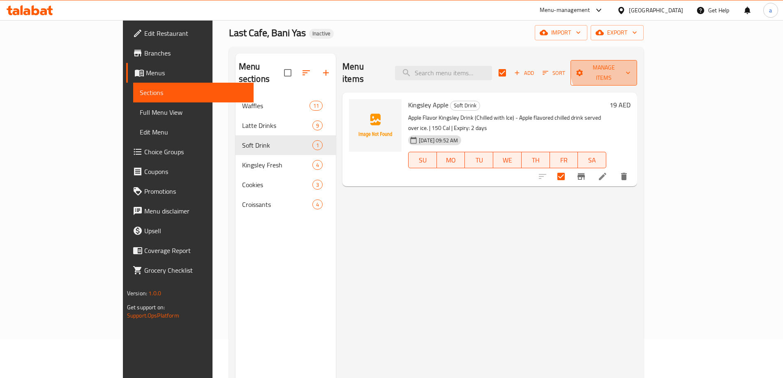
click at [631, 65] on span "Manage items" at bounding box center [603, 73] width 53 height 21
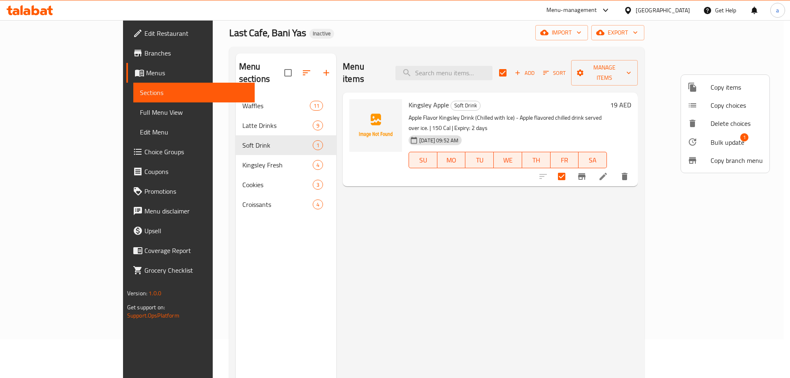
click at [567, 255] on div at bounding box center [395, 189] width 790 height 378
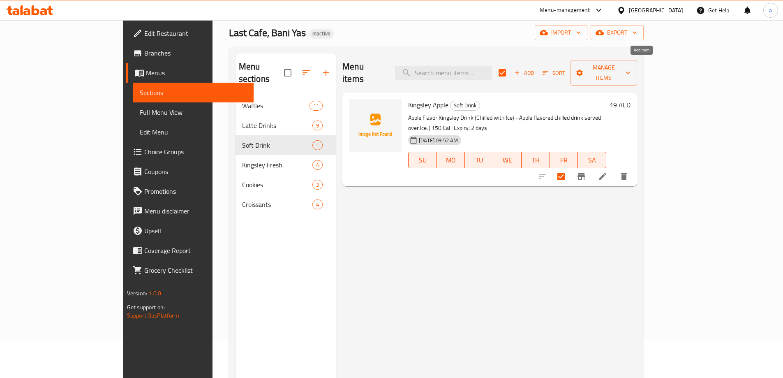
click at [535, 71] on span "Add" at bounding box center [524, 72] width 22 height 9
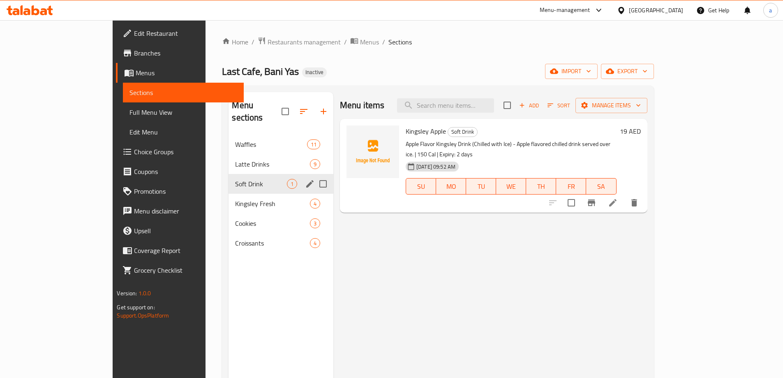
click at [315, 175] on input "Menu sections" at bounding box center [323, 183] width 17 height 17
checkbox input "true"
click at [276, 102] on button "button" at bounding box center [286, 112] width 20 height 20
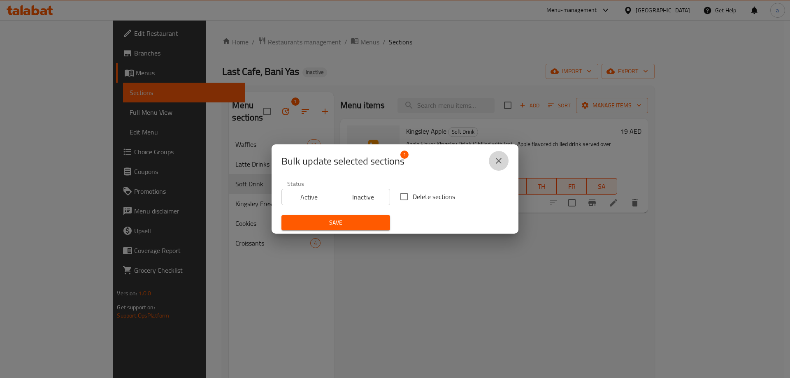
click at [500, 158] on icon "close" at bounding box center [498, 161] width 10 height 10
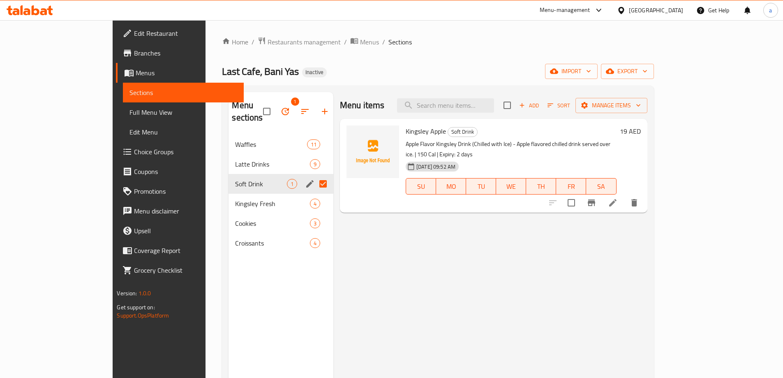
click at [300, 107] on icon "button" at bounding box center [305, 112] width 10 height 10
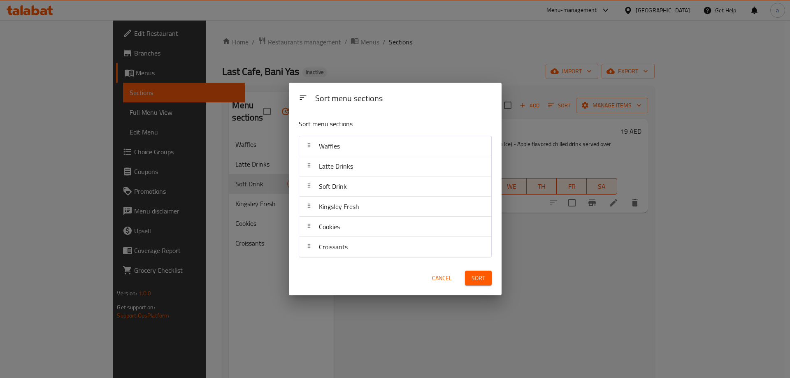
click at [378, 203] on div "Kingsley Fresh" at bounding box center [394, 207] width 185 height 20
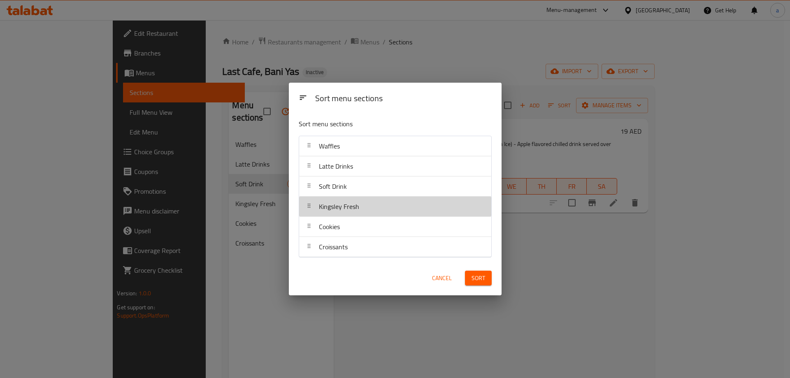
click at [376, 212] on div "Kingsley Fresh" at bounding box center [394, 207] width 185 height 20
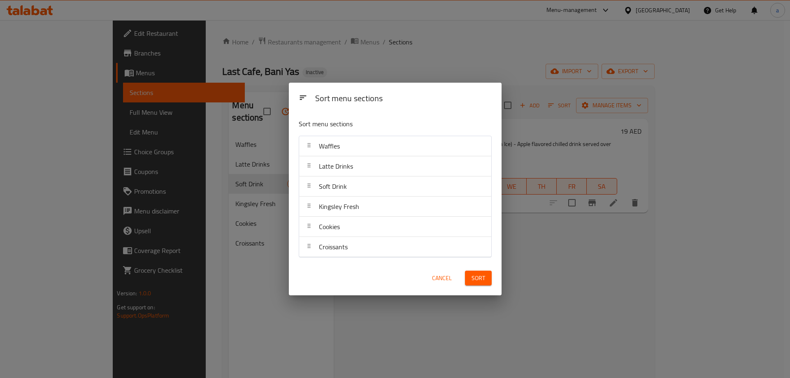
click at [440, 283] on span "Cancel" at bounding box center [442, 278] width 20 height 10
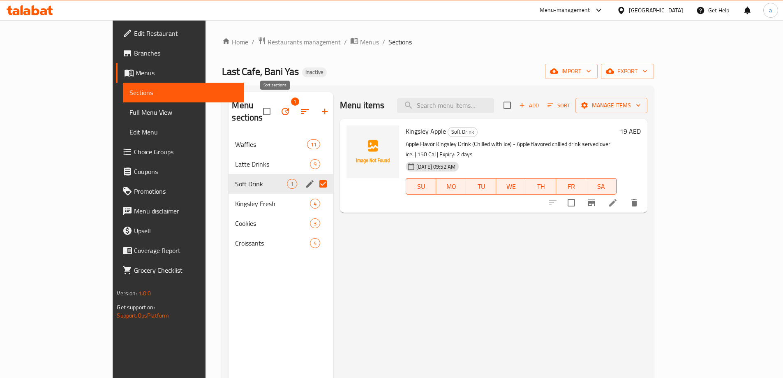
click at [300, 107] on icon "button" at bounding box center [305, 112] width 10 height 10
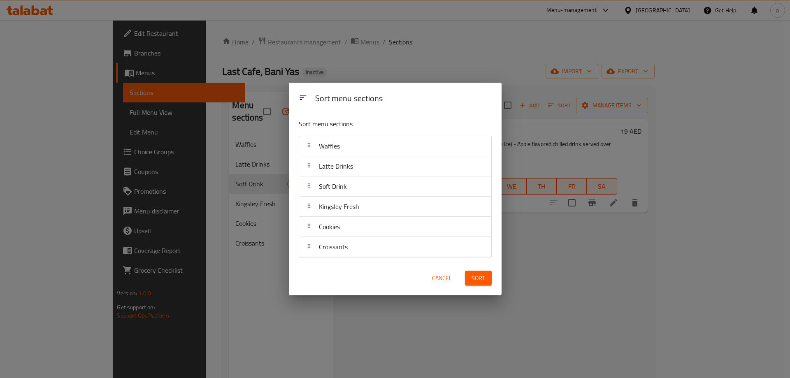
click at [354, 308] on div "Sort menu sections Sort menu sections Waffles Latte Drinks Soft Drink Kingsley …" at bounding box center [395, 189] width 790 height 378
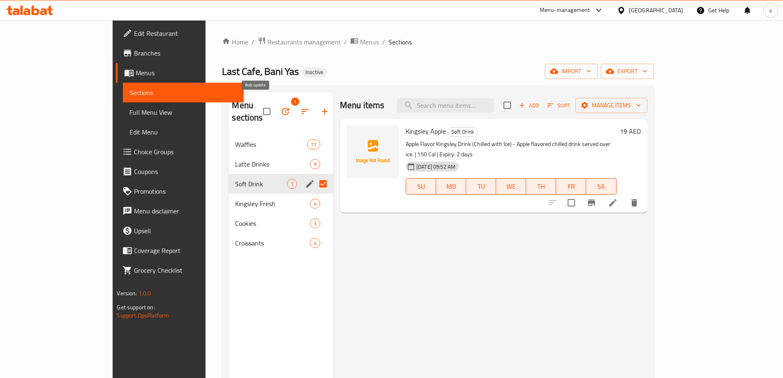
click at [282, 108] on icon "button" at bounding box center [285, 111] width 7 height 7
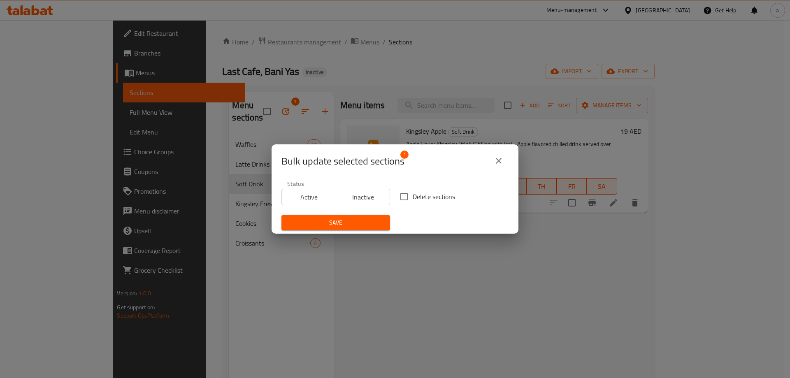
click at [359, 260] on div "Bulk update selected sections 1 Status Active Inactive Delete sections Save" at bounding box center [395, 189] width 790 height 378
click at [501, 157] on icon "close" at bounding box center [498, 161] width 10 height 10
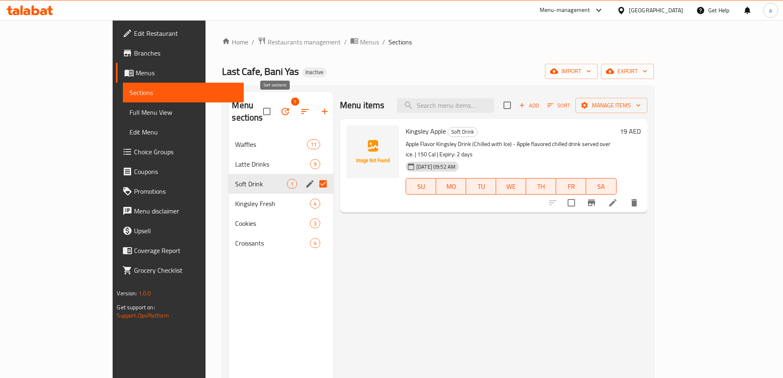
click at [300, 107] on icon "button" at bounding box center [305, 112] width 10 height 10
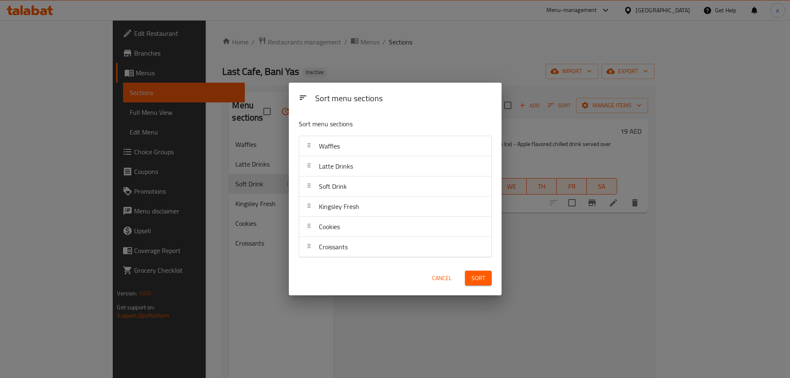
click at [574, 247] on div "Sort menu sections Sort menu sections Waffles Latte Drinks Soft Drink Kingsley …" at bounding box center [395, 189] width 790 height 378
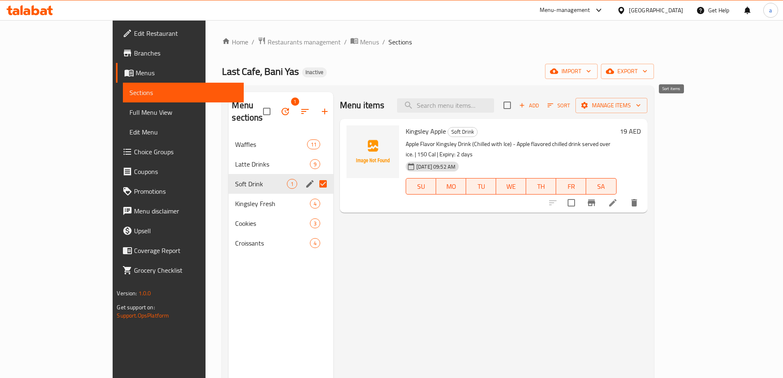
click at [570, 104] on span "Sort" at bounding box center [559, 105] width 23 height 9
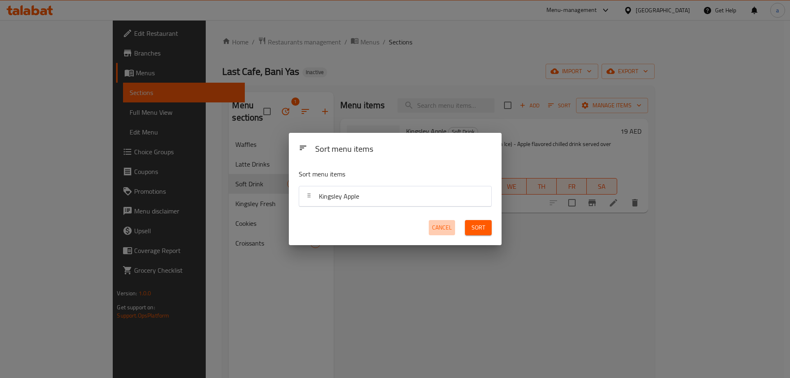
click at [440, 229] on span "Cancel" at bounding box center [442, 227] width 20 height 10
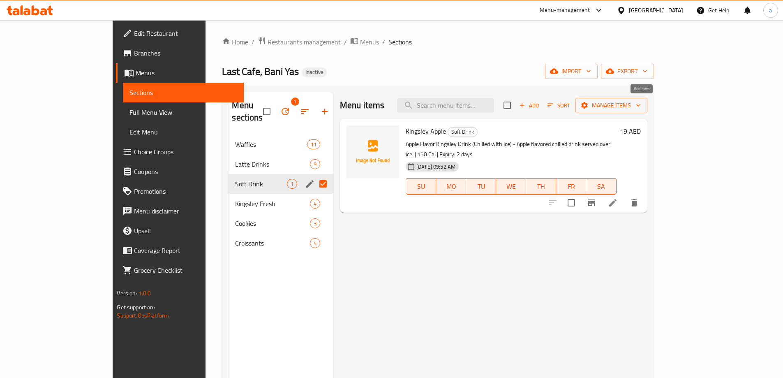
click at [540, 104] on span "Add" at bounding box center [529, 105] width 22 height 9
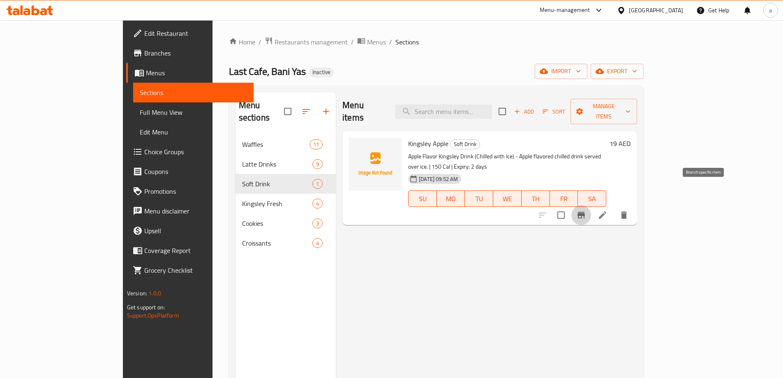
click at [585, 212] on icon "Branch-specific-item" at bounding box center [581, 215] width 7 height 7
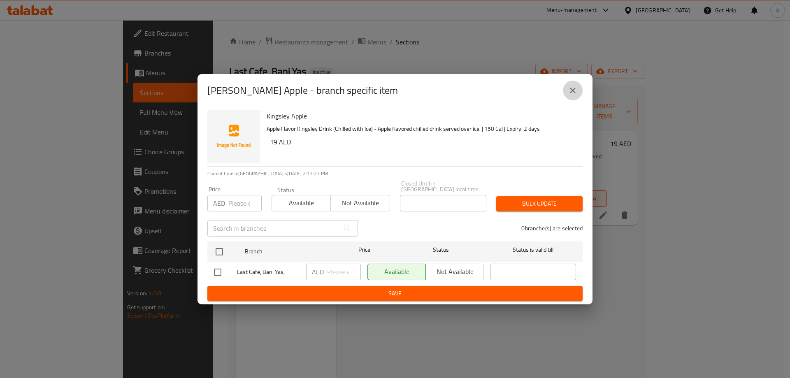
click at [575, 93] on icon "close" at bounding box center [572, 91] width 10 height 10
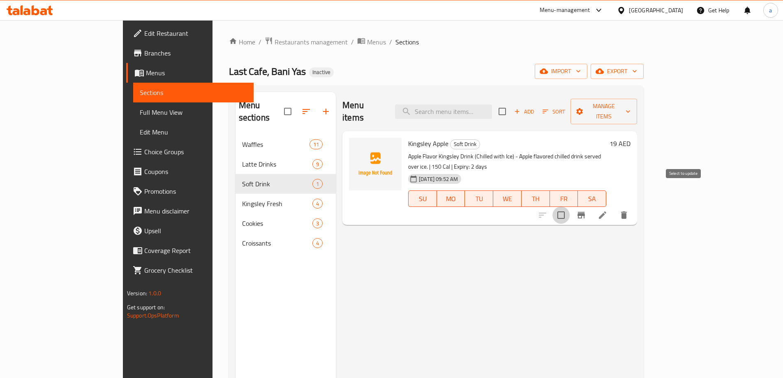
click at [570, 206] on input "checkbox" at bounding box center [561, 214] width 17 height 17
checkbox input "true"
click at [591, 205] on button "Branch-specific-item" at bounding box center [582, 215] width 20 height 20
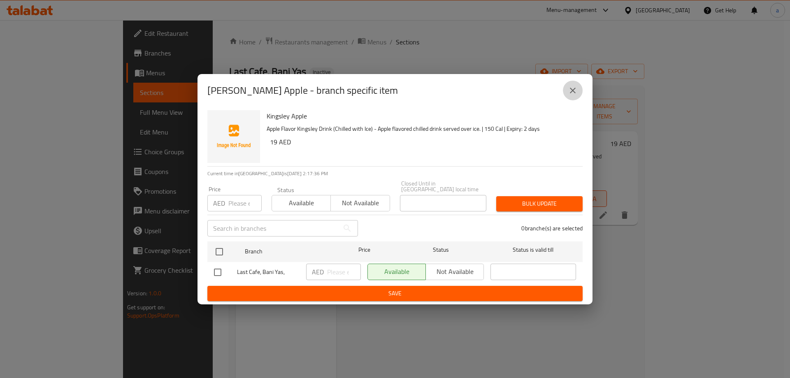
click at [570, 91] on icon "close" at bounding box center [572, 91] width 10 height 10
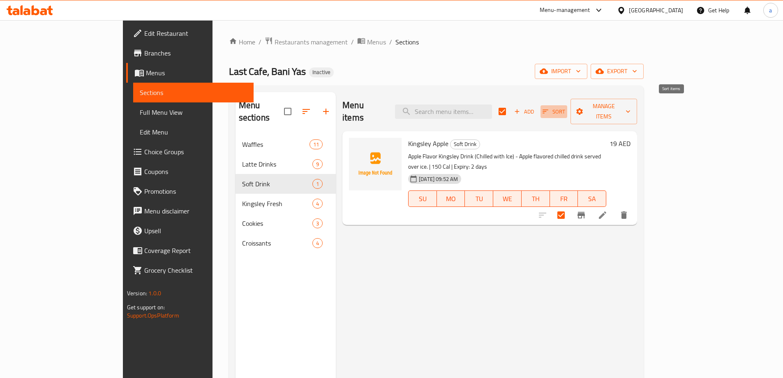
click at [565, 107] on span "Sort" at bounding box center [554, 111] width 23 height 9
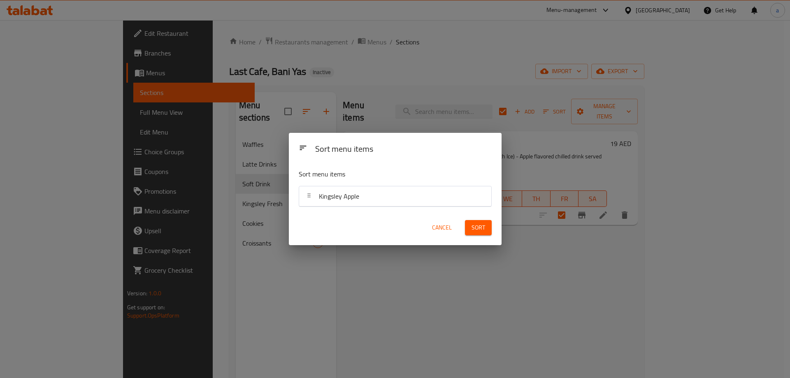
click at [355, 203] on div "Kingsley Apple" at bounding box center [338, 196] width 47 height 20
click at [441, 228] on span "Cancel" at bounding box center [442, 227] width 20 height 10
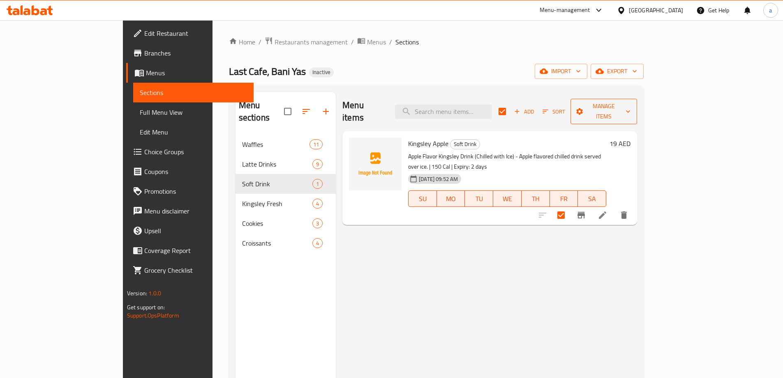
click at [631, 107] on span "Manage items" at bounding box center [603, 111] width 53 height 21
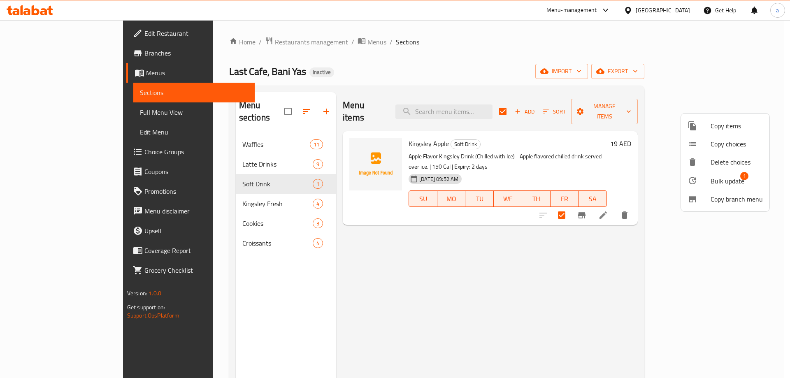
click at [611, 237] on div at bounding box center [395, 189] width 790 height 378
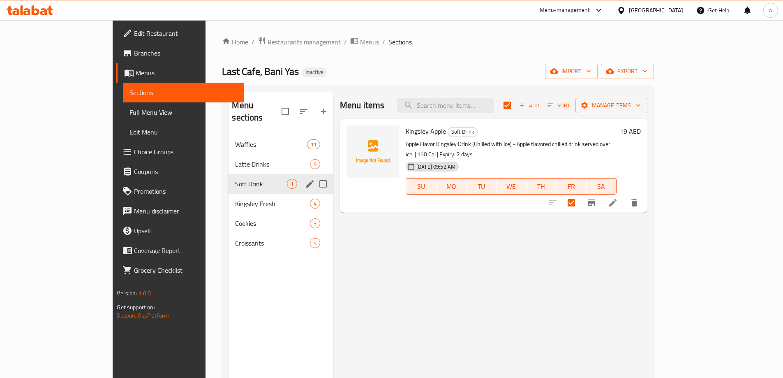
click at [315, 175] on input "Menu sections" at bounding box center [323, 183] width 17 height 17
checkbox input "true"
click at [315, 195] on input "Menu sections" at bounding box center [323, 203] width 17 height 17
checkbox input "true"
checkbox input "false"
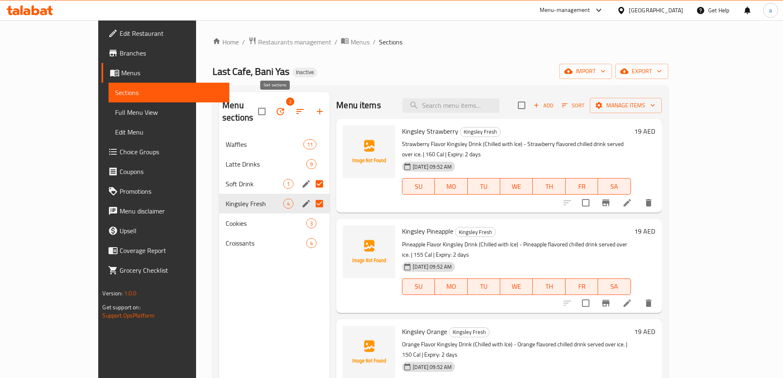
click at [295, 110] on icon "button" at bounding box center [300, 112] width 10 height 10
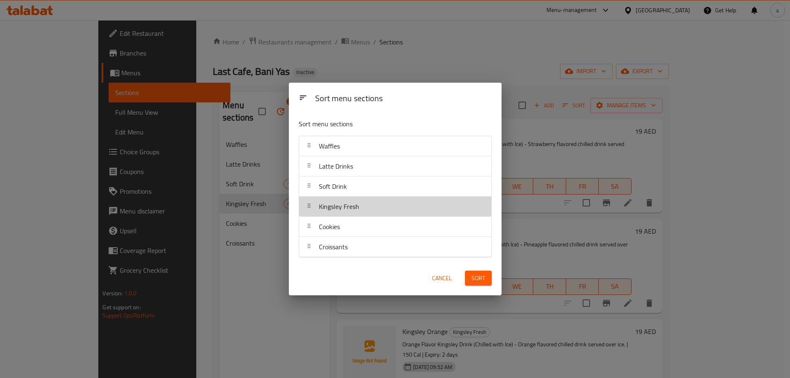
click at [396, 214] on div "Kingsley Fresh" at bounding box center [394, 207] width 185 height 20
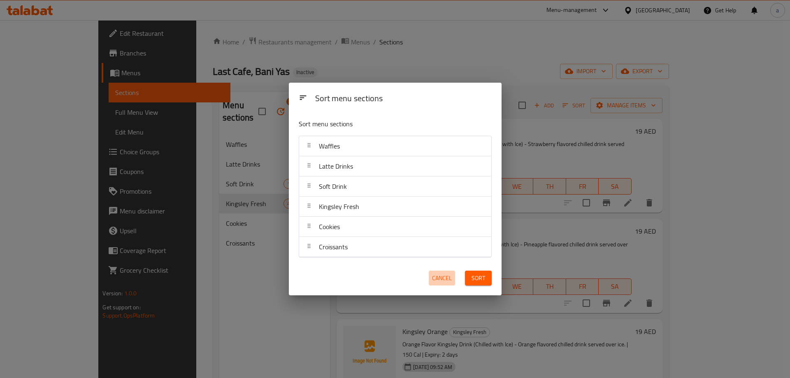
click at [445, 280] on span "Cancel" at bounding box center [442, 278] width 20 height 10
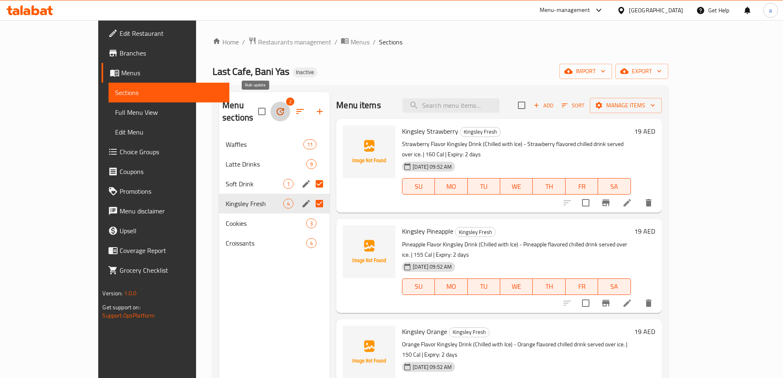
click at [276, 107] on icon "button" at bounding box center [281, 112] width 10 height 10
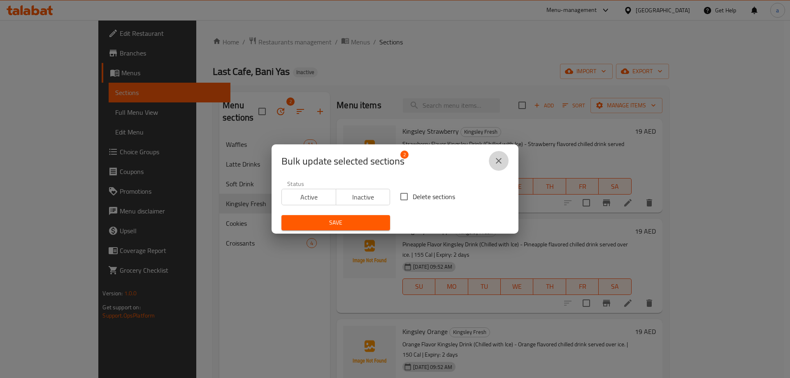
click at [503, 160] on icon "close" at bounding box center [498, 161] width 10 height 10
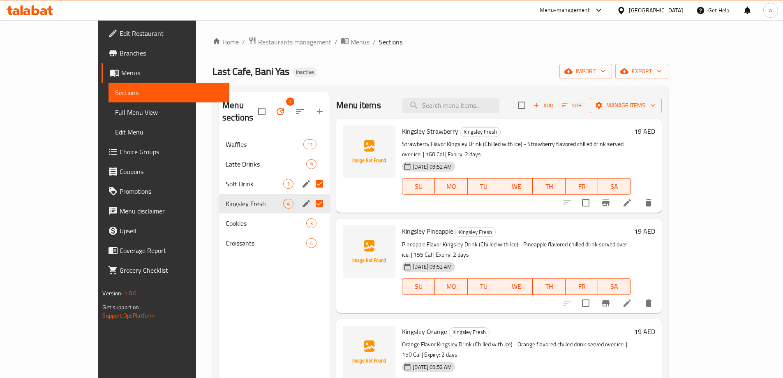
click at [311, 195] on input "Menu sections" at bounding box center [319, 203] width 17 height 17
checkbox input "false"
click at [219, 303] on div "Menu sections 1 Waffles 11 Latte Drinks 9 Soft Drink 1 Kingsley Fresh 4 Cookies…" at bounding box center [274, 281] width 111 height 378
click at [226, 179] on span "Soft Drink" at bounding box center [255, 184] width 58 height 10
checkbox input "true"
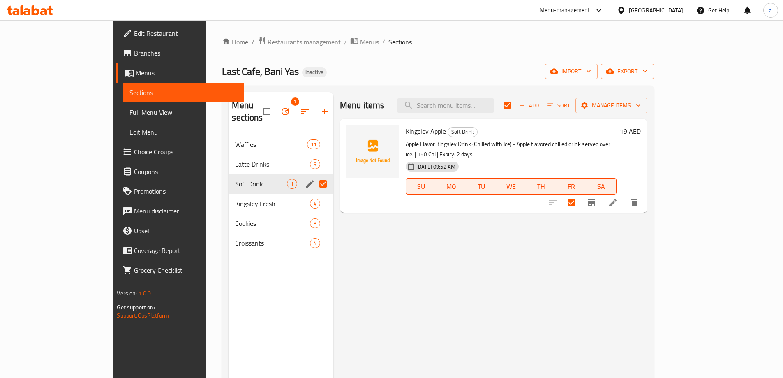
drag, startPoint x: 511, startPoint y: 260, endPoint x: 502, endPoint y: 243, distance: 18.9
click at [511, 257] on div "Menu items Add Sort Manage items Kingsley Apple Soft Drink Apple Flavor Kingsle…" at bounding box center [490, 281] width 314 height 378
click at [641, 106] on span "Manage items" at bounding box center [611, 105] width 59 height 10
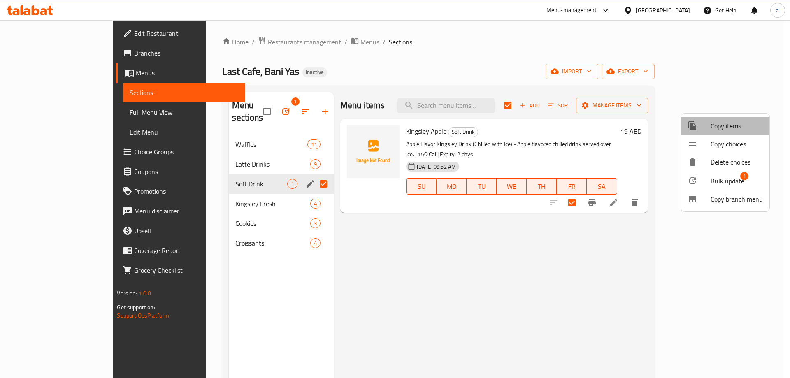
click at [722, 131] on span "Copy items" at bounding box center [736, 126] width 52 height 10
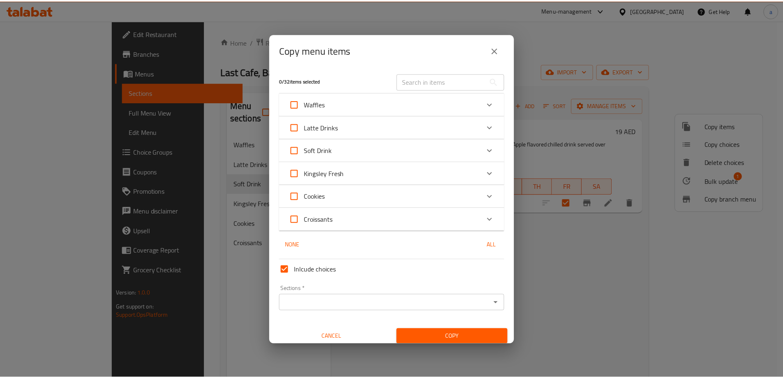
scroll to position [5, 0]
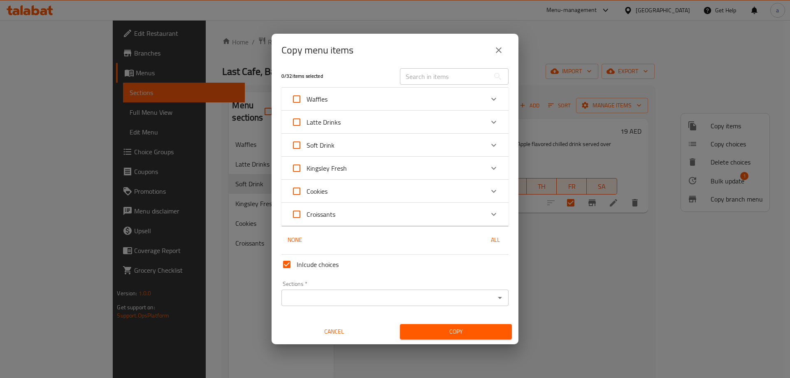
click at [345, 166] on span "Kingsley Fresh" at bounding box center [326, 168] width 40 height 12
click at [306, 166] on input "Kingsley Fresh" at bounding box center [297, 168] width 20 height 20
checkbox input "true"
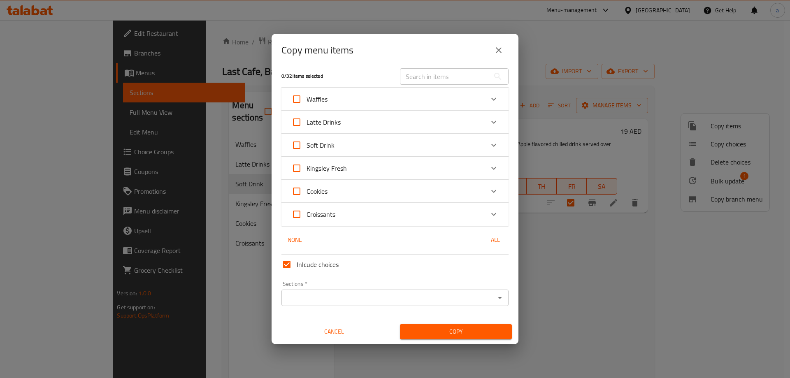
checkbox input "true"
click at [333, 302] on input "Sections   *" at bounding box center [388, 298] width 208 height 12
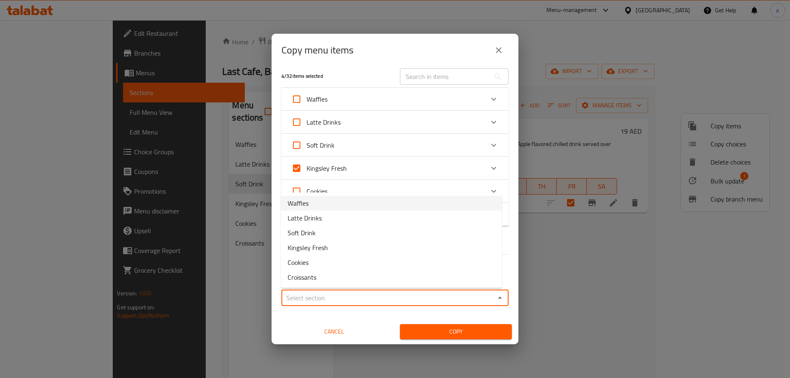
click at [394, 167] on div "Kingsley Fresh" at bounding box center [387, 168] width 192 height 20
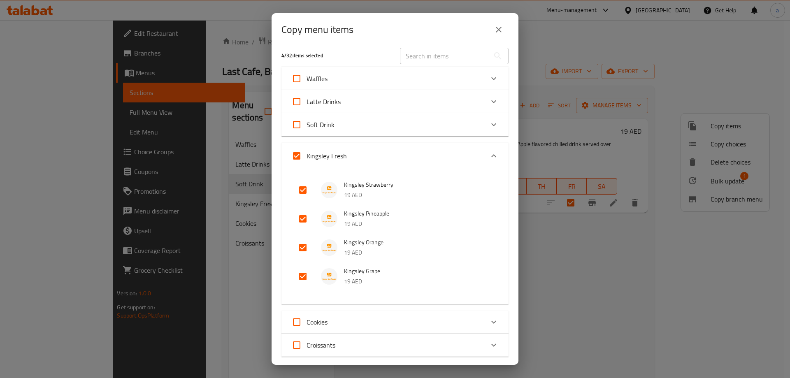
click at [305, 190] on input "checkbox" at bounding box center [303, 190] width 20 height 20
checkbox input "false"
click at [299, 218] on input "checkbox" at bounding box center [303, 219] width 20 height 20
checkbox input "false"
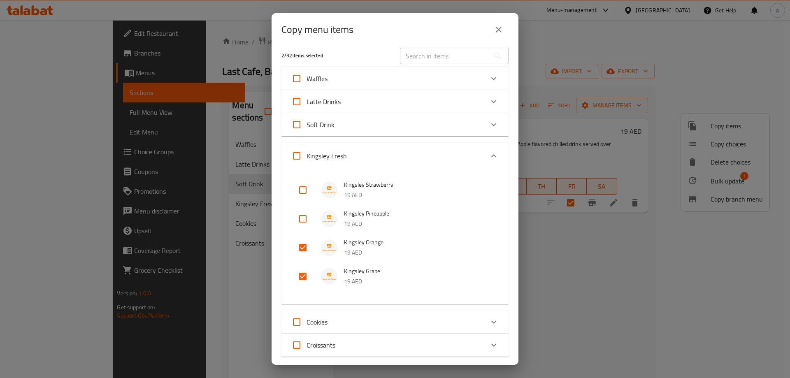
click at [297, 250] on input "checkbox" at bounding box center [303, 248] width 20 height 20
checkbox input "false"
click at [300, 279] on input "checkbox" at bounding box center [303, 276] width 20 height 20
checkbox input "false"
click at [297, 153] on input "Kingsley Fresh" at bounding box center [297, 156] width 20 height 20
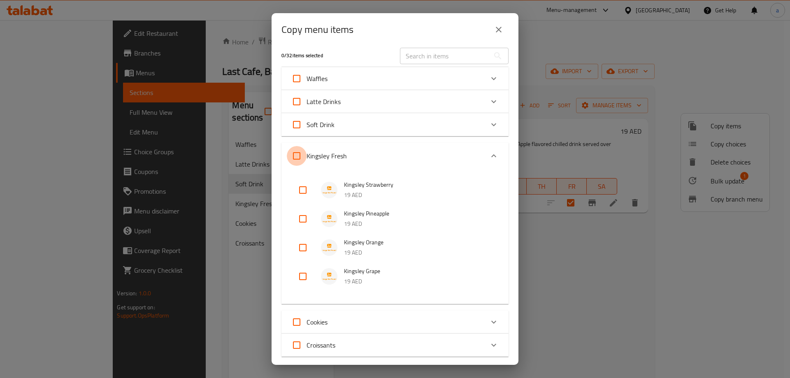
checkbox input "true"
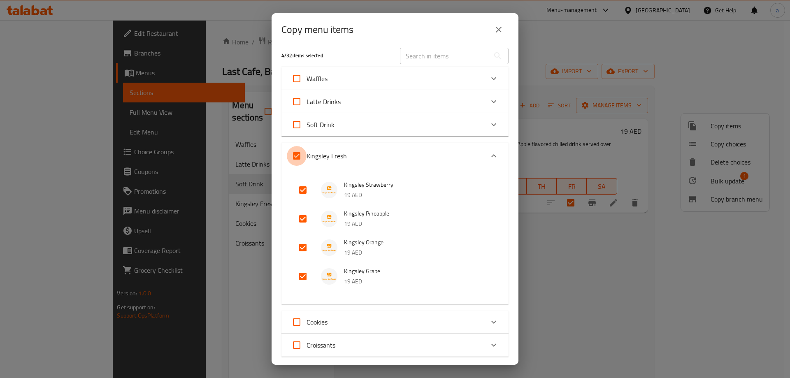
click at [297, 153] on input "Kingsley Fresh" at bounding box center [297, 156] width 20 height 20
checkbox input "false"
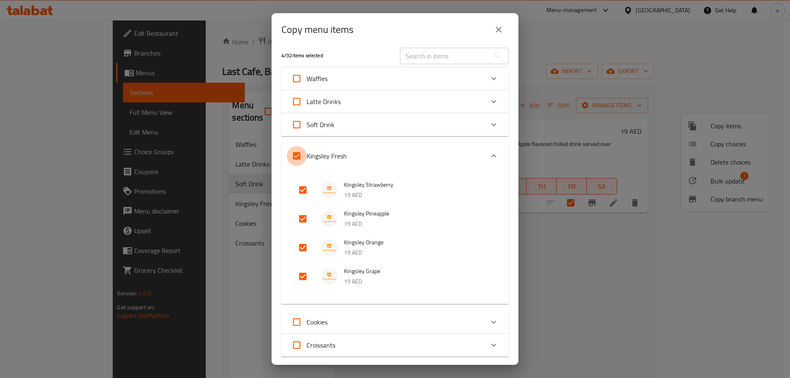
checkbox input "false"
click at [489, 158] on icon "Expand" at bounding box center [494, 156] width 10 height 10
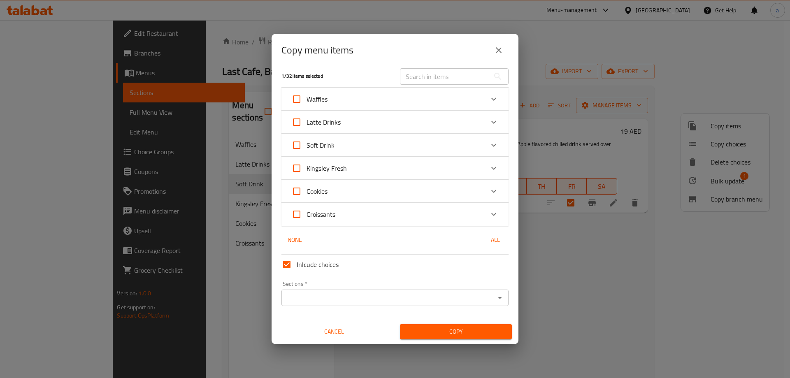
click at [380, 300] on input "Sections   *" at bounding box center [388, 298] width 208 height 12
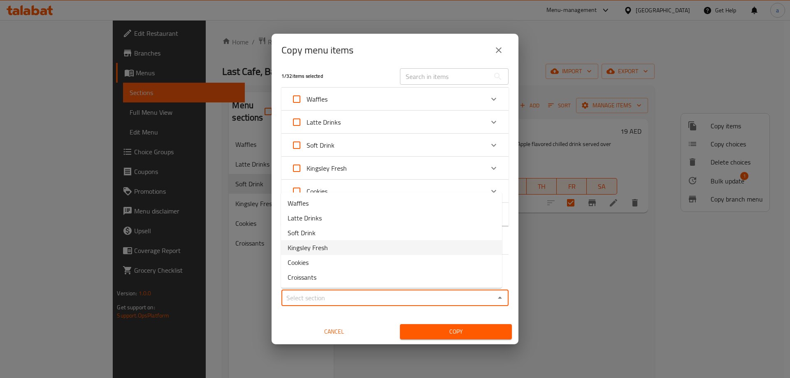
click at [387, 253] on li "Kingsley Fresh" at bounding box center [391, 247] width 221 height 15
type input "Kingsley Fresh"
click at [465, 333] on span "Copy" at bounding box center [455, 331] width 99 height 10
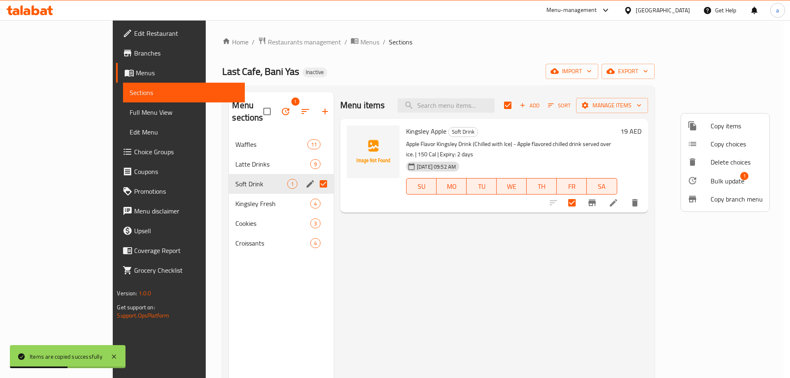
click at [217, 192] on div at bounding box center [395, 189] width 790 height 378
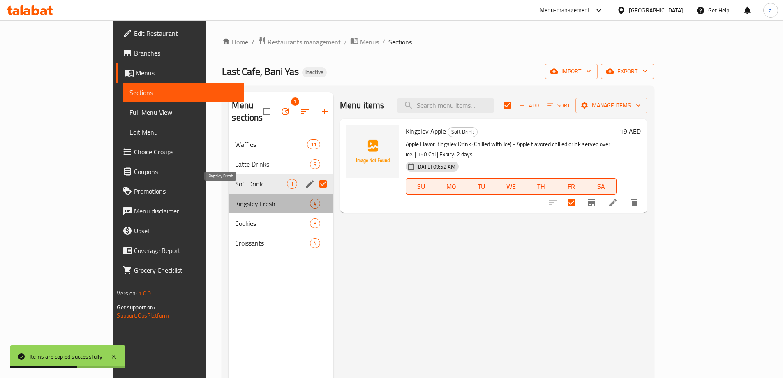
click at [235, 199] on span "Kingsley Fresh" at bounding box center [272, 204] width 74 height 10
checkbox input "false"
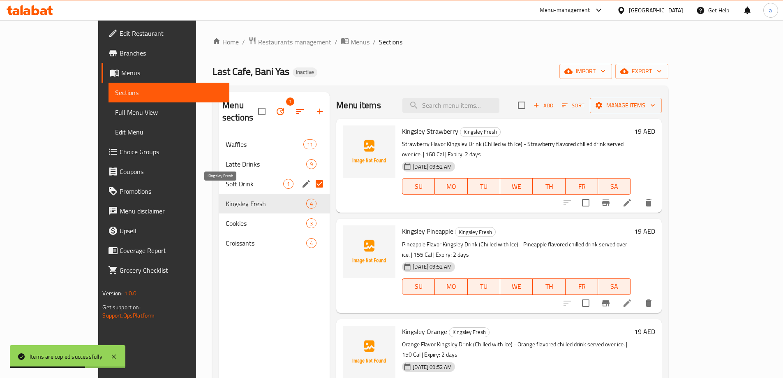
click at [226, 199] on span "Kingsley Fresh" at bounding box center [266, 204] width 81 height 10
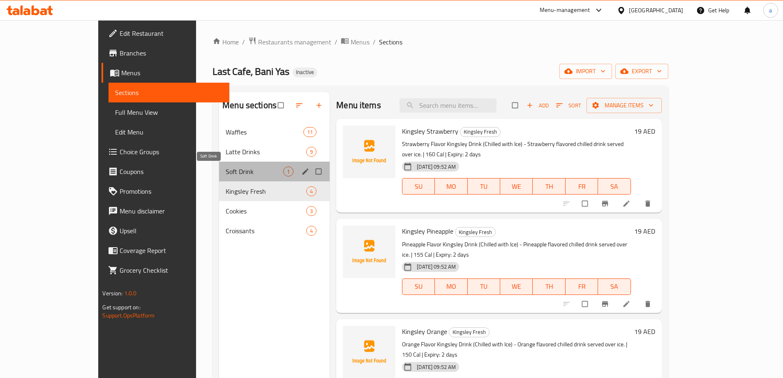
click at [226, 171] on span "Soft Drink" at bounding box center [255, 172] width 58 height 10
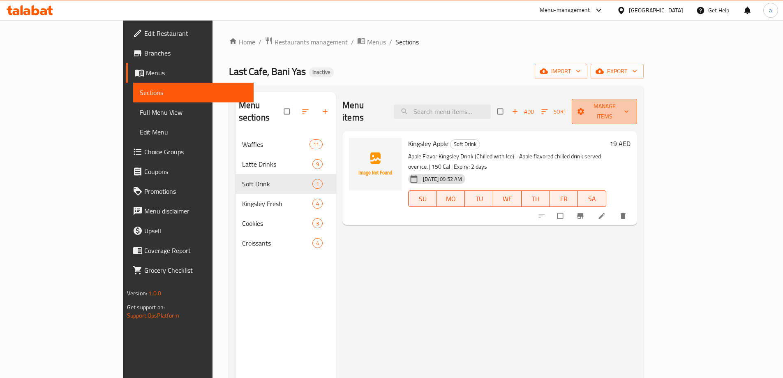
click at [631, 107] on span "Manage items" at bounding box center [605, 111] width 52 height 21
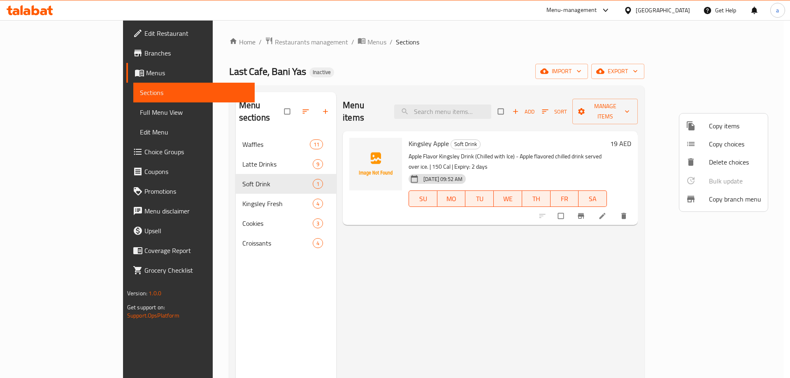
click at [650, 246] on div at bounding box center [395, 189] width 790 height 378
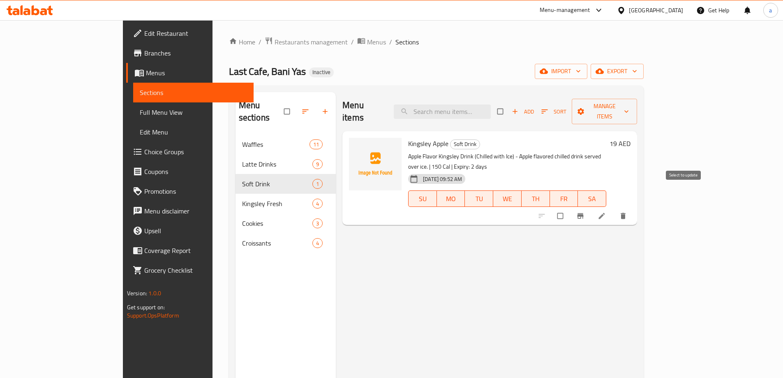
click at [570, 208] on input "checkbox" at bounding box center [561, 216] width 17 height 16
checkbox input "true"
click at [634, 207] on div at bounding box center [583, 216] width 101 height 18
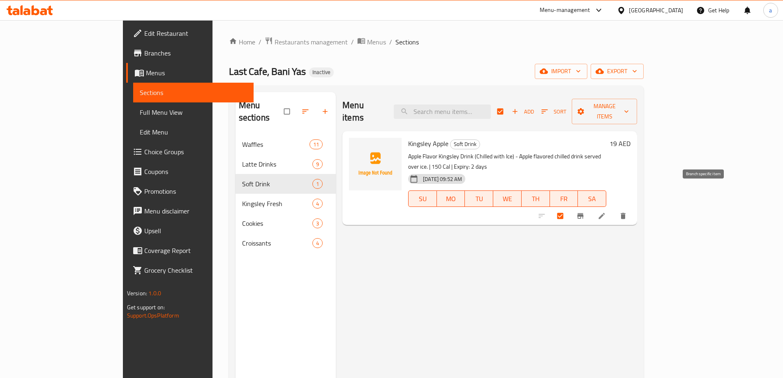
click at [585, 212] on icon "Branch-specific-item" at bounding box center [581, 216] width 8 height 8
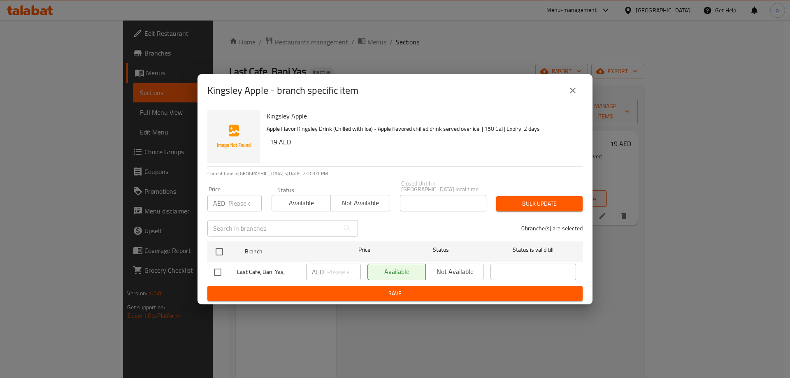
click at [577, 90] on icon "close" at bounding box center [572, 91] width 10 height 10
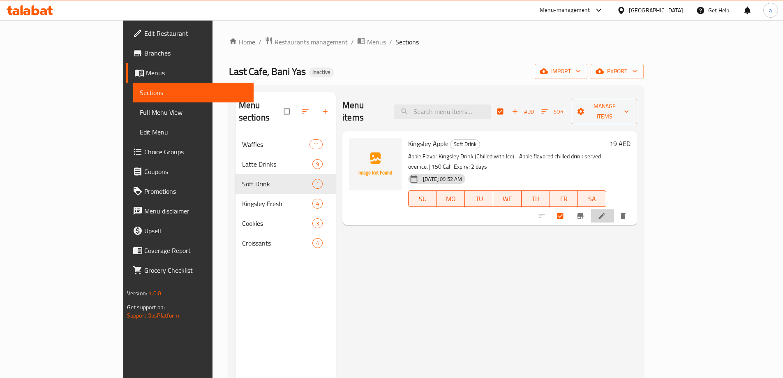
click at [614, 209] on li at bounding box center [602, 215] width 23 height 13
click at [585, 212] on icon "Branch-specific-item" at bounding box center [581, 215] width 7 height 7
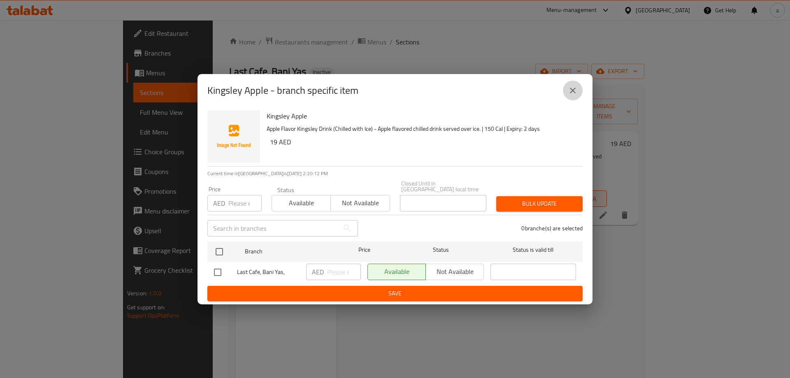
click at [578, 93] on button "close" at bounding box center [573, 91] width 20 height 20
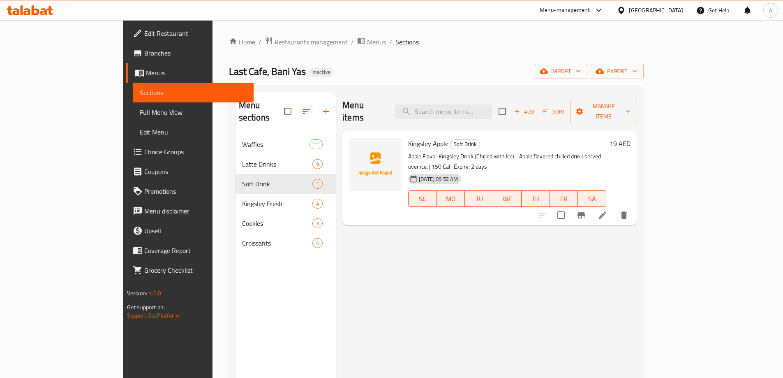
click at [521, 108] on icon "button" at bounding box center [517, 111] width 7 height 7
click at [511, 109] on input "checkbox" at bounding box center [502, 111] width 17 height 17
checkbox input "true"
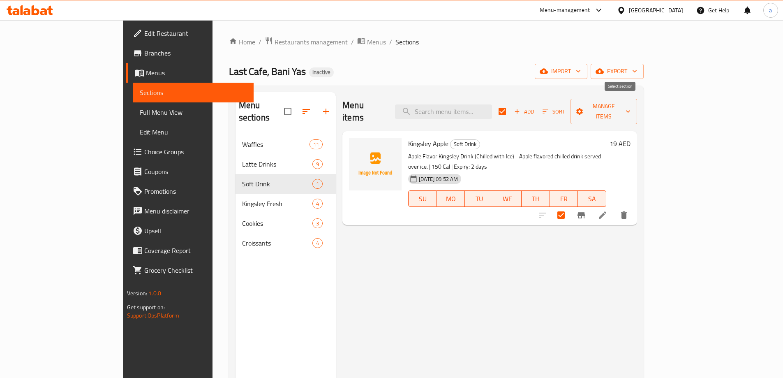
click at [511, 109] on input "checkbox" at bounding box center [502, 111] width 17 height 17
checkbox input "false"
click at [511, 109] on input "checkbox" at bounding box center [502, 111] width 17 height 17
checkbox input "true"
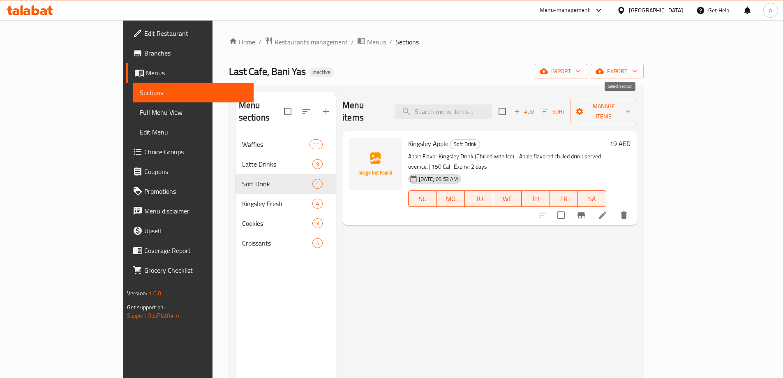
checkbox input "true"
click at [581, 67] on span "import" at bounding box center [561, 71] width 39 height 10
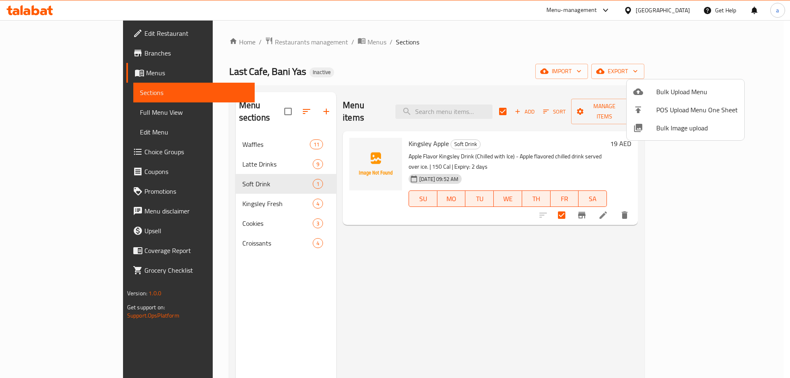
click at [659, 48] on div at bounding box center [395, 189] width 790 height 378
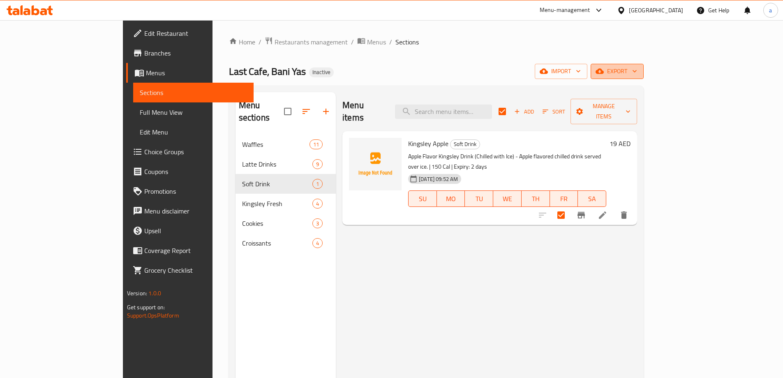
click at [604, 73] on icon "button" at bounding box center [600, 71] width 8 height 5
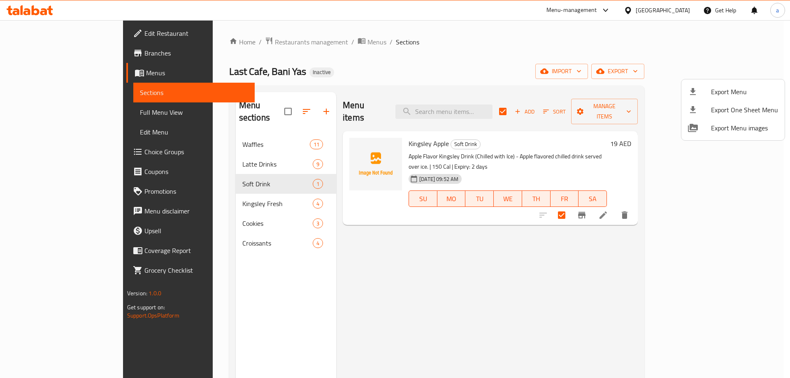
click at [721, 45] on div at bounding box center [395, 189] width 790 height 378
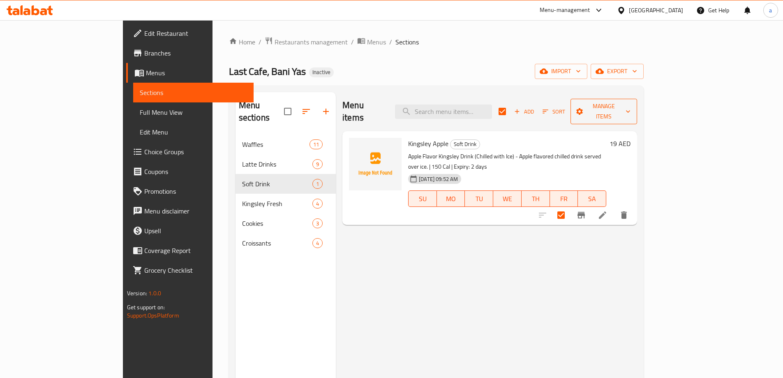
click at [631, 105] on span "Manage items" at bounding box center [603, 111] width 53 height 21
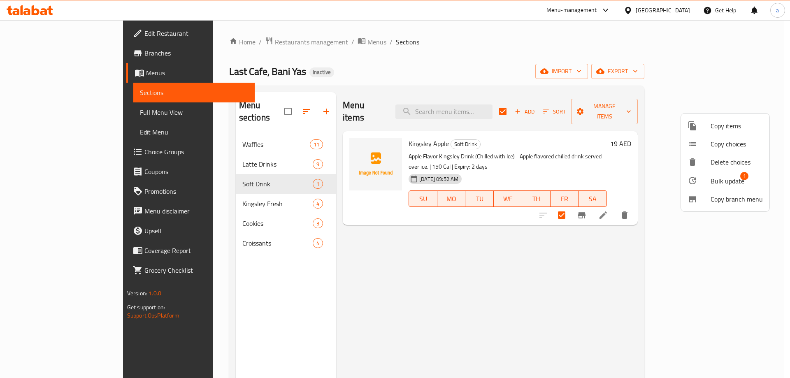
click at [718, 183] on span "Bulk update" at bounding box center [727, 181] width 34 height 10
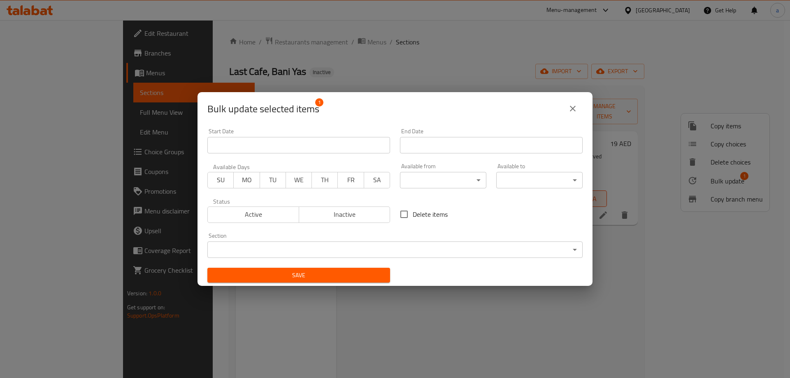
click at [442, 253] on body "​ Menu-management United Arab Emirates Get Help a Edit Restaurant Branches Menu…" at bounding box center [395, 199] width 790 height 358
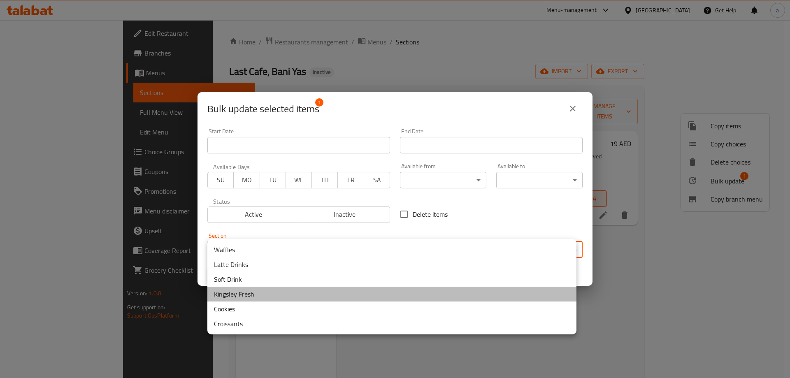
click at [294, 294] on li "Kingsley Fresh" at bounding box center [391, 294] width 369 height 15
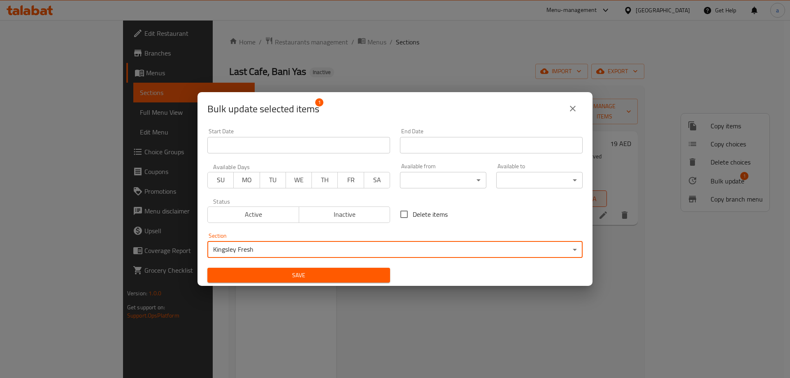
click at [279, 273] on span "Save" at bounding box center [298, 275] width 169 height 10
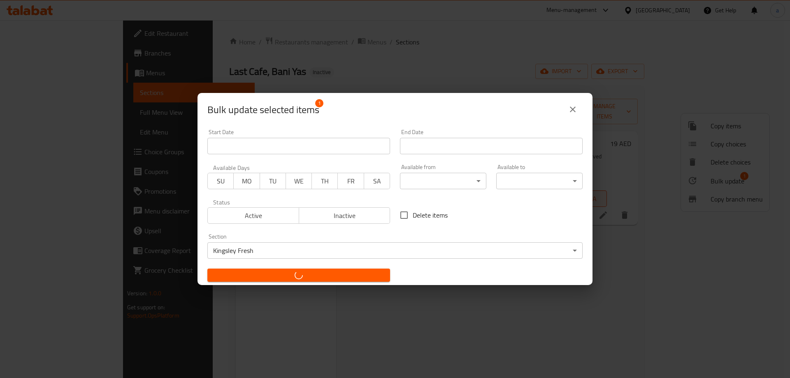
checkbox input "false"
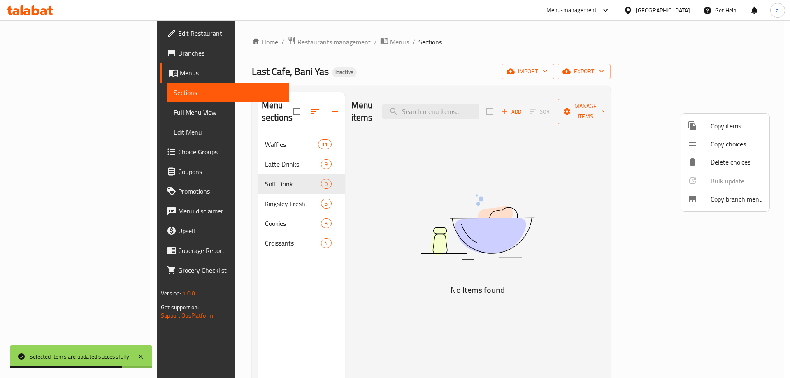
click at [265, 172] on div at bounding box center [395, 189] width 790 height 378
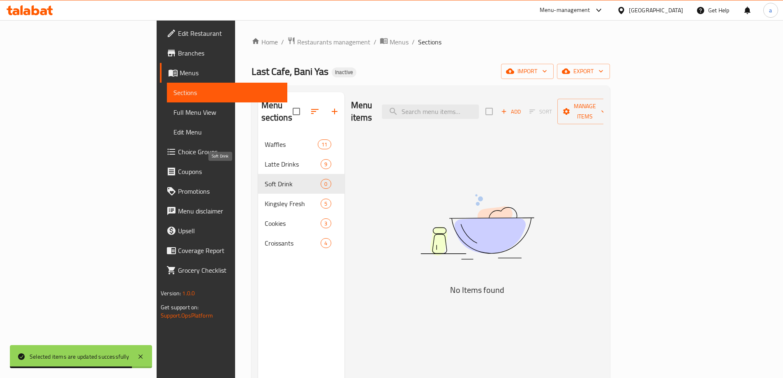
click at [265, 179] on span "Soft Drink" at bounding box center [293, 184] width 56 height 10
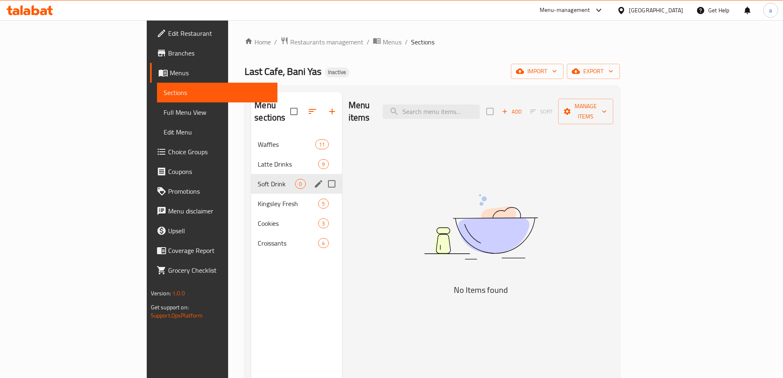
click at [323, 175] on input "Menu sections" at bounding box center [331, 183] width 17 height 17
checkbox input "true"
click at [303, 110] on icon "button" at bounding box center [308, 112] width 10 height 10
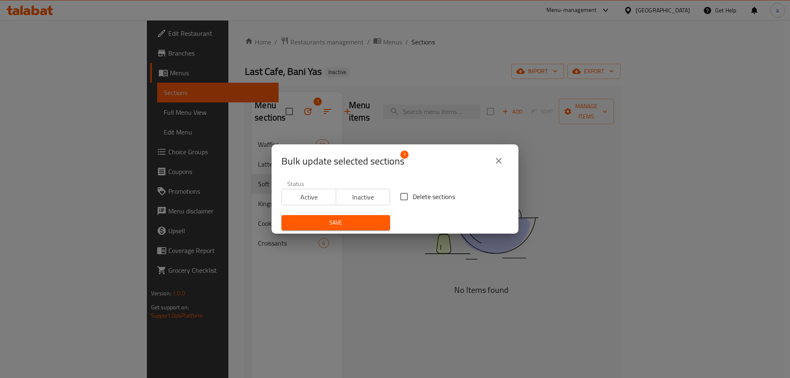
click at [395, 196] on input "Delete sections" at bounding box center [403, 196] width 17 height 17
checkbox input "true"
click at [362, 220] on span "Save" at bounding box center [335, 223] width 95 height 10
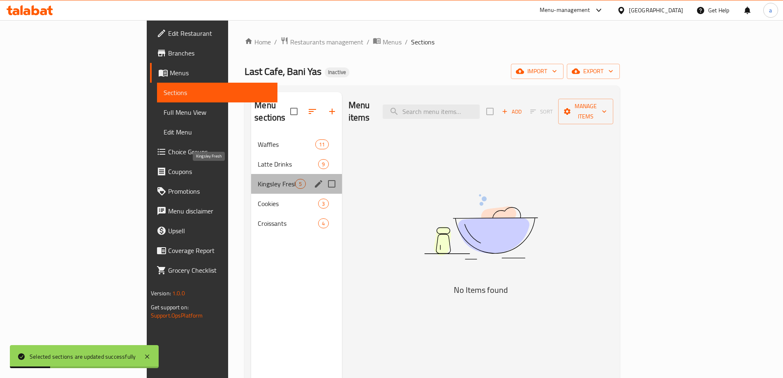
click at [258, 179] on span "Kingsley Fresh" at bounding box center [276, 184] width 37 height 10
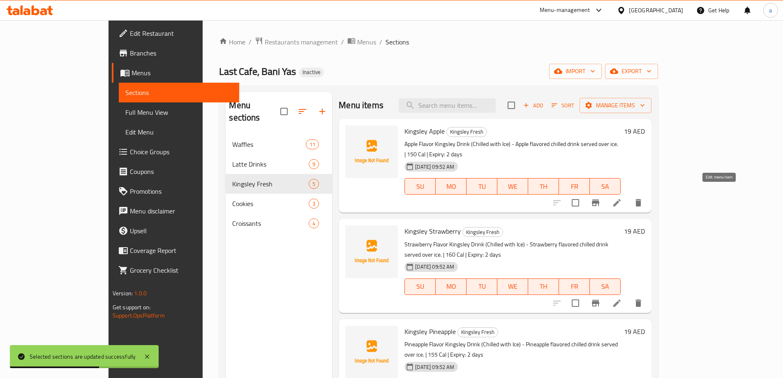
click at [622, 198] on icon at bounding box center [617, 203] width 10 height 10
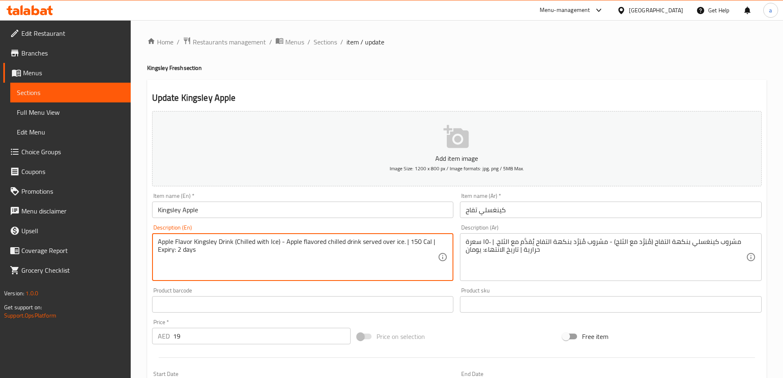
click at [227, 245] on textarea "Apple Flavor Kingsley Drink (Chilled with Ice) - Apple flavored chilled drink s…" at bounding box center [298, 257] width 280 height 39
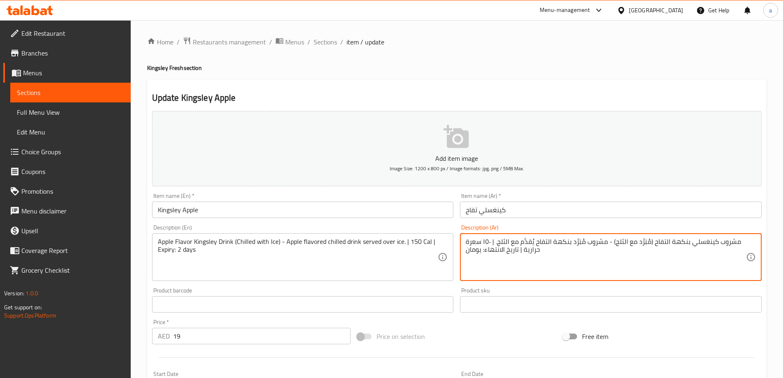
click at [551, 241] on textarea "مشروب كينغسلي بنكهة التفاح (مُبَرَّد مع الثلج) - مشروب مُبَرَّد بنكهة التفاح يُ…" at bounding box center [606, 257] width 280 height 39
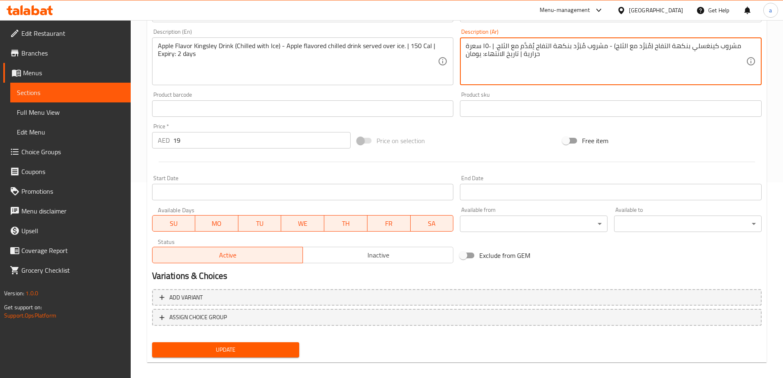
scroll to position [203, 0]
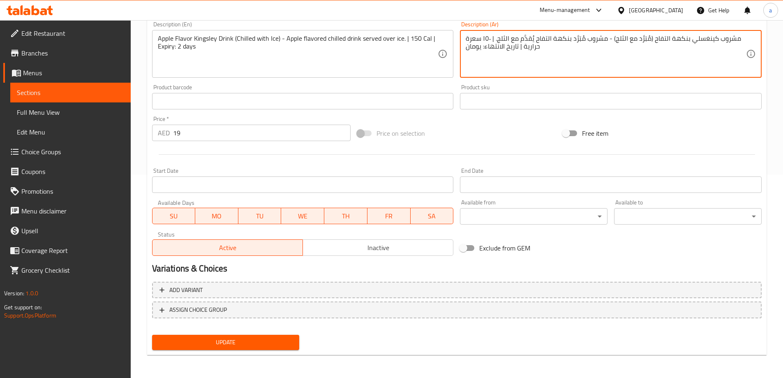
click at [234, 345] on span "Update" at bounding box center [226, 342] width 134 height 10
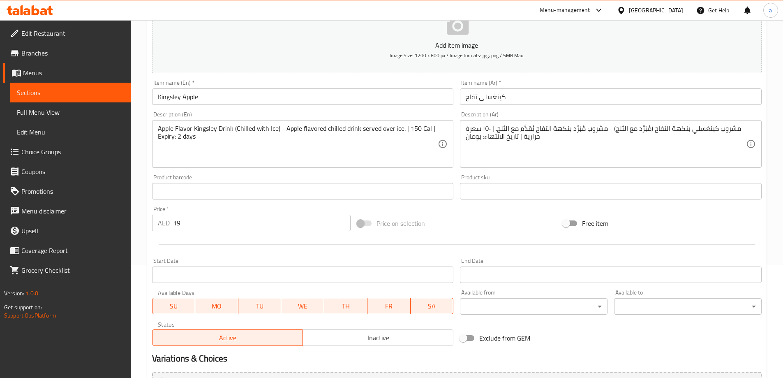
scroll to position [80, 0]
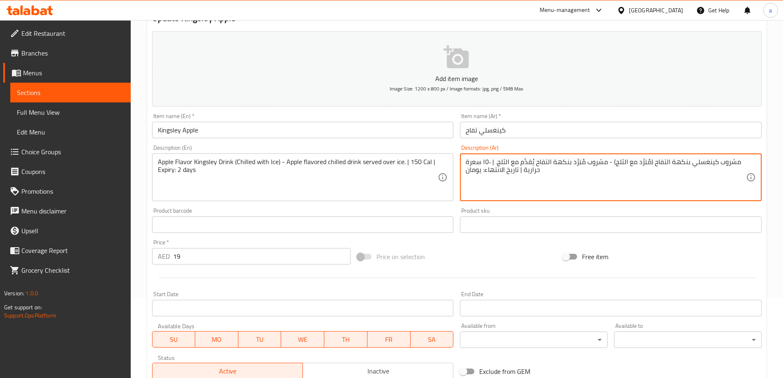
click at [512, 164] on textarea "مشروب كينغسلي بنكهة التفاح (مُبَرَّد مع الثلج) - مشروب مُبَرَّد بنكهة التفاح يُ…" at bounding box center [606, 177] width 280 height 39
click at [515, 164] on textarea "مشروب كينغسلي بنكهة التفاح (مُبَرَّد مع الثلج) - مشروب مُبَرَّد بنكهة التفاح يُ…" at bounding box center [606, 177] width 280 height 39
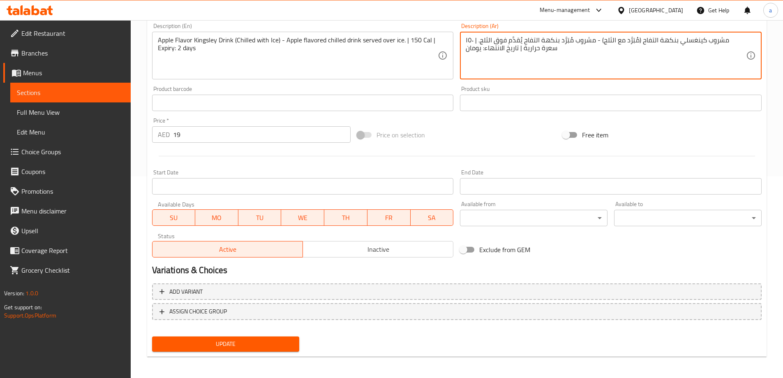
scroll to position [203, 0]
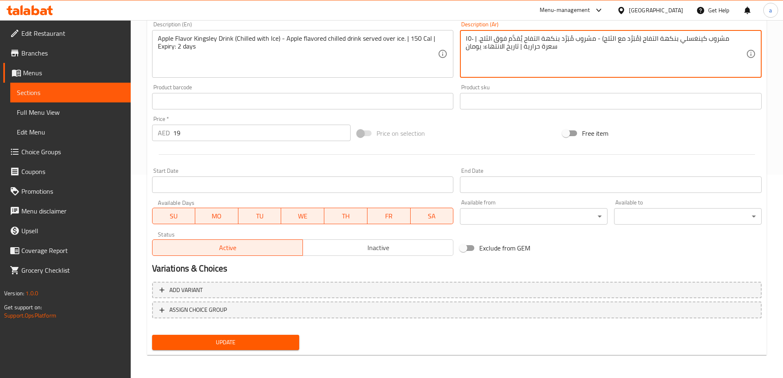
type textarea "مشروب كينغسلي بنكهة التفاح (مُبَرَّد مع الثلج) - مشروب مُبَرَّد بنكهة التفاح يُ…"
click at [273, 339] on span "Update" at bounding box center [226, 342] width 134 height 10
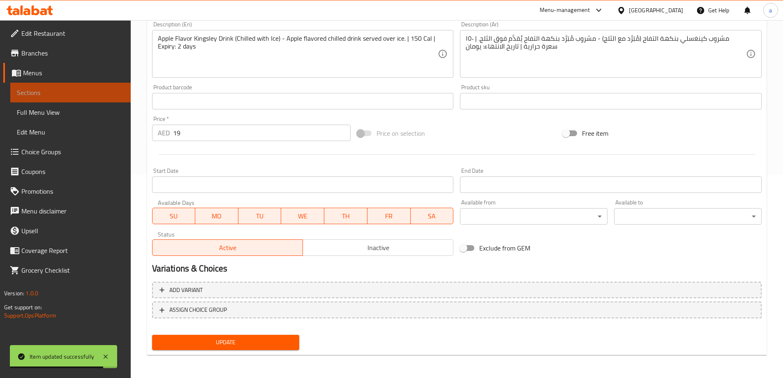
click at [50, 95] on span "Sections" at bounding box center [70, 93] width 107 height 10
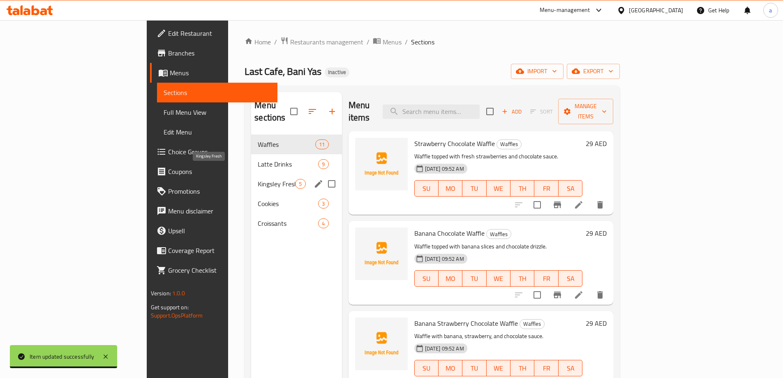
click at [258, 179] on span "Kingsley Fresh" at bounding box center [276, 184] width 37 height 10
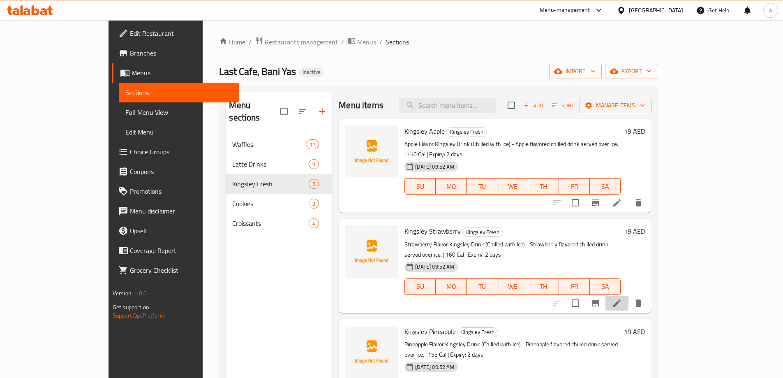
click at [629, 296] on li at bounding box center [617, 303] width 23 height 15
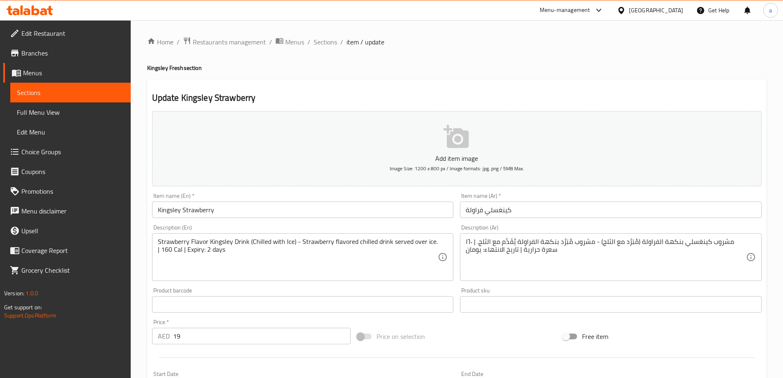
click at [355, 237] on div "Strawberry Flavor Kingsley Drink (Chilled with Ice) - Strawberry flavored chill…" at bounding box center [303, 257] width 302 height 48
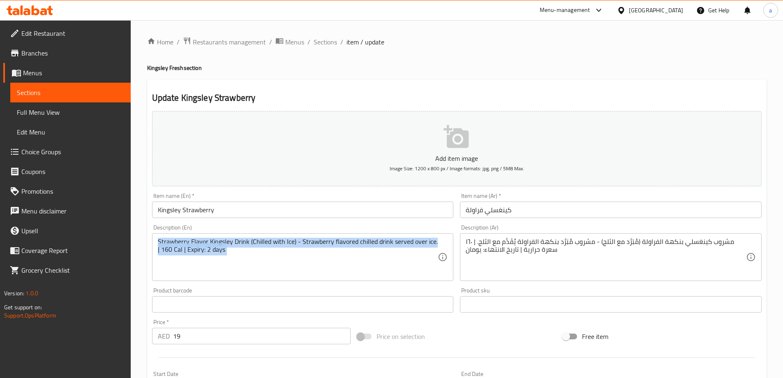
click at [355, 237] on div "Strawberry Flavor Kingsley Drink (Chilled with Ice) - Strawberry flavored chill…" at bounding box center [303, 257] width 302 height 48
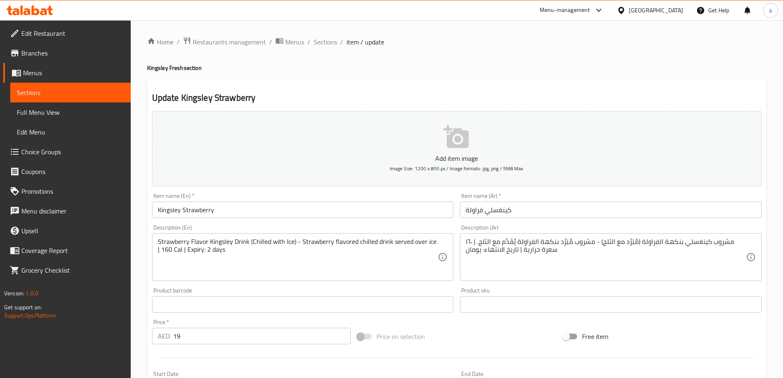
click at [355, 237] on div "Strawberry Flavor Kingsley Drink (Chilled with Ice) - Strawberry flavored chill…" at bounding box center [303, 257] width 302 height 48
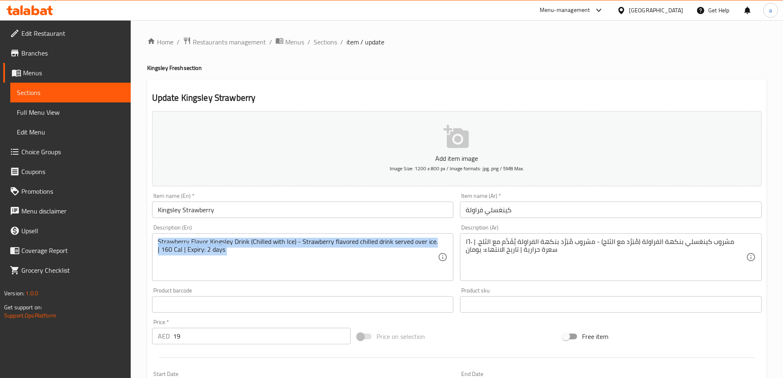
click at [355, 237] on div "Strawberry Flavor Kingsley Drink (Chilled with Ice) - Strawberry flavored chill…" at bounding box center [303, 257] width 302 height 48
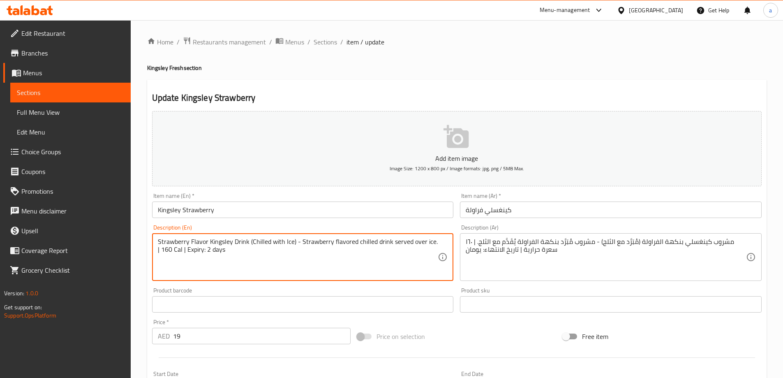
click at [358, 244] on textarea "Strawberry Flavor Kingsley Drink (Chilled with Ice) - Strawberry flavored chill…" at bounding box center [298, 257] width 280 height 39
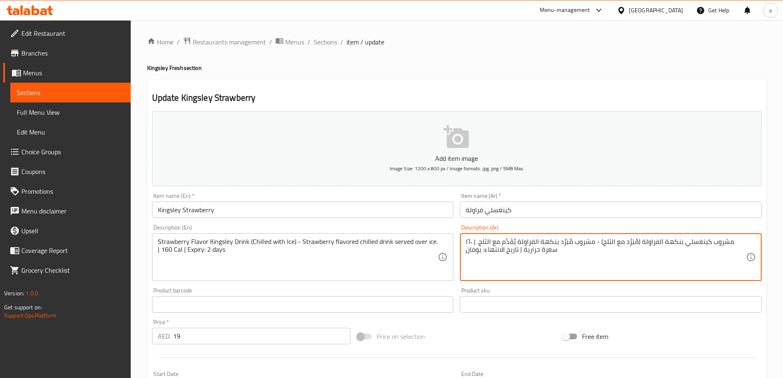
click at [582, 239] on textarea "مشروب كينغسلي بنكهة الفراولة (مُبَرَّد مع الثلج) - مشروب مُبَرَّد بنكهة الفراول…" at bounding box center [606, 257] width 280 height 39
paste textarea
click at [497, 246] on textarea "مشروب كينغسلي بنكهة الفراولة (مُبَرَّد مع الثلج) - مشروب مُبَرَّد بنكهة الفراول…" at bounding box center [606, 257] width 280 height 39
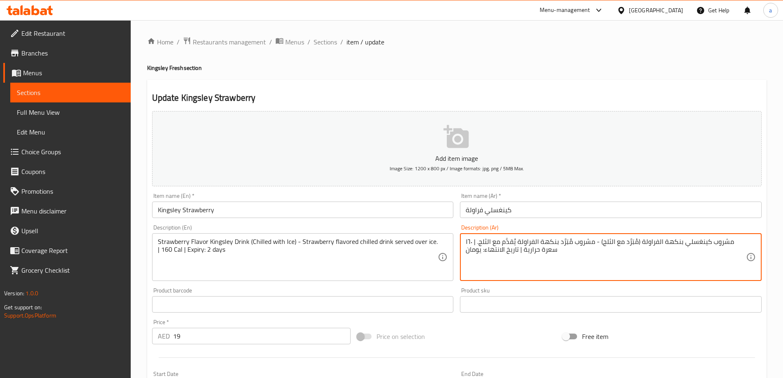
click at [496, 242] on textarea "مشروب كينغسلي بنكهة الفراولة (مُبَرَّد مع الثلج) - مشروب مُبَرَّد بنكهة الفراول…" at bounding box center [606, 257] width 280 height 39
type textarea "مشروب كينغسلي بنكهة الفراولة (مُبَرَّد مع الثلج) - مشروب مُبَرَّد بنكهة الفراول…"
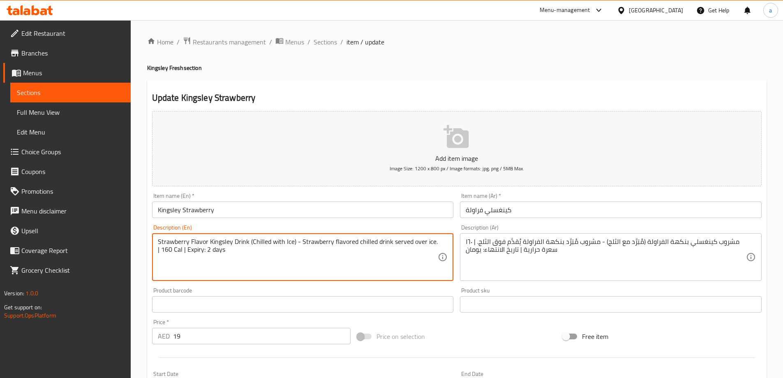
click at [176, 253] on textarea "Strawberry Flavor Kingsley Drink (Chilled with Ice) - Strawberry flavored chill…" at bounding box center [298, 257] width 280 height 39
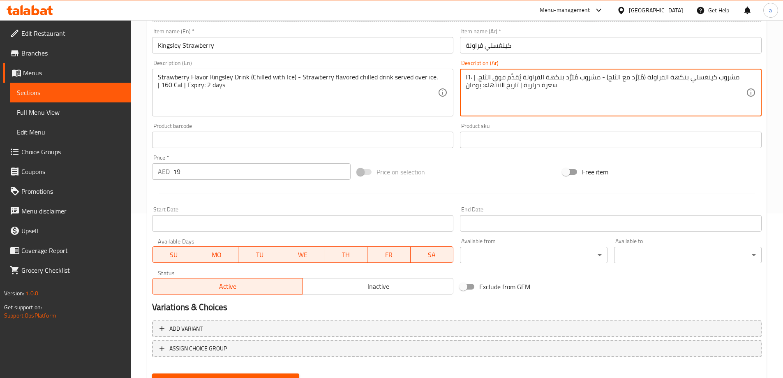
scroll to position [203, 0]
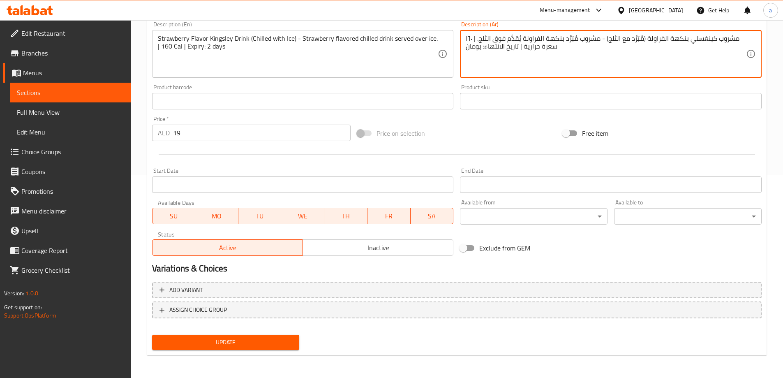
click at [229, 343] on span "Update" at bounding box center [226, 342] width 134 height 10
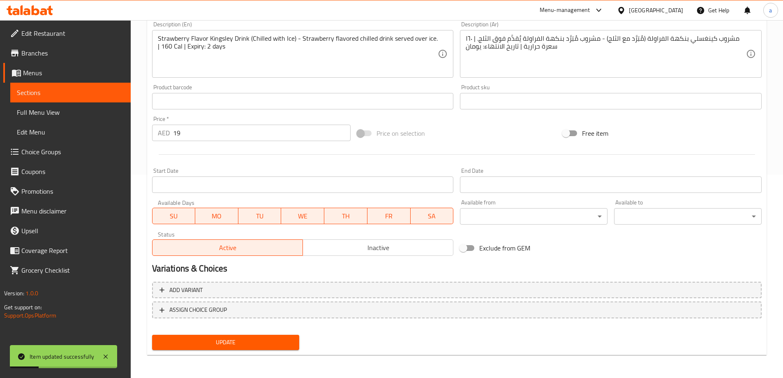
click at [36, 89] on span "Sections" at bounding box center [70, 93] width 107 height 10
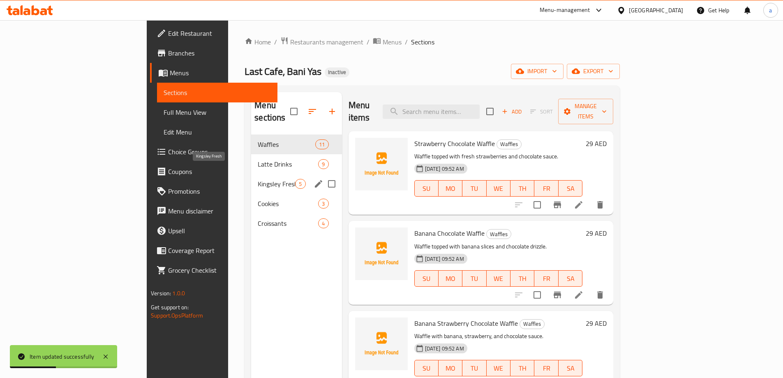
click at [258, 179] on span "Kingsley Fresh" at bounding box center [276, 184] width 37 height 10
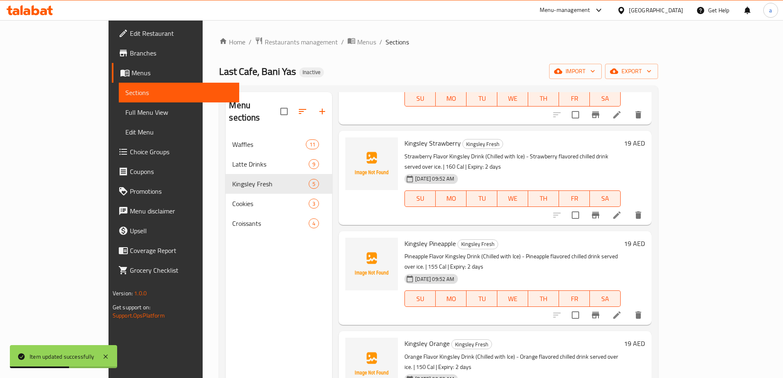
scroll to position [92, 0]
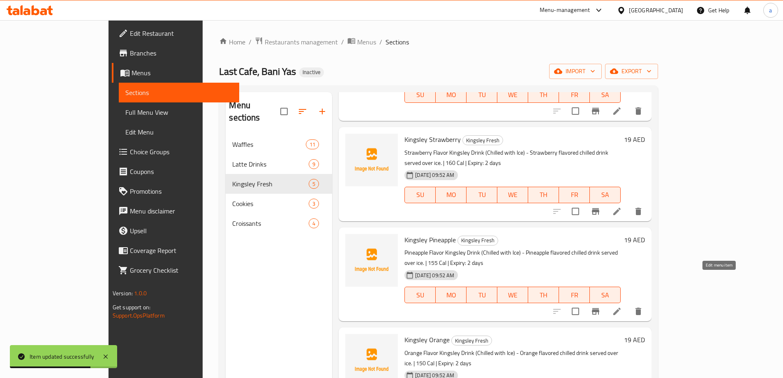
click at [621, 308] on icon at bounding box center [617, 311] width 7 height 7
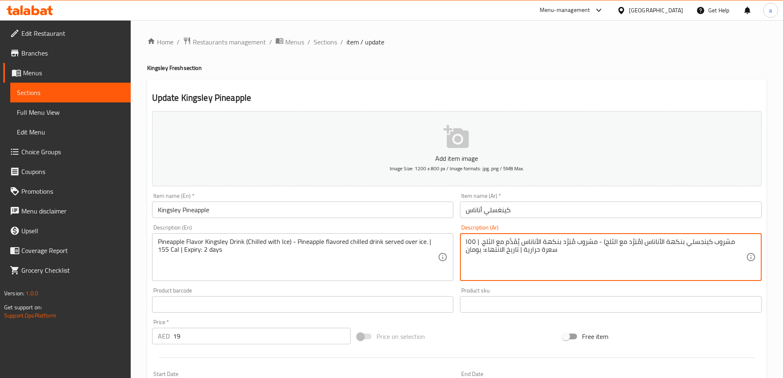
click at [500, 245] on textarea "مشروب كينجسلي بنكهة الأناناس (مُبَرَّد مع الثلج) - مشروب مُبَرَّد بنكهة الأنانا…" at bounding box center [606, 257] width 280 height 39
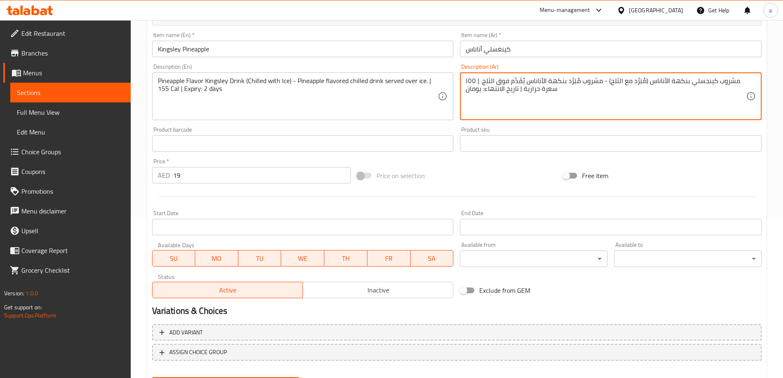
scroll to position [203, 0]
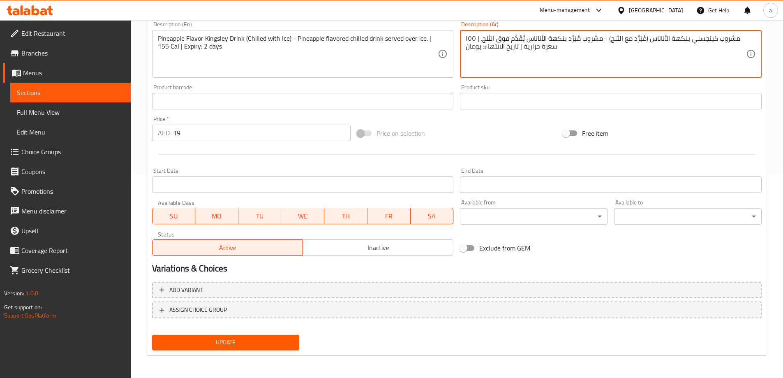
type textarea "مشروب كينجسلي بنكهة الأناناس (مُبَرَّد مع الثلج) - مشروب مُبَرَّد بنكهة الأنانا…"
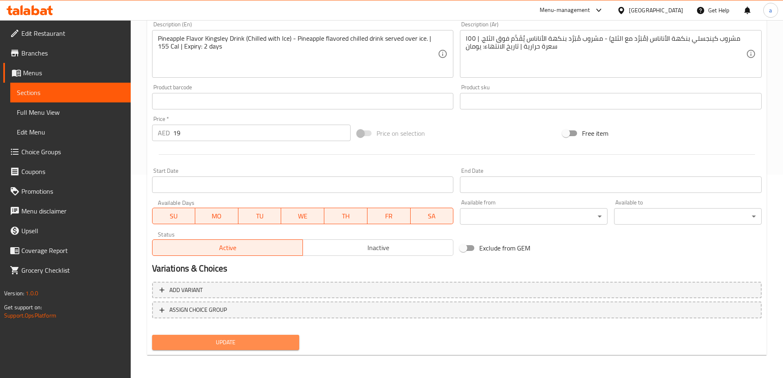
click at [259, 344] on span "Update" at bounding box center [226, 342] width 134 height 10
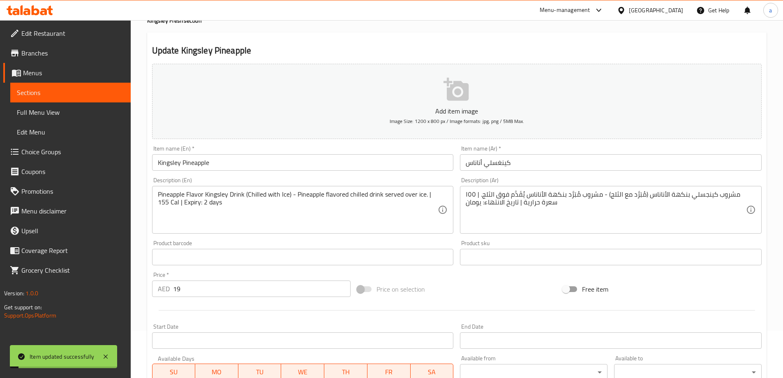
scroll to position [0, 0]
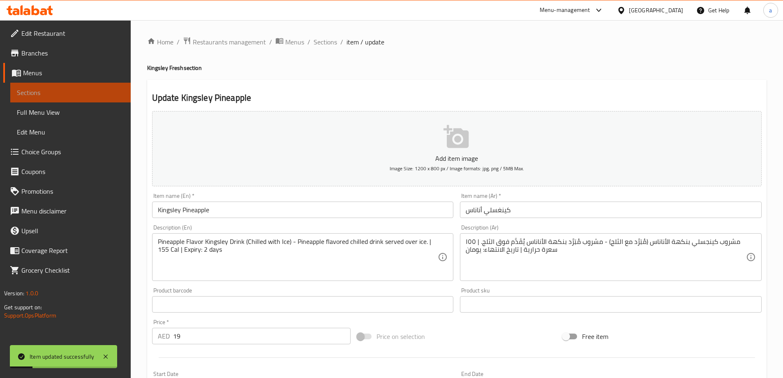
click at [46, 93] on span "Sections" at bounding box center [70, 93] width 107 height 10
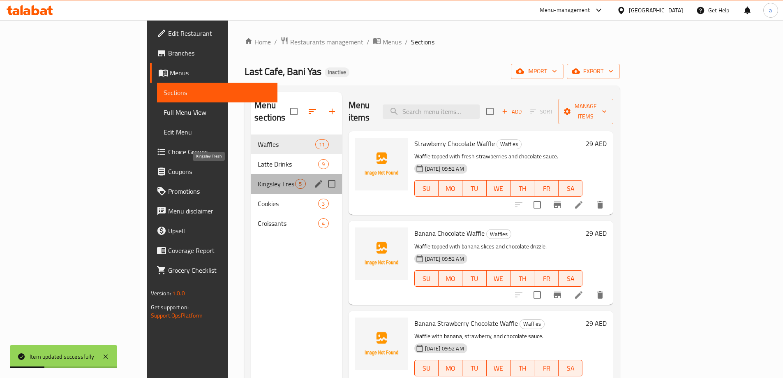
click at [258, 179] on span "Kingsley Fresh" at bounding box center [276, 184] width 37 height 10
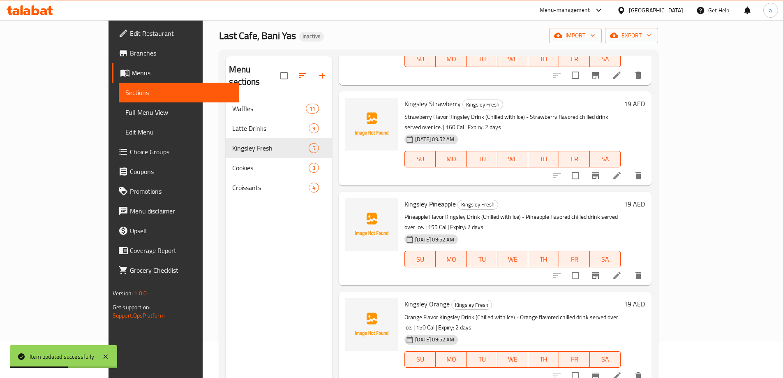
scroll to position [115, 0]
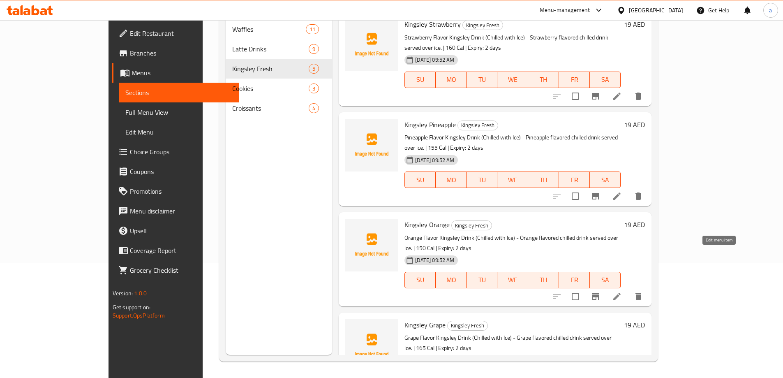
click at [622, 292] on icon at bounding box center [617, 297] width 10 height 10
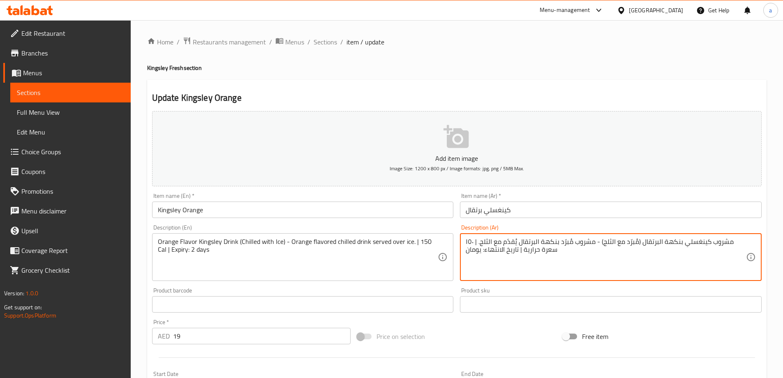
click at [496, 241] on textarea "مشروب كينغسلي بنكهة البرتقال (مُبرّد مع الثلج) - مشروب مُبرّد بنكهة البرتقال يُ…" at bounding box center [606, 257] width 280 height 39
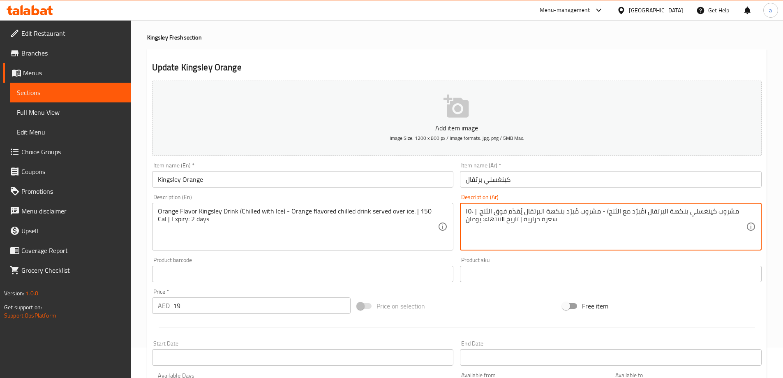
scroll to position [203, 0]
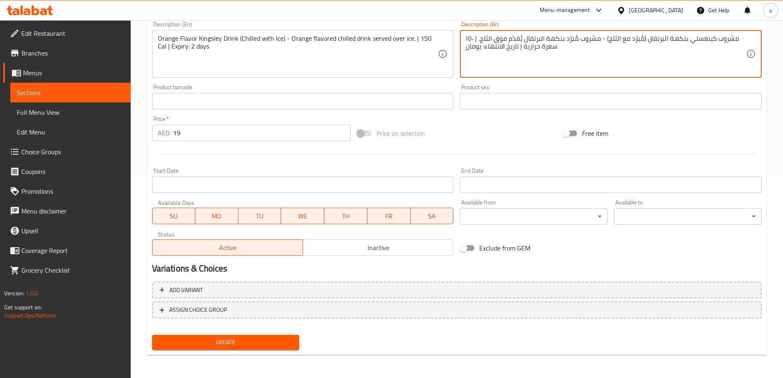
type textarea "مشروب كينغسلي بنكهة البرتقال (مُبرّد مع الثلج) - مشروب مُبرّد بنكهة البرتقال يُ…"
click at [274, 348] on button "Update" at bounding box center [226, 342] width 148 height 15
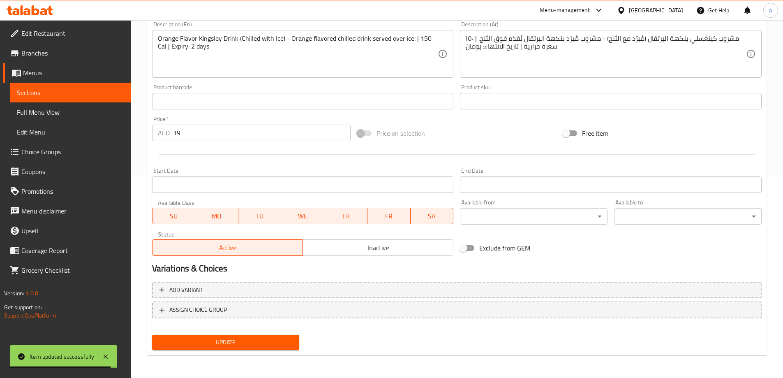
click at [245, 332] on div "Update" at bounding box center [226, 342] width 154 height 22
click at [246, 336] on button "Update" at bounding box center [226, 342] width 148 height 15
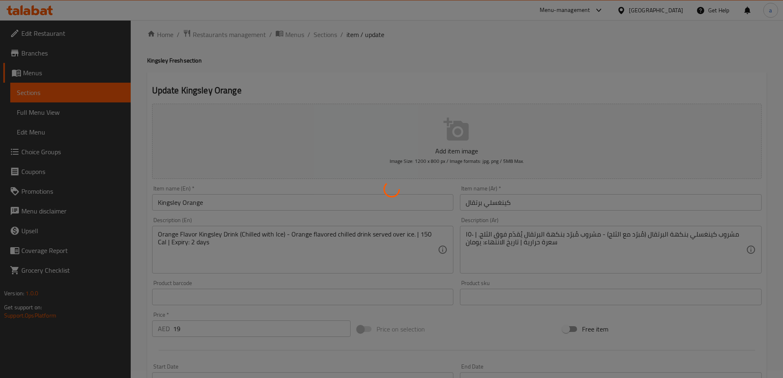
scroll to position [0, 0]
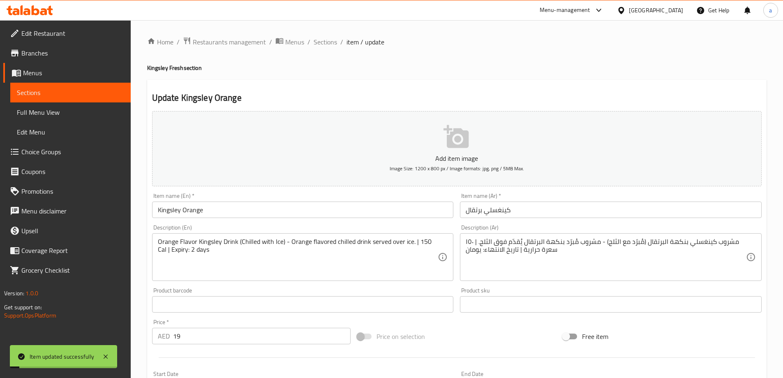
click at [61, 86] on link "Sections" at bounding box center [70, 93] width 120 height 20
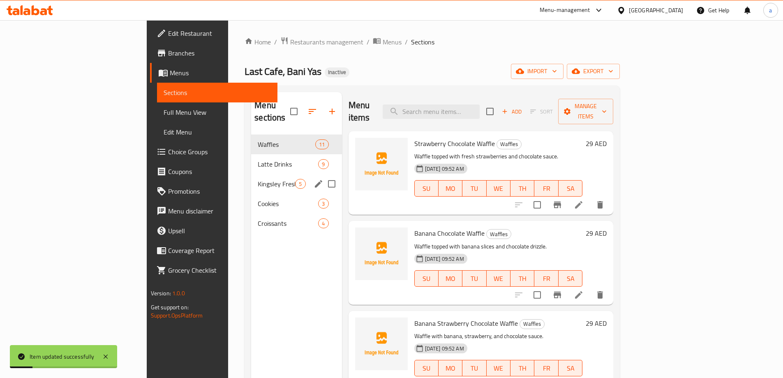
click at [251, 181] on div "Kingsley Fresh 5" at bounding box center [296, 184] width 90 height 20
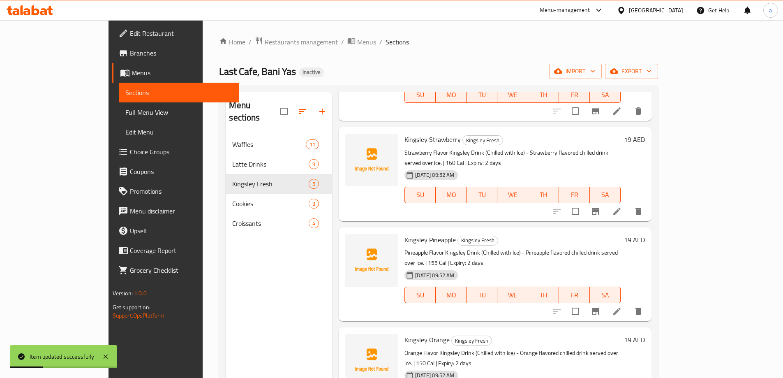
scroll to position [115, 0]
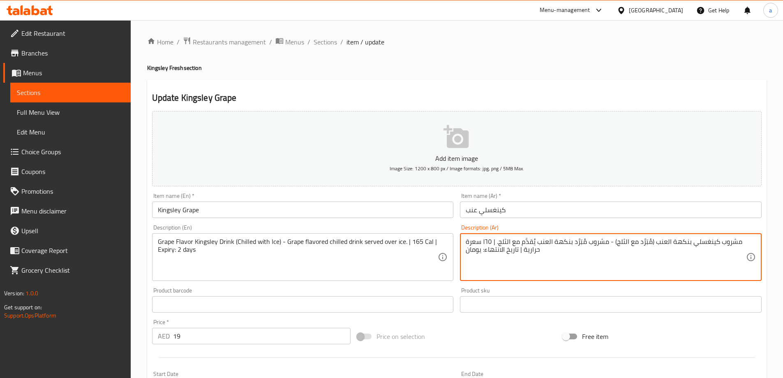
click at [515, 243] on textarea "مشروب كينغسلي بنكهة العنب (مُبَرَّد مع الثلج) - مشروب مُبَرَّد بنكهة العنب يُقد…" at bounding box center [606, 257] width 280 height 39
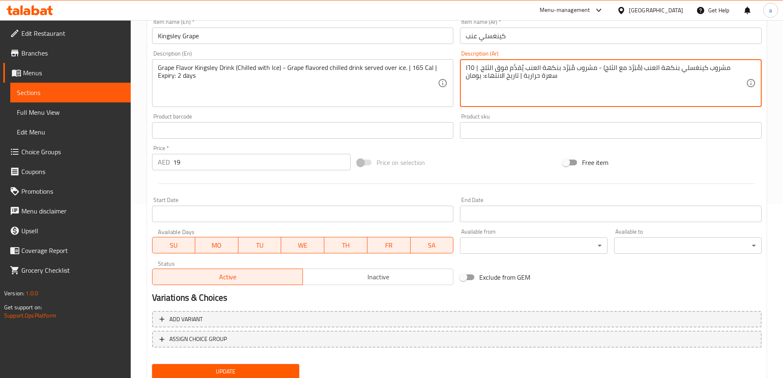
scroll to position [203, 0]
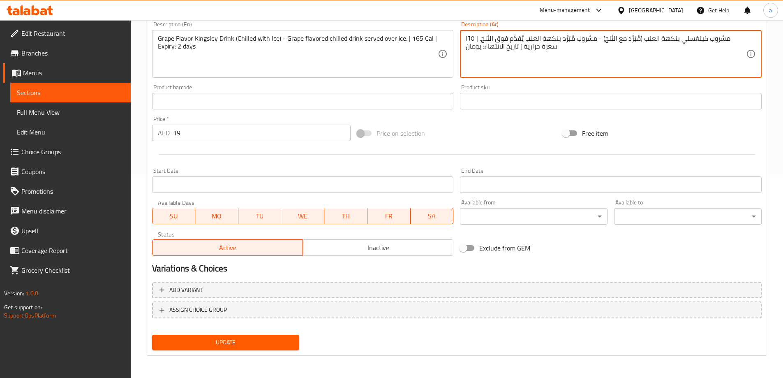
type textarea "مشروب كينغسلي بنكهة العنب (مُبَرَّد مع الثلج) - مشروب مُبَرَّد بنكهة العنب يُقد…"
click at [272, 345] on span "Update" at bounding box center [226, 342] width 134 height 10
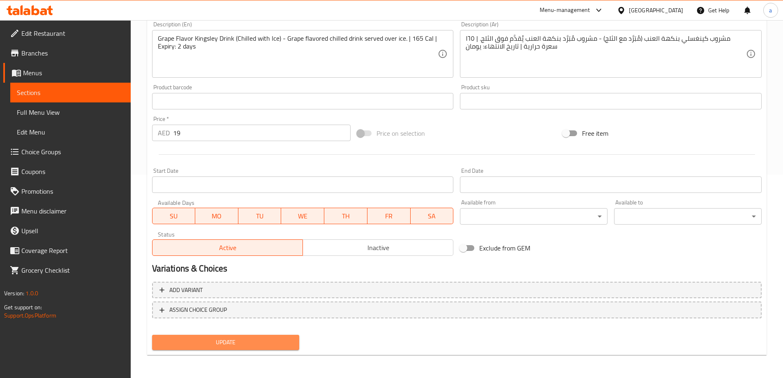
click at [231, 344] on span "Update" at bounding box center [226, 342] width 134 height 10
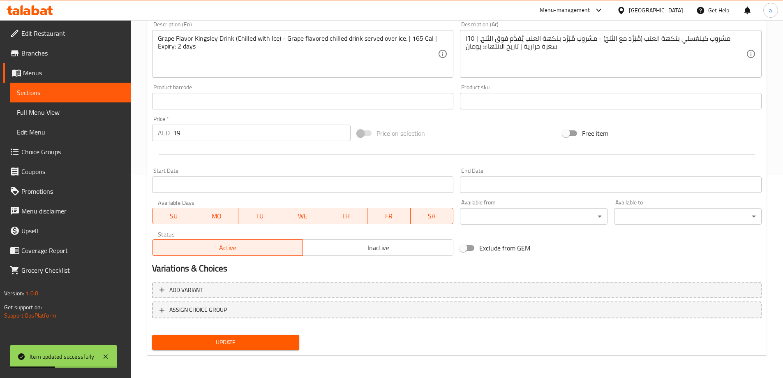
click at [116, 93] on span "Sections" at bounding box center [70, 93] width 107 height 10
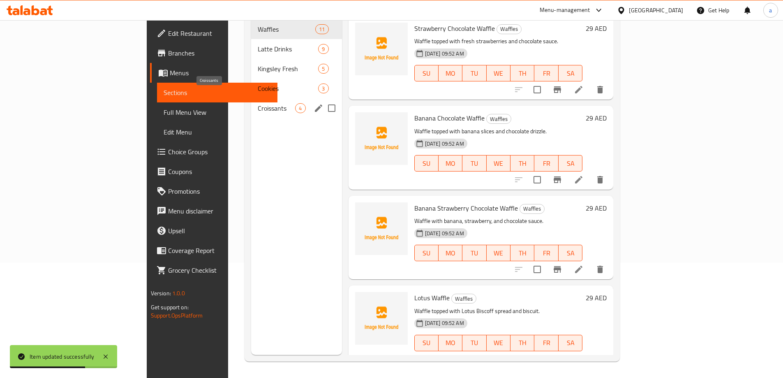
scroll to position [74, 0]
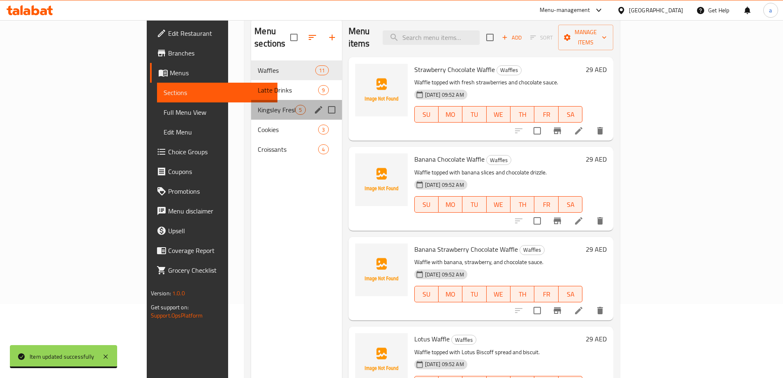
click at [251, 102] on div "Kingsley Fresh 5" at bounding box center [296, 110] width 90 height 20
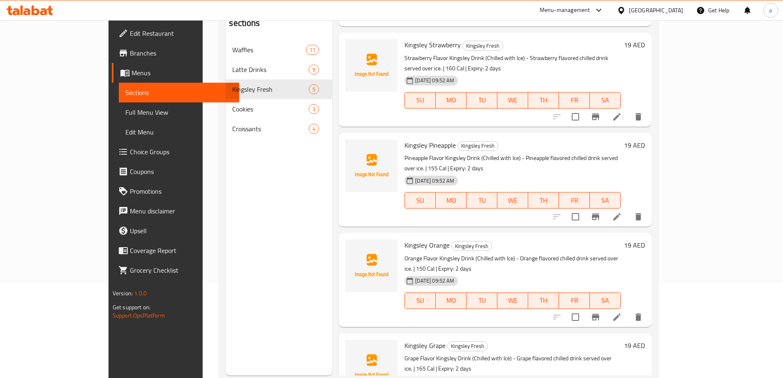
scroll to position [115, 0]
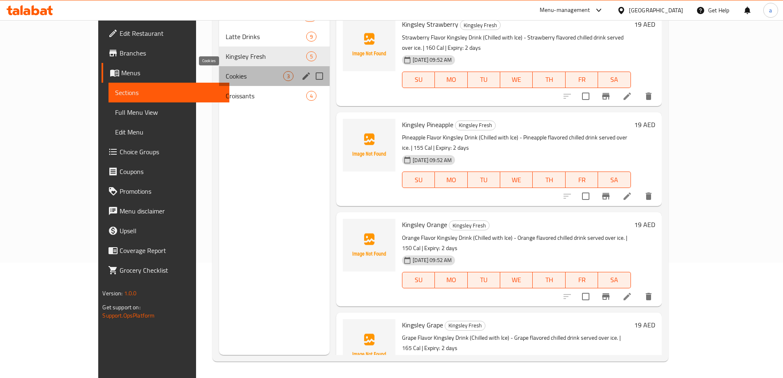
click at [226, 77] on span "Cookies" at bounding box center [255, 76] width 58 height 10
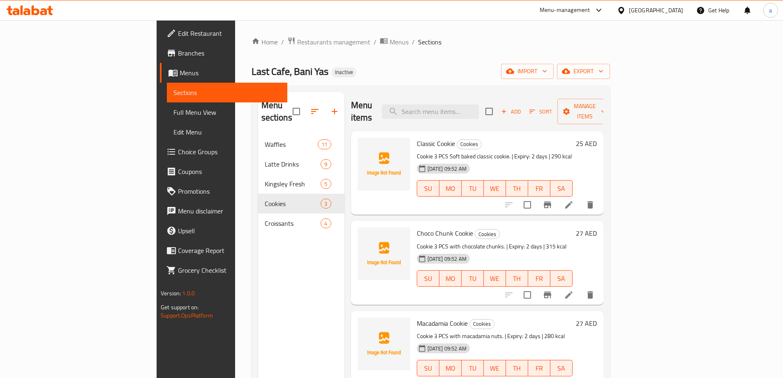
click at [574, 200] on icon at bounding box center [569, 205] width 10 height 10
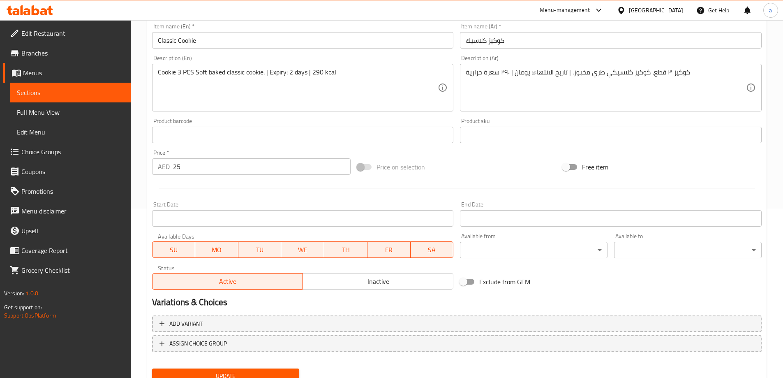
scroll to position [203, 0]
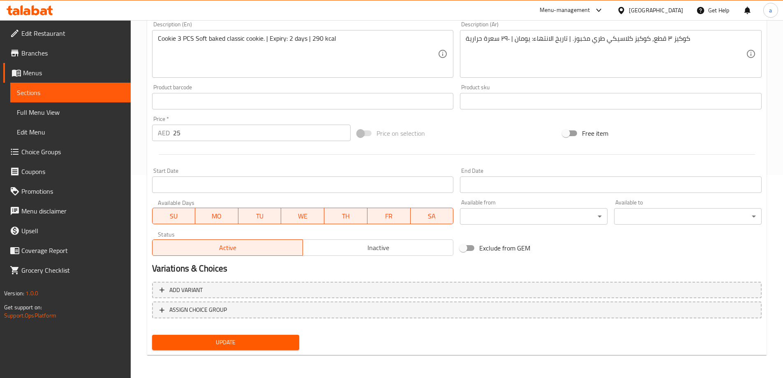
click at [284, 346] on span "Update" at bounding box center [226, 342] width 134 height 10
click at [221, 337] on span "Update" at bounding box center [226, 342] width 134 height 10
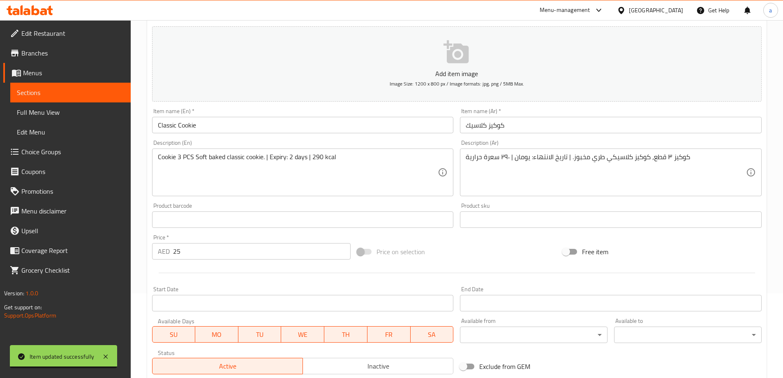
scroll to position [80, 0]
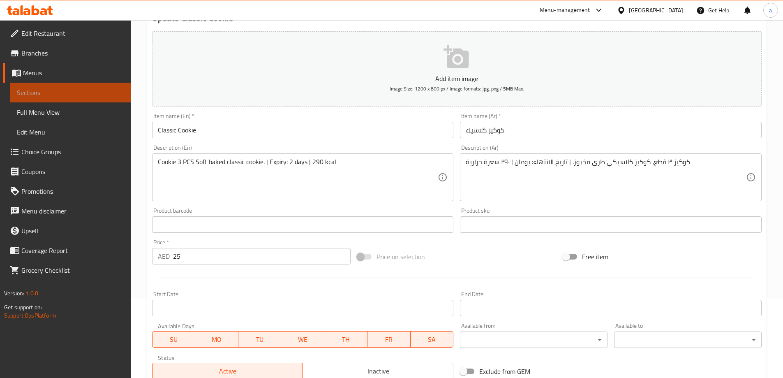
click at [63, 99] on link "Sections" at bounding box center [70, 93] width 120 height 20
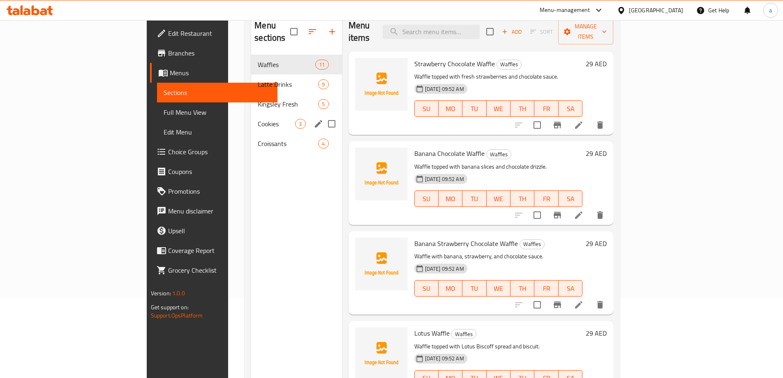
click at [251, 118] on div "Cookies 3" at bounding box center [296, 124] width 90 height 20
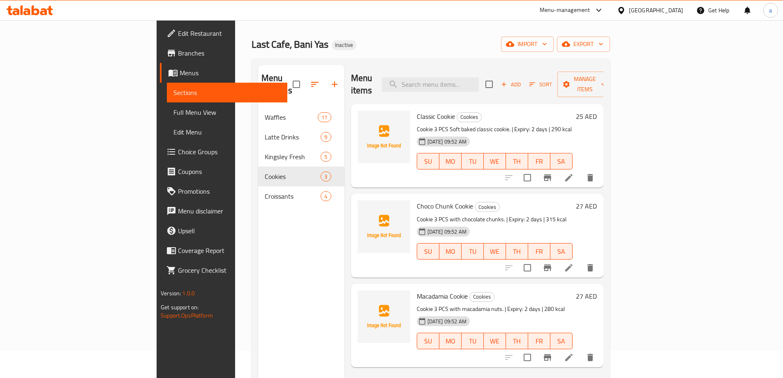
scroll to position [41, 0]
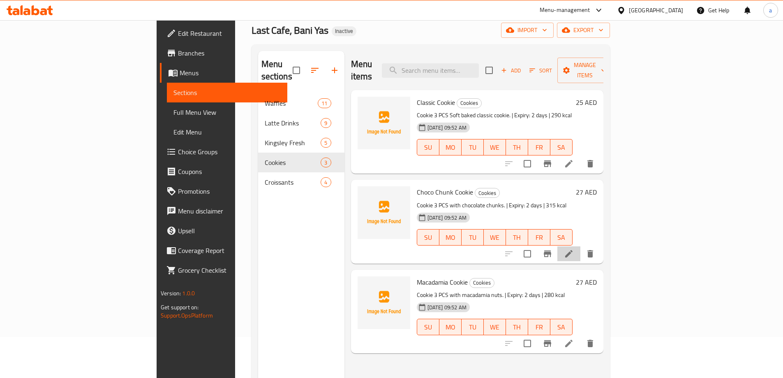
click at [581, 247] on li at bounding box center [569, 253] width 23 height 15
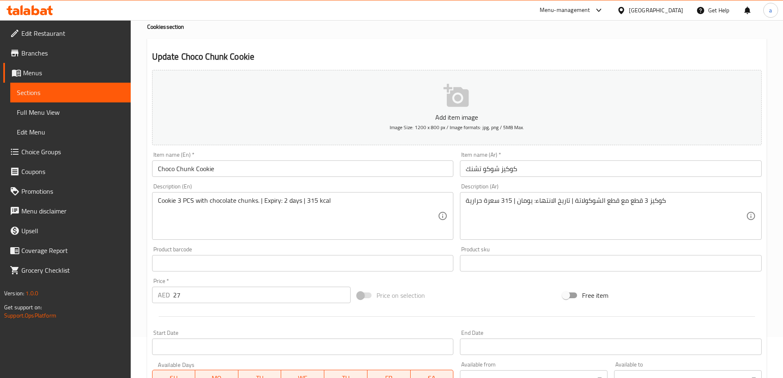
scroll to position [203, 0]
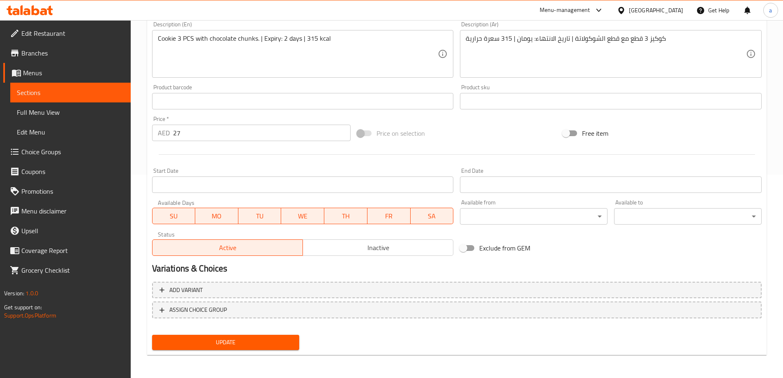
click at [254, 343] on span "Update" at bounding box center [226, 342] width 134 height 10
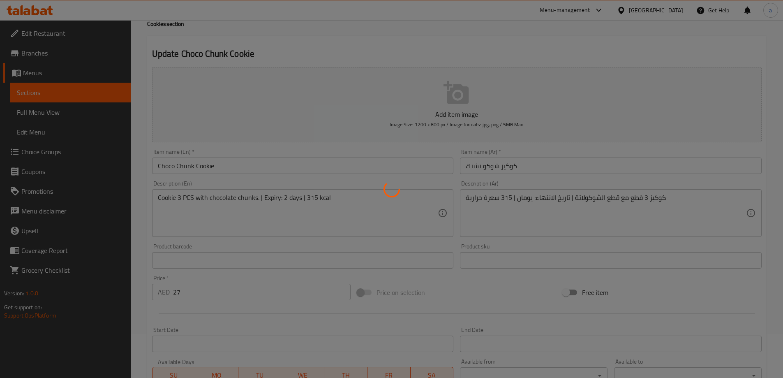
scroll to position [39, 0]
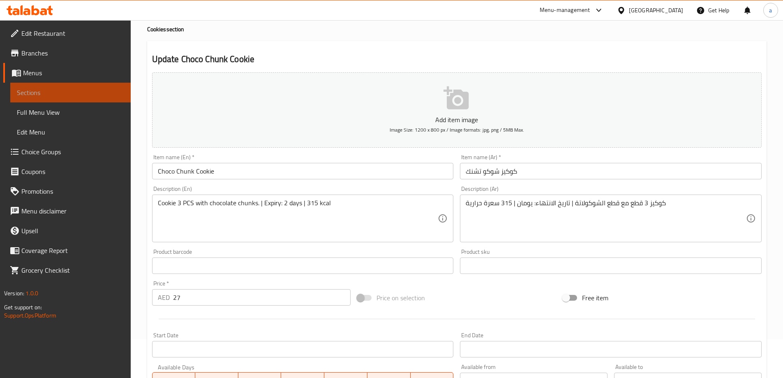
click at [30, 84] on link "Sections" at bounding box center [70, 93] width 120 height 20
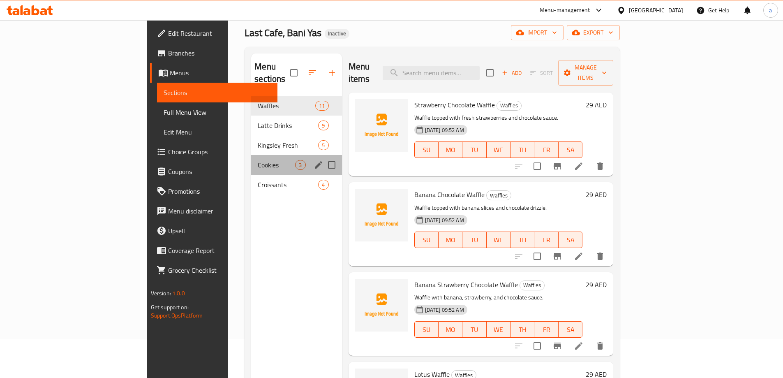
click at [251, 159] on div "Cookies 3" at bounding box center [296, 165] width 90 height 20
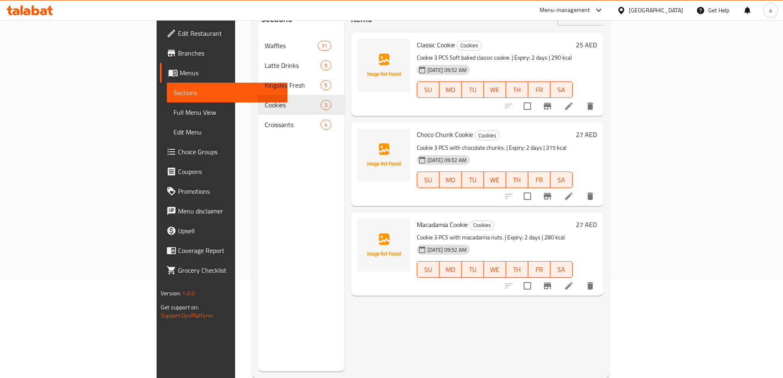
scroll to position [115, 0]
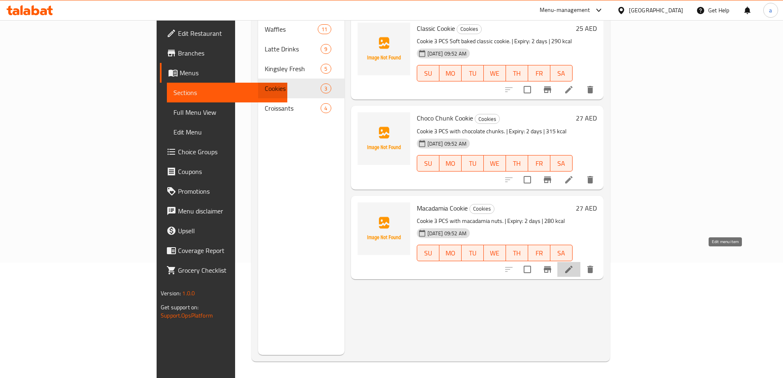
click at [574, 264] on icon at bounding box center [569, 269] width 10 height 10
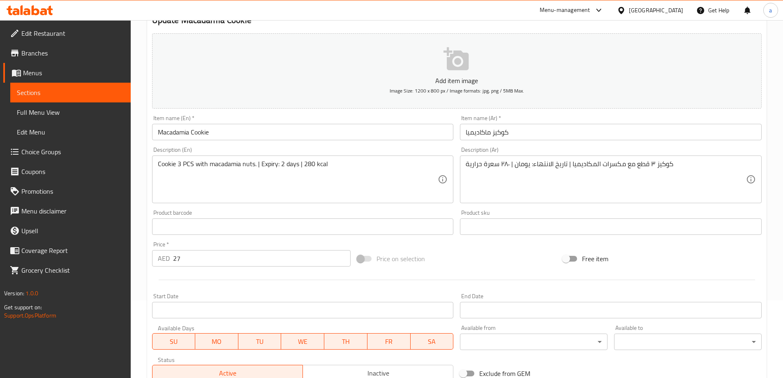
scroll to position [203, 0]
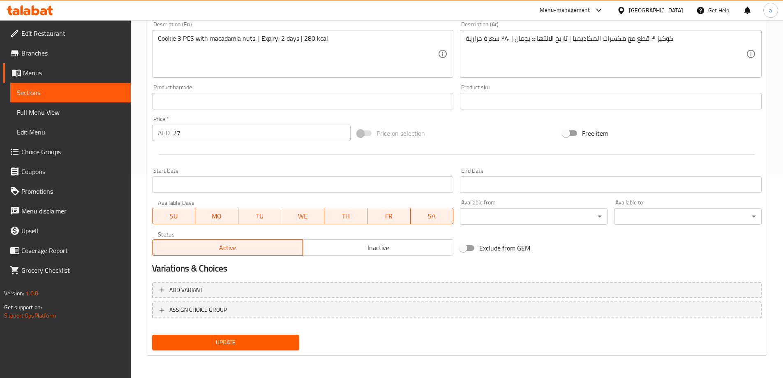
click at [269, 351] on div "Update" at bounding box center [226, 342] width 154 height 22
click at [276, 345] on span "Update" at bounding box center [226, 342] width 134 height 10
click at [124, 81] on link "Menus" at bounding box center [66, 73] width 127 height 20
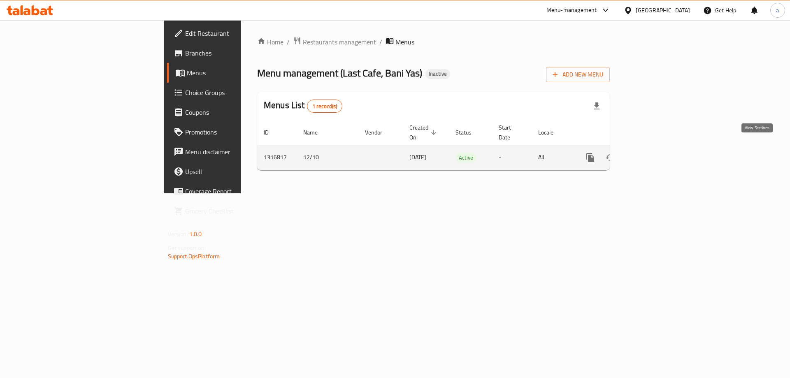
click at [654, 153] on icon "enhanced table" at bounding box center [649, 158] width 10 height 10
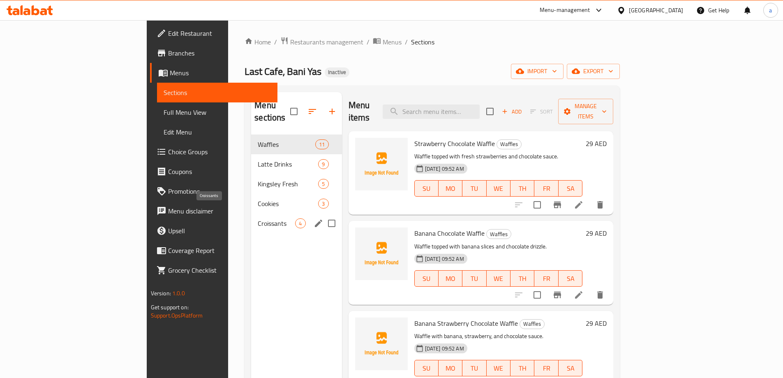
click at [258, 218] on span "Croissants" at bounding box center [276, 223] width 37 height 10
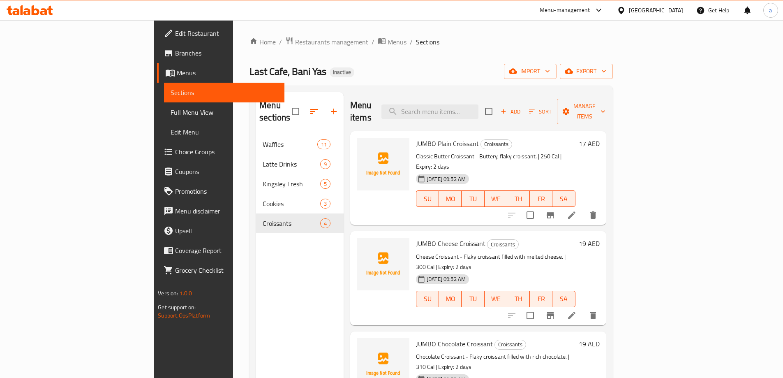
click at [584, 208] on li at bounding box center [571, 215] width 23 height 15
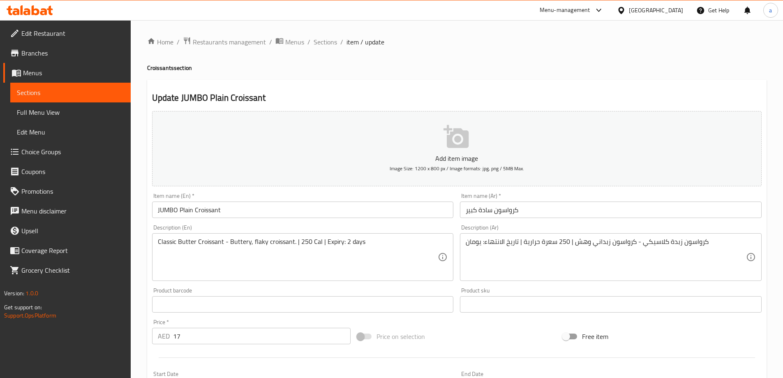
click at [470, 211] on input "كرواسون سادة كبير" at bounding box center [611, 209] width 302 height 16
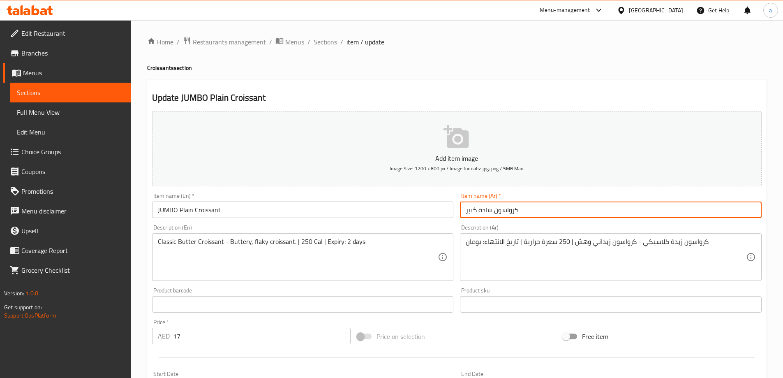
click at [470, 211] on input "كرواسون سادة كبير" at bounding box center [611, 209] width 302 height 16
type input "كرواسون سادة جامبو"
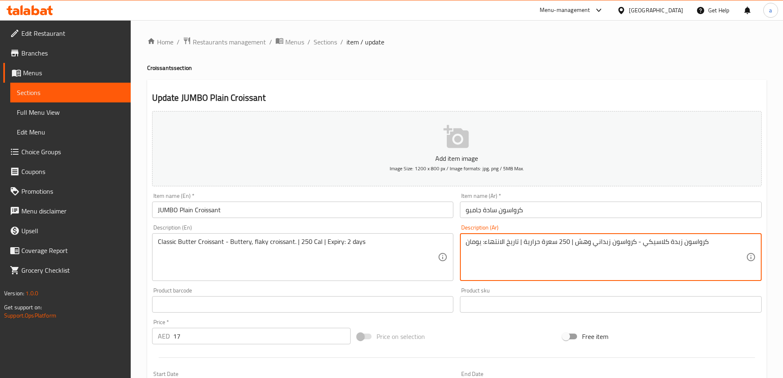
click at [582, 243] on textarea "كرواسون زبدة كلاسيكي - كرواسون زبداني وهش | 250 سعرة حرارية | تاريخ الانتهاء: ي…" at bounding box center [606, 257] width 280 height 39
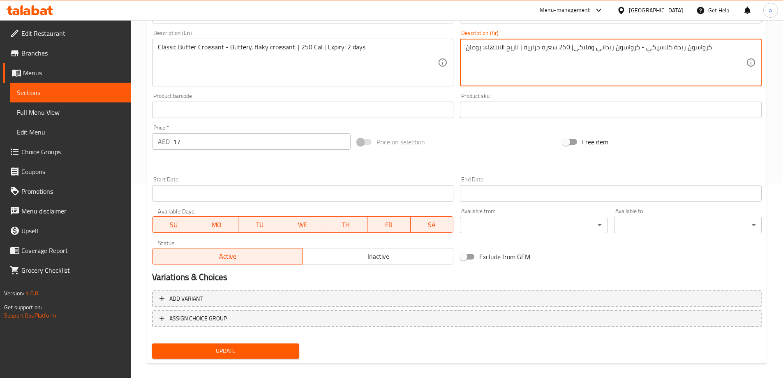
scroll to position [203, 0]
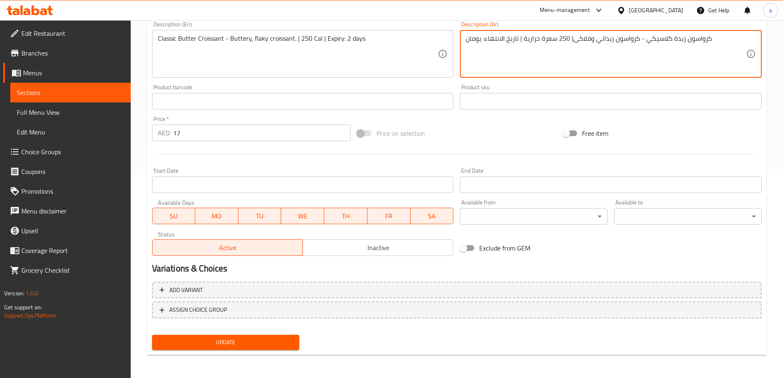
type textarea "كرواسون زبدة كلاسيكي - كرواسون زبداني وفلاكى| 250 سعرة حرارية | تاريخ الانتهاء:…"
click at [209, 339] on span "Update" at bounding box center [226, 342] width 134 height 10
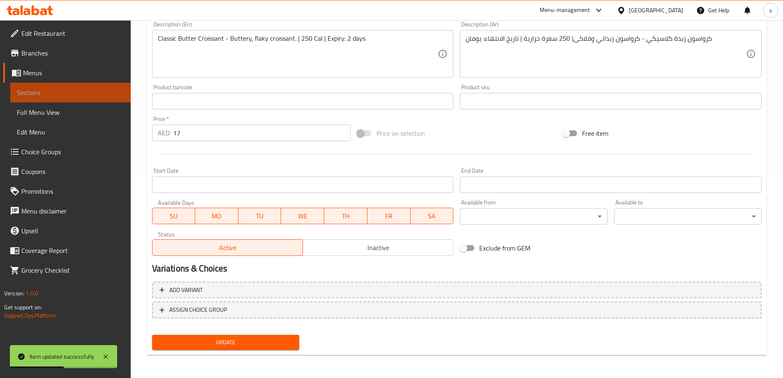
click at [98, 95] on span "Sections" at bounding box center [70, 93] width 107 height 10
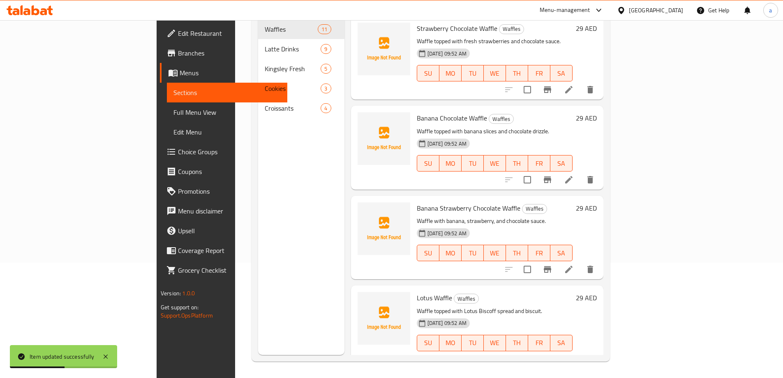
scroll to position [115, 0]
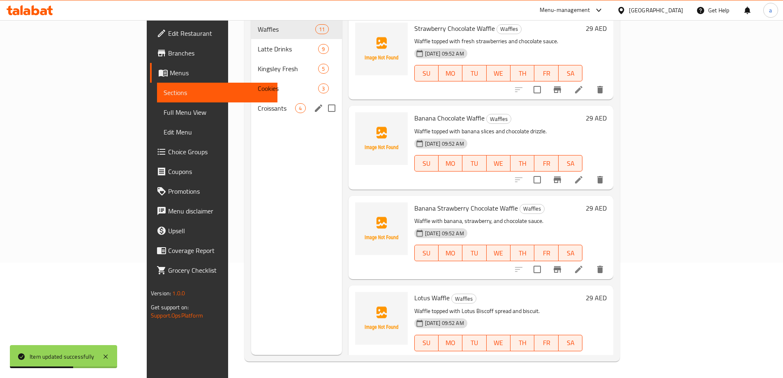
click at [258, 103] on span "Croissants" at bounding box center [276, 108] width 37 height 10
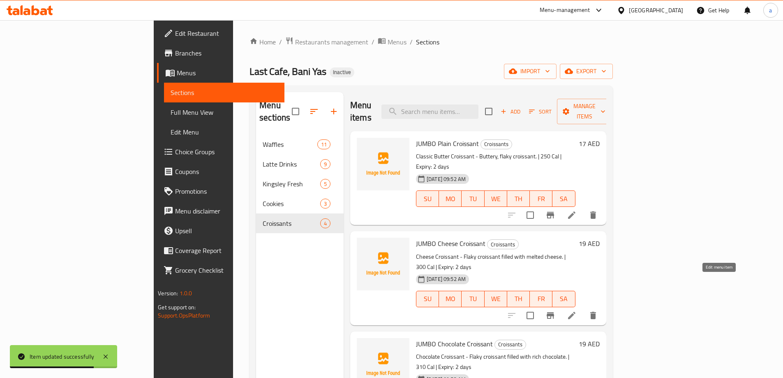
click at [577, 310] on icon at bounding box center [572, 315] width 10 height 10
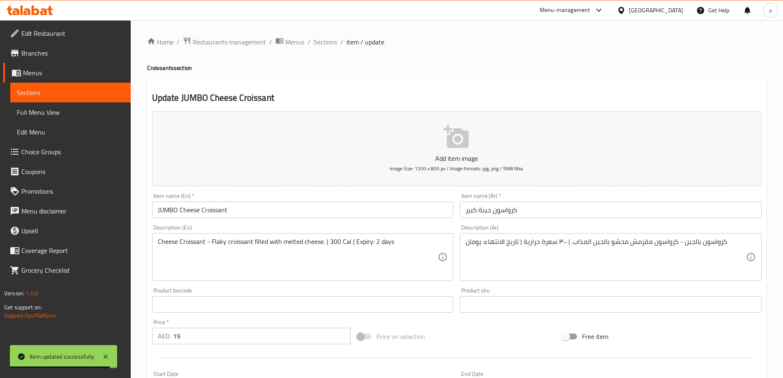
click at [477, 213] on input "كرواسون جبنة كبير" at bounding box center [611, 209] width 302 height 16
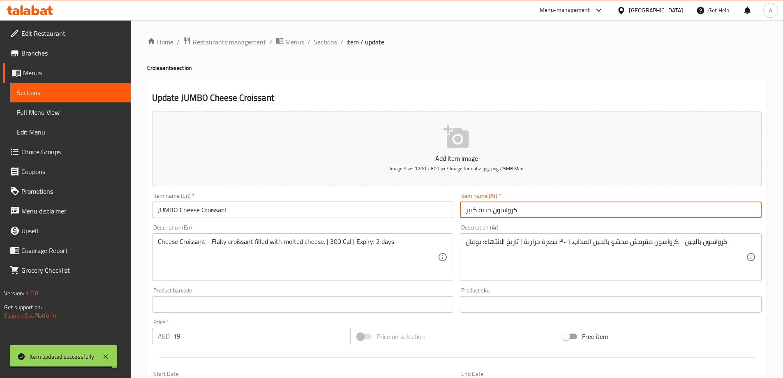
click at [477, 213] on input "كرواسون جبنة كبير" at bounding box center [611, 209] width 302 height 16
type input "كرواسون جبنة جامبو"
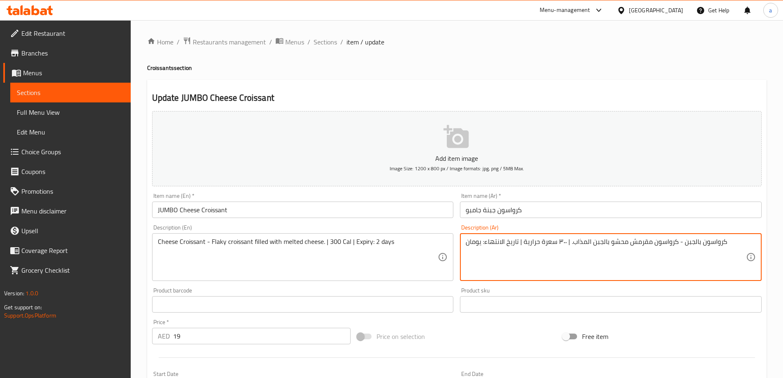
click at [640, 243] on textarea "كرواسون بالجبن - كرواسون مقرمش محشو بالجبن المذاب. | ٣٠٠ سعرة حرارية | تاريخ ال…" at bounding box center [606, 257] width 280 height 39
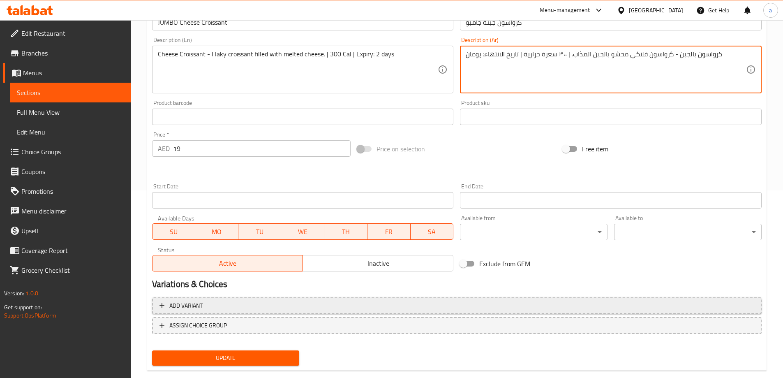
scroll to position [203, 0]
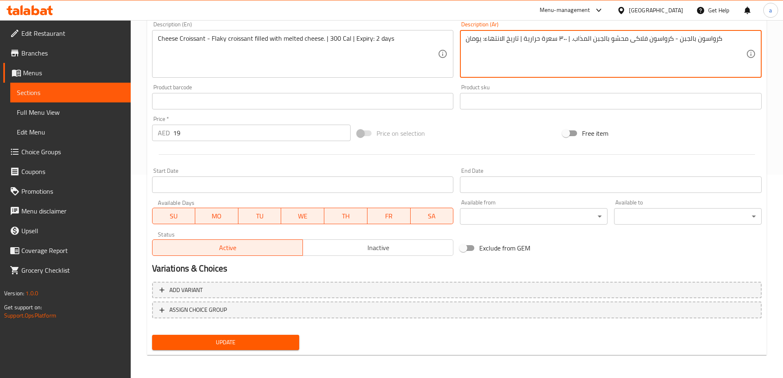
type textarea "كرواسون بالجبن - كرواسون فلاكى محشو بالجبن المذاب. | ٣٠٠ سعرة حرارية | تاريخ ال…"
click at [245, 344] on span "Update" at bounding box center [226, 342] width 134 height 10
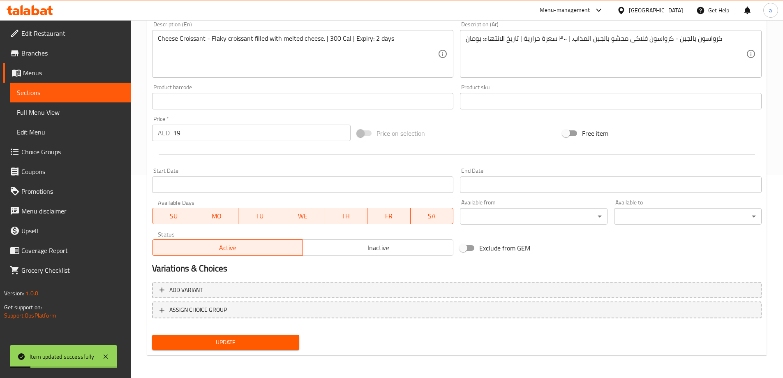
click at [39, 88] on span "Sections" at bounding box center [70, 93] width 107 height 10
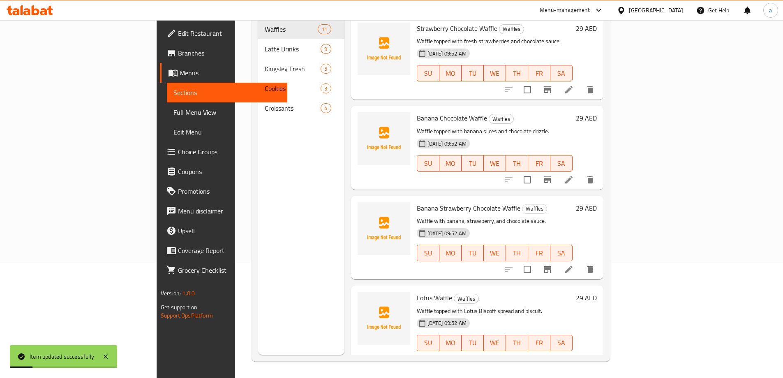
scroll to position [115, 0]
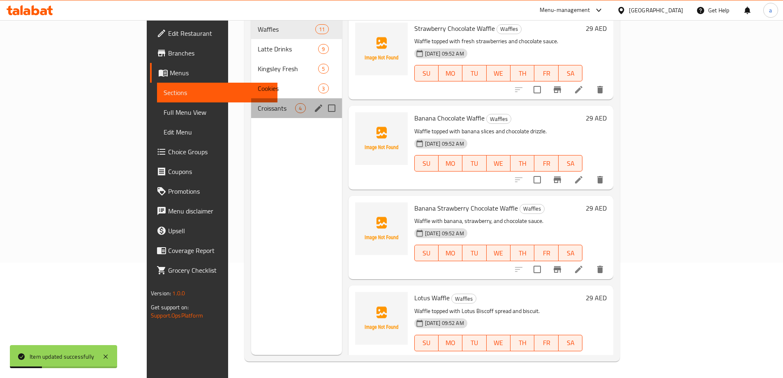
click at [251, 98] on div "Croissants 4" at bounding box center [296, 108] width 90 height 20
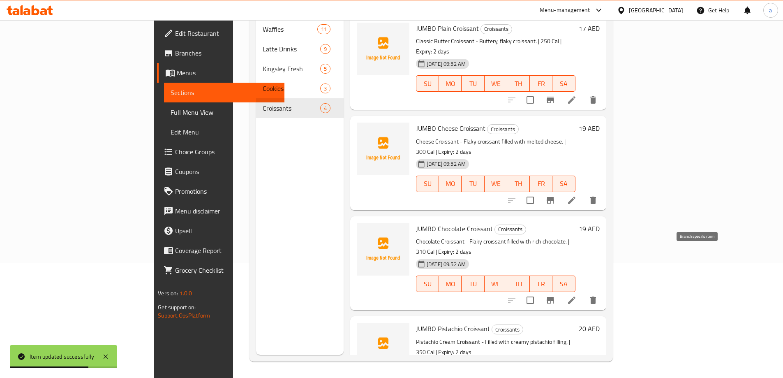
scroll to position [2, 0]
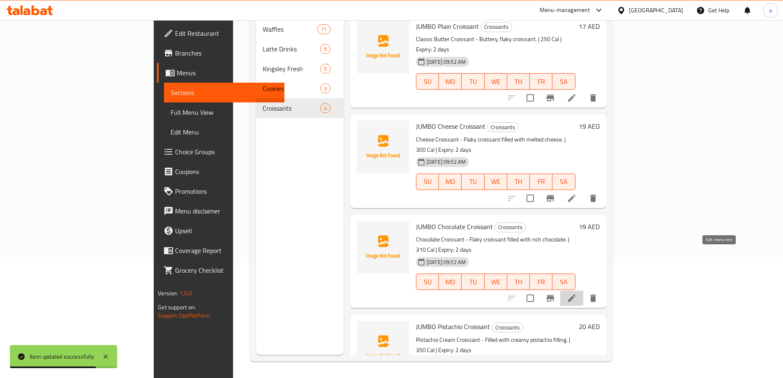
click at [577, 293] on icon at bounding box center [572, 298] width 10 height 10
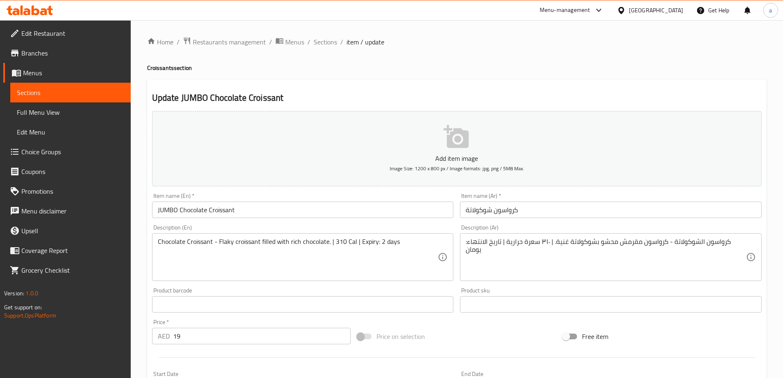
click at [465, 208] on input "كرواسون شوكولاتة" at bounding box center [611, 209] width 302 height 16
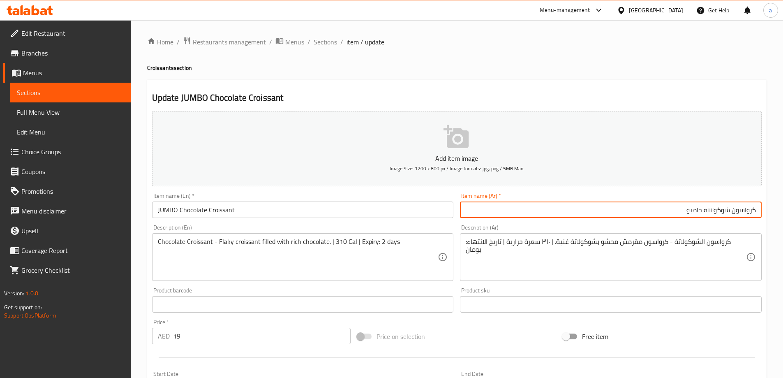
type input "كرواسون شوكولاتة جامبو"
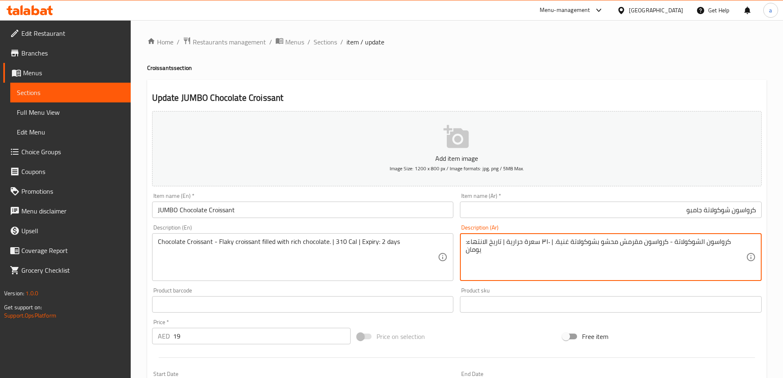
click at [626, 238] on textarea "كرواسون الشوكولاتة - كرواسون مقرمش محشو بشوكولاتة غنية. | ٣١٠ سعرة حرارية | تار…" at bounding box center [606, 257] width 280 height 39
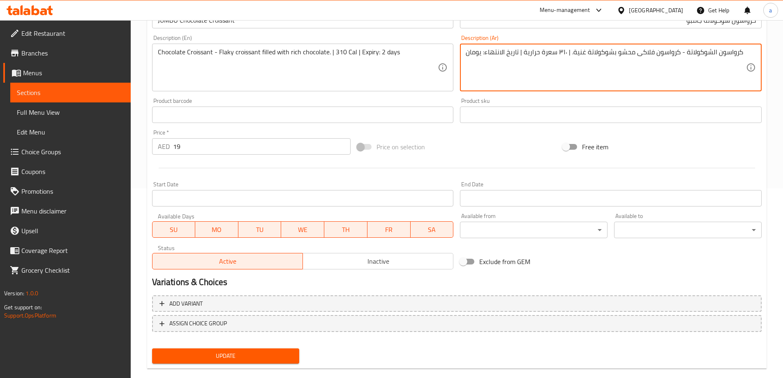
scroll to position [203, 0]
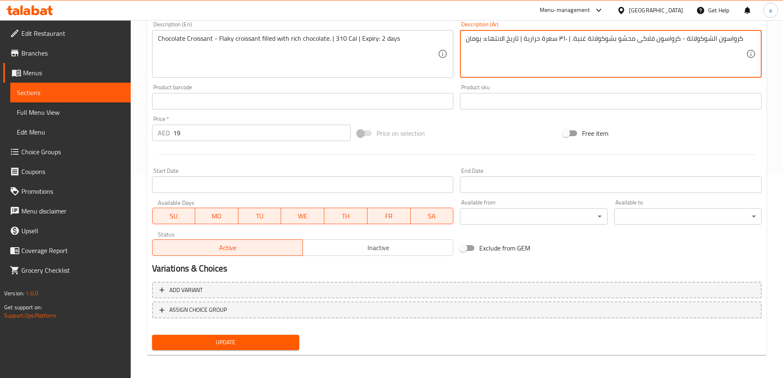
type textarea "كرواسون الشوكولاتة - كرواسون فلاكى محشو بشوكولاتة غنية. | ٣١٠ سعرة حرارية | تار…"
click at [250, 343] on span "Update" at bounding box center [226, 342] width 134 height 10
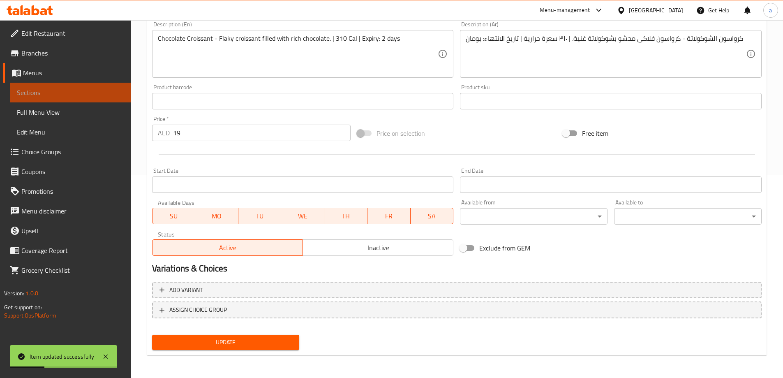
click at [53, 97] on span "Sections" at bounding box center [70, 93] width 107 height 10
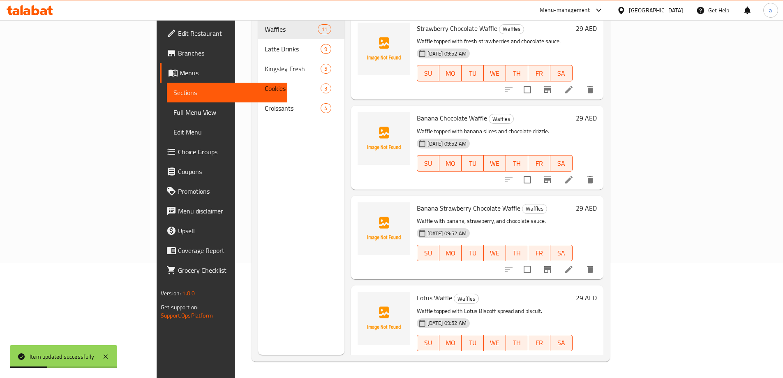
scroll to position [115, 0]
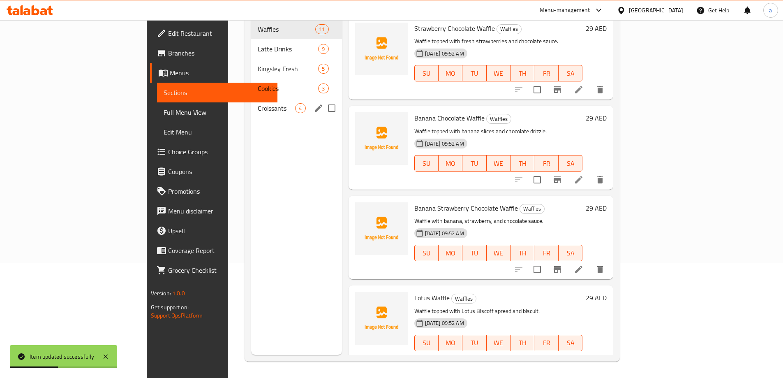
click at [251, 98] on div "Croissants 4" at bounding box center [296, 108] width 90 height 20
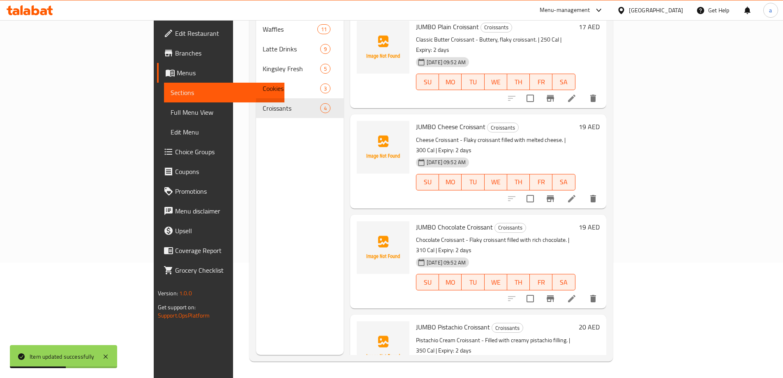
scroll to position [2, 0]
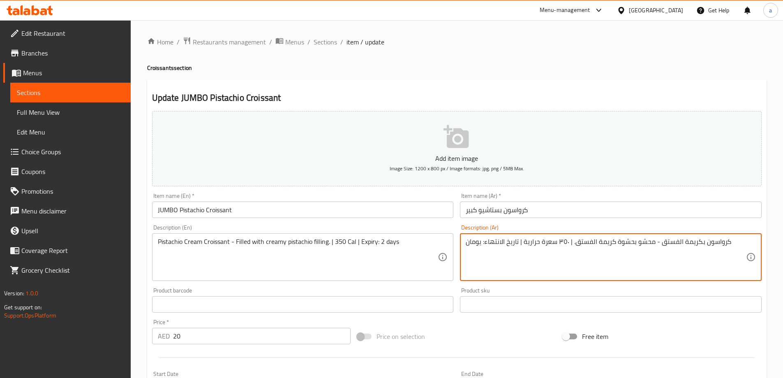
type textarea "كرواسون بكريمة الفستق - محشو بحشوة كريمة الفستق. | ٣٥٠ سعرة حرارية | تاريخ الان…"
click at [475, 207] on input "كرواسون بستاشيو كبير" at bounding box center [611, 209] width 302 height 16
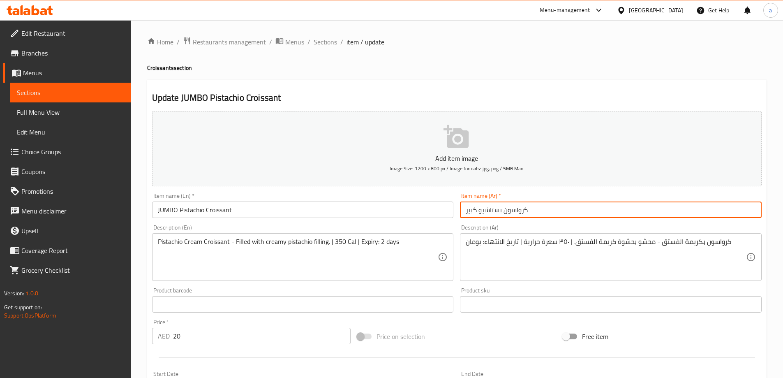
click at [475, 207] on input "كرواسون بستاشيو كبير" at bounding box center [611, 209] width 302 height 16
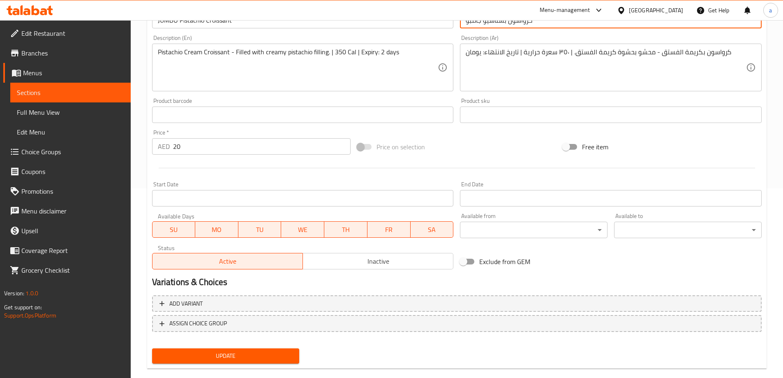
scroll to position [203, 0]
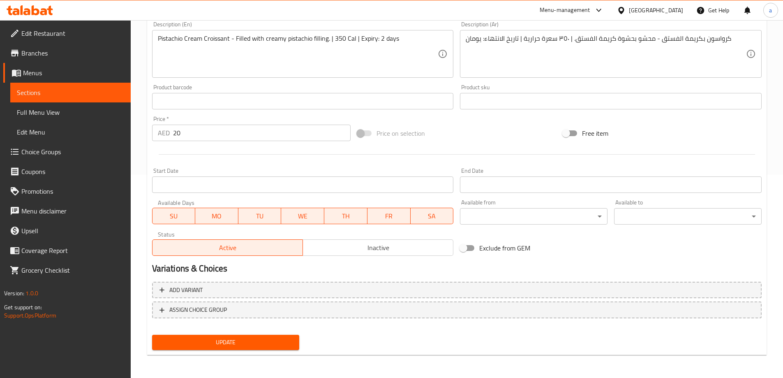
type input "كرواسون بستاشيو جامبو"
click at [211, 335] on button "Update" at bounding box center [226, 342] width 148 height 15
click at [102, 86] on link "Sections" at bounding box center [70, 93] width 120 height 20
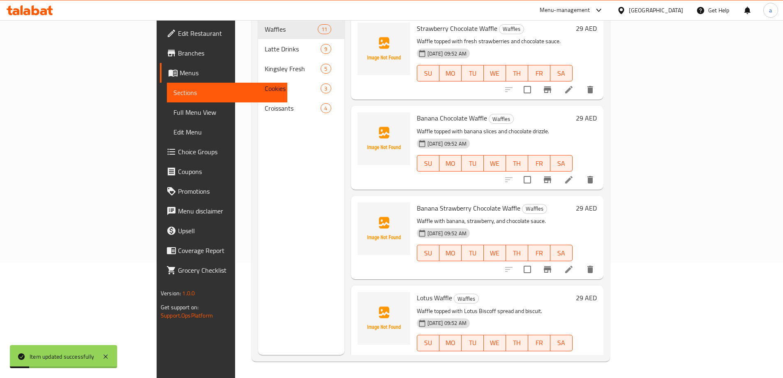
scroll to position [115, 0]
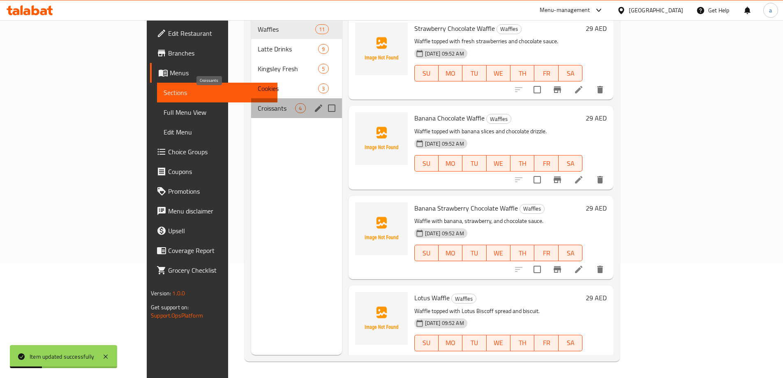
click at [258, 103] on span "Croissants" at bounding box center [276, 108] width 37 height 10
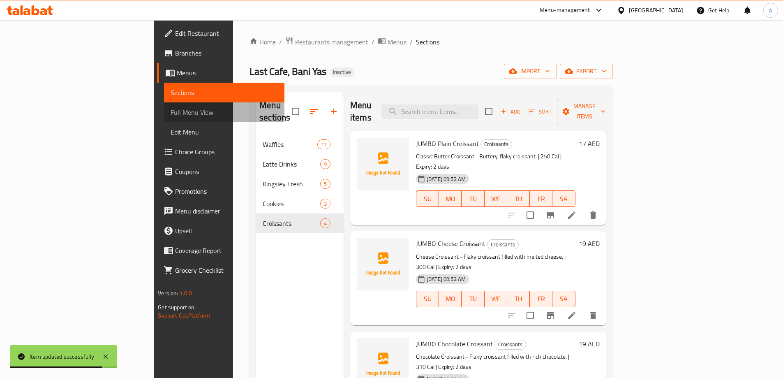
click at [164, 104] on link "Full Menu View" at bounding box center [224, 112] width 120 height 20
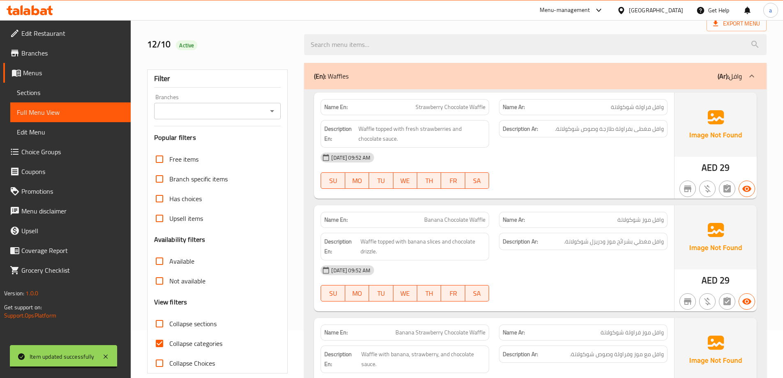
scroll to position [123, 0]
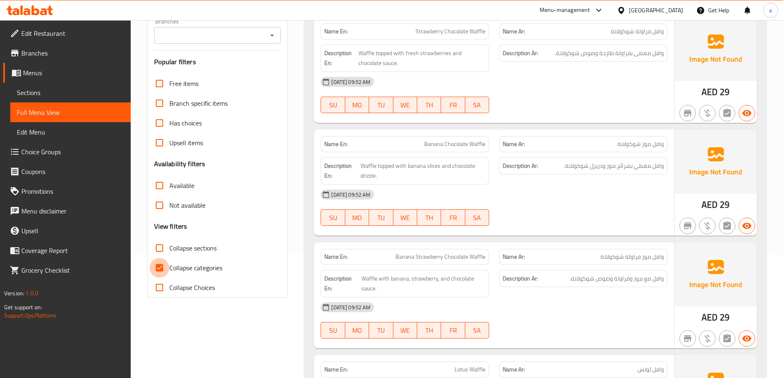
click at [162, 266] on input "Collapse categories" at bounding box center [160, 268] width 20 height 20
checkbox input "false"
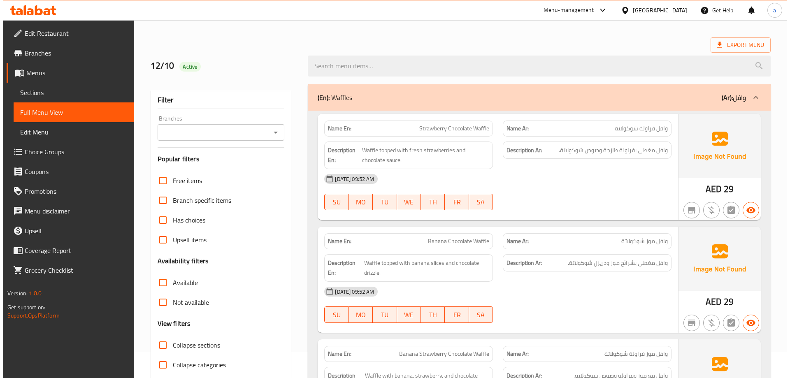
scroll to position [0, 0]
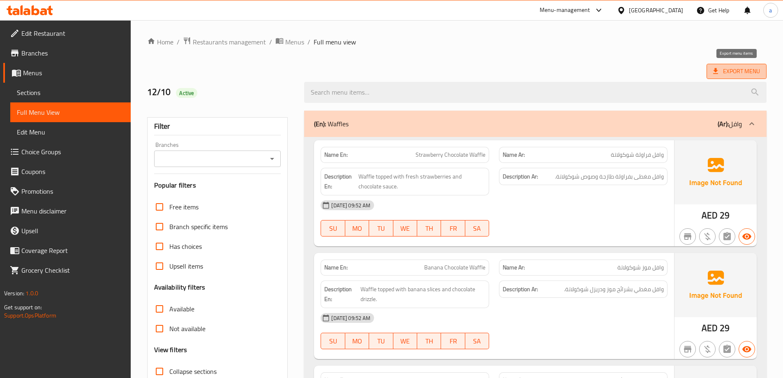
click at [729, 69] on span "Export Menu" at bounding box center [736, 71] width 47 height 10
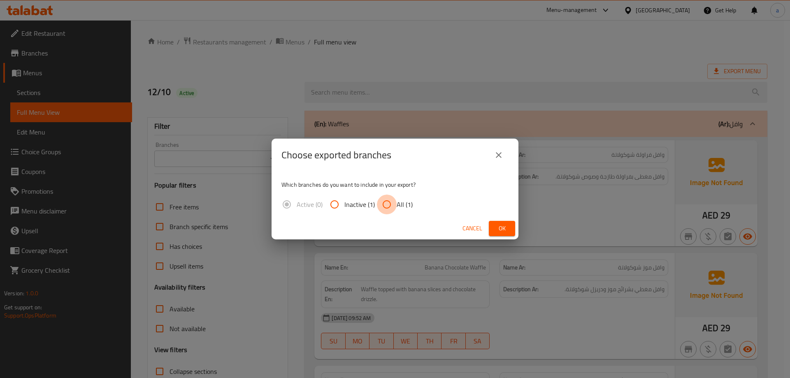
click at [380, 209] on input "All (1)" at bounding box center [387, 205] width 20 height 20
radio input "true"
drag, startPoint x: 507, startPoint y: 226, endPoint x: 514, endPoint y: 226, distance: 6.2
click at [508, 226] on span "Ok" at bounding box center [501, 228] width 13 height 10
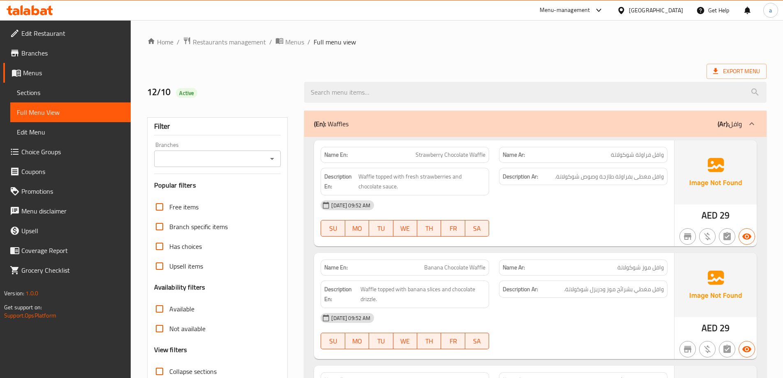
click at [524, 67] on div "Export Menu" at bounding box center [457, 71] width 620 height 15
click at [28, 30] on span "Edit Restaurant" at bounding box center [72, 33] width 103 height 10
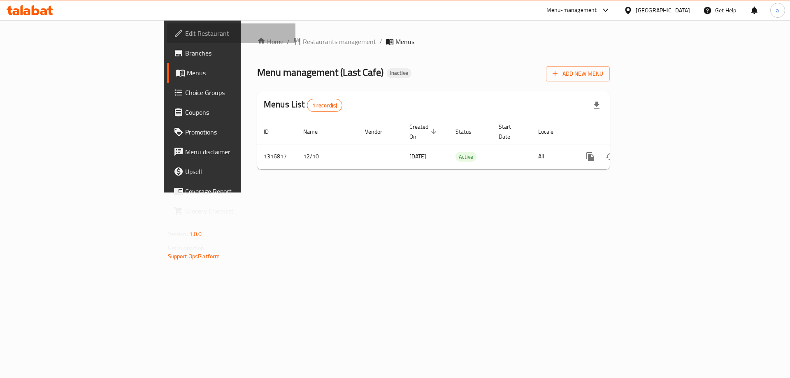
click at [185, 36] on span "Edit Restaurant" at bounding box center [237, 33] width 104 height 10
